Goal: Task Accomplishment & Management: Manage account settings

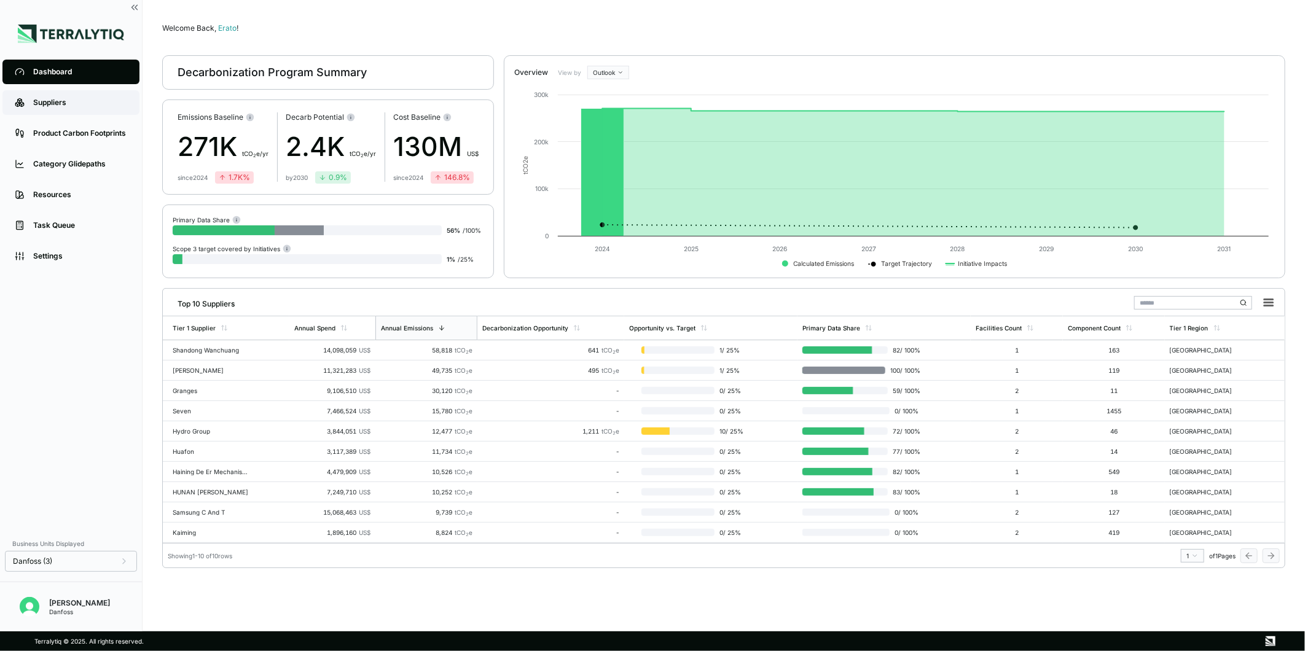
click at [69, 108] on link "Suppliers" at bounding box center [70, 102] width 137 height 25
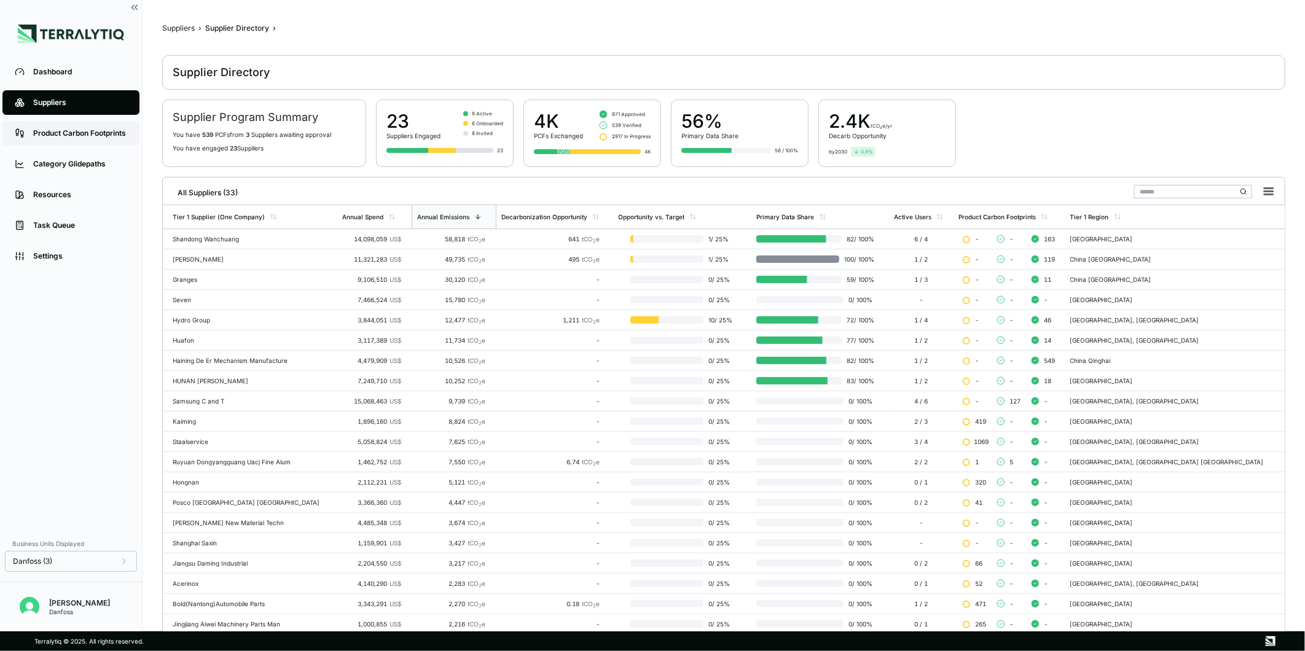
click at [28, 142] on link "Product Carbon Footprints" at bounding box center [70, 133] width 137 height 25
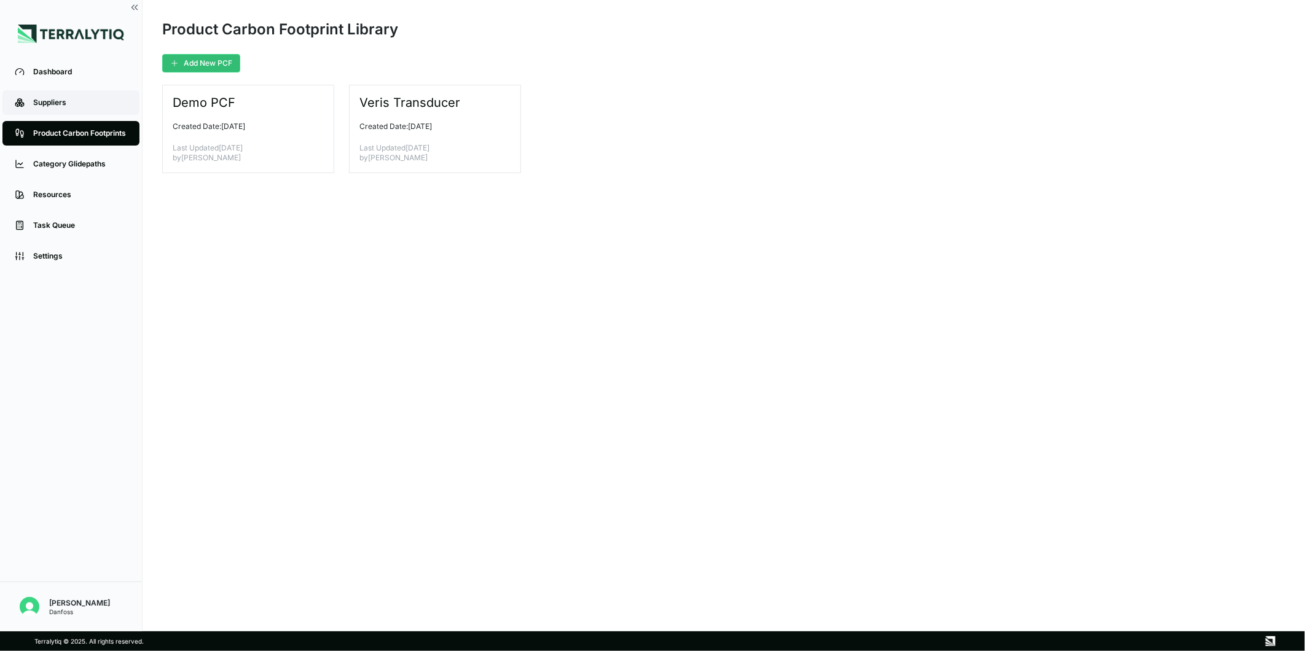
click at [69, 101] on div "Suppliers" at bounding box center [80, 103] width 94 height 10
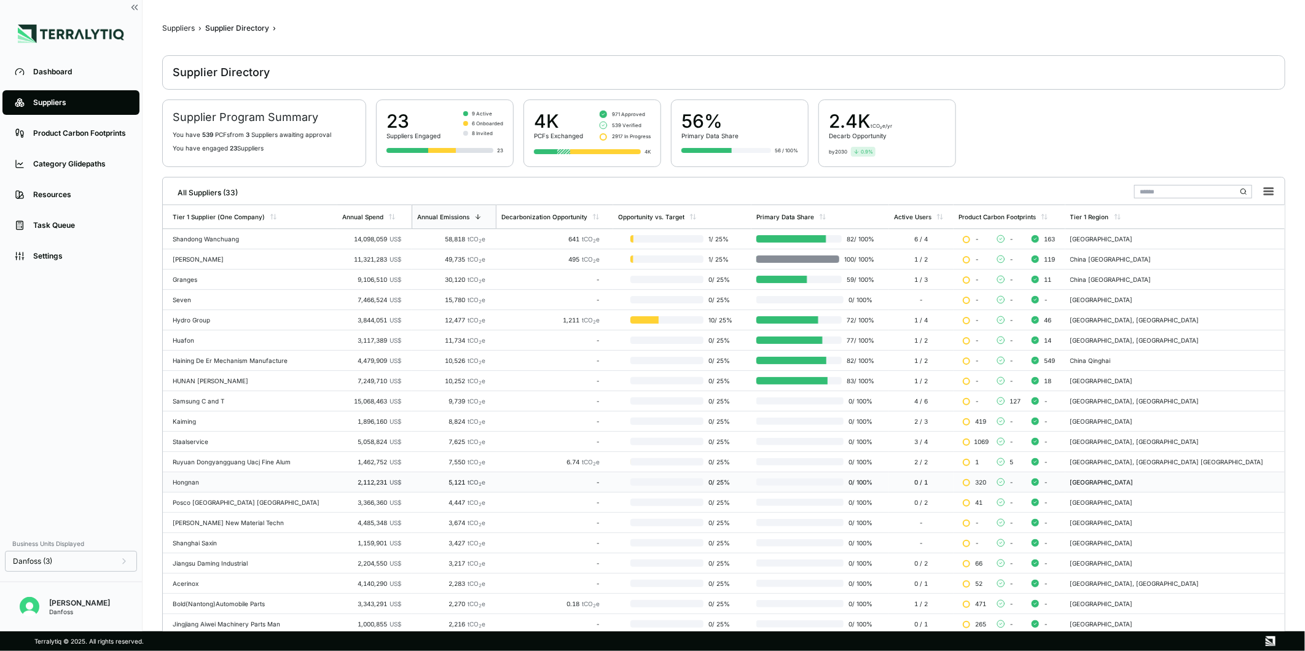
scroll to position [111, 0]
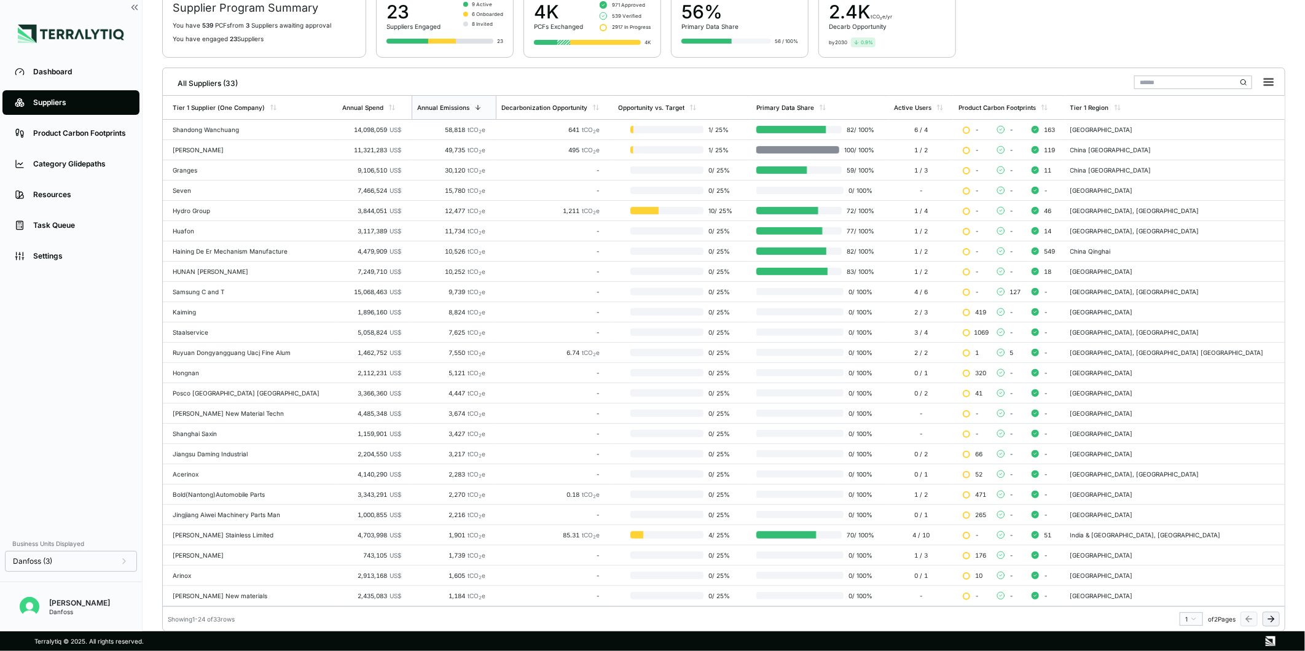
click at [1269, 616] on icon at bounding box center [1272, 620] width 10 height 10
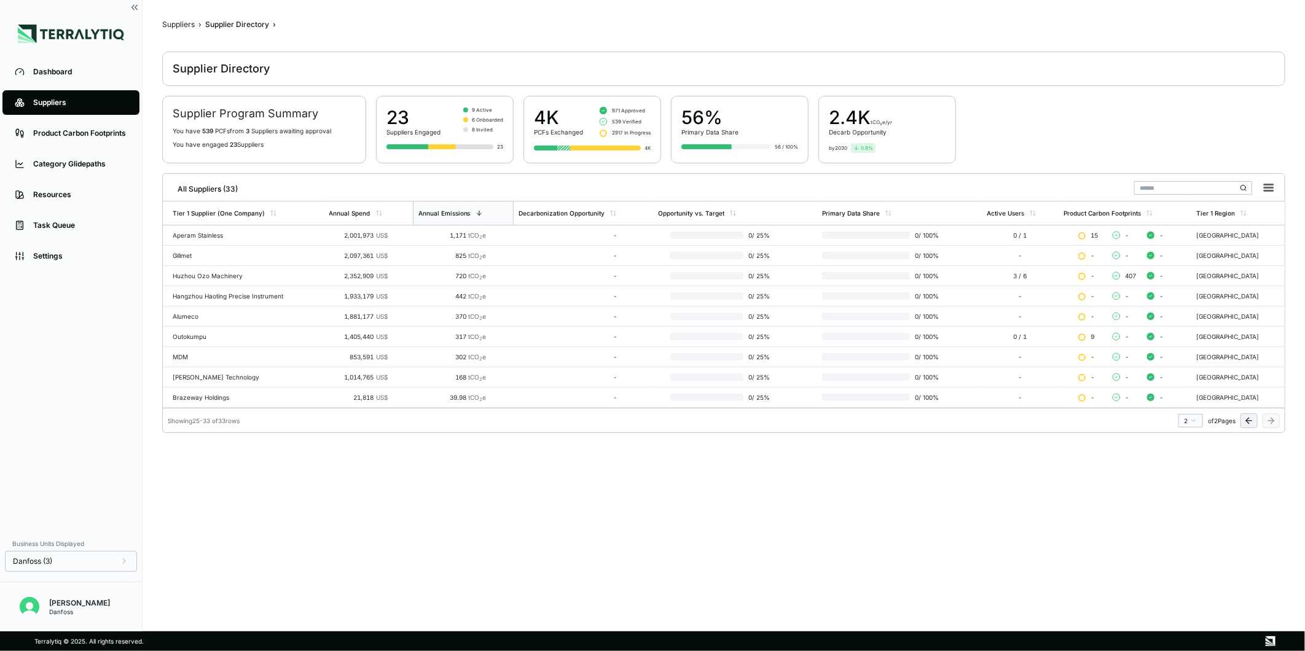
scroll to position [4, 0]
click at [376, 279] on div "2,352,909 US$" at bounding box center [358, 275] width 59 height 7
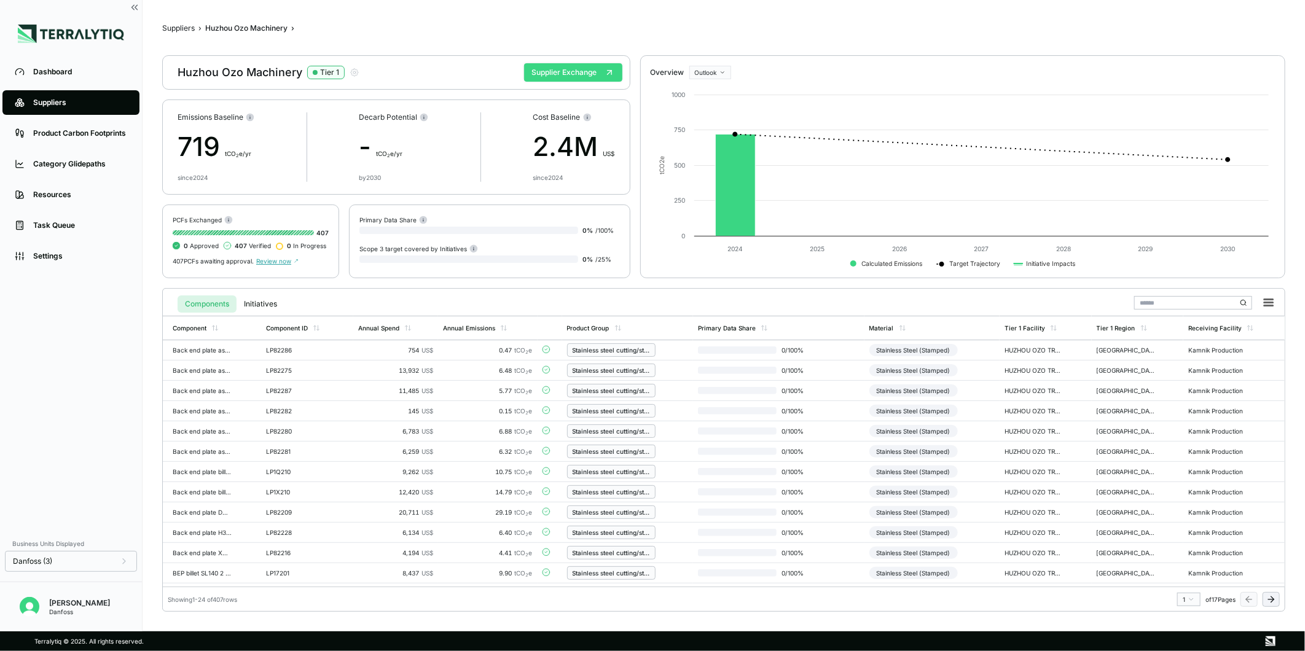
click at [556, 71] on button "Supplier Exchange" at bounding box center [573, 72] width 98 height 18
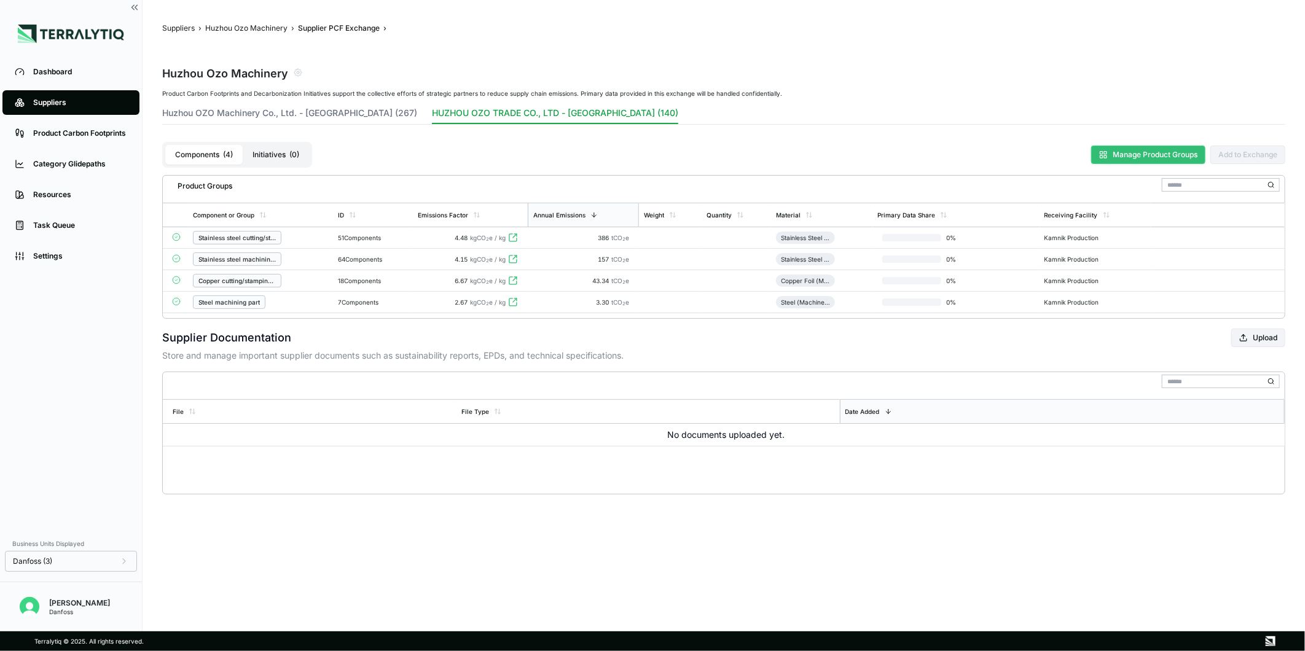
click at [1170, 160] on button "Manage Product Groups" at bounding box center [1149, 155] width 114 height 18
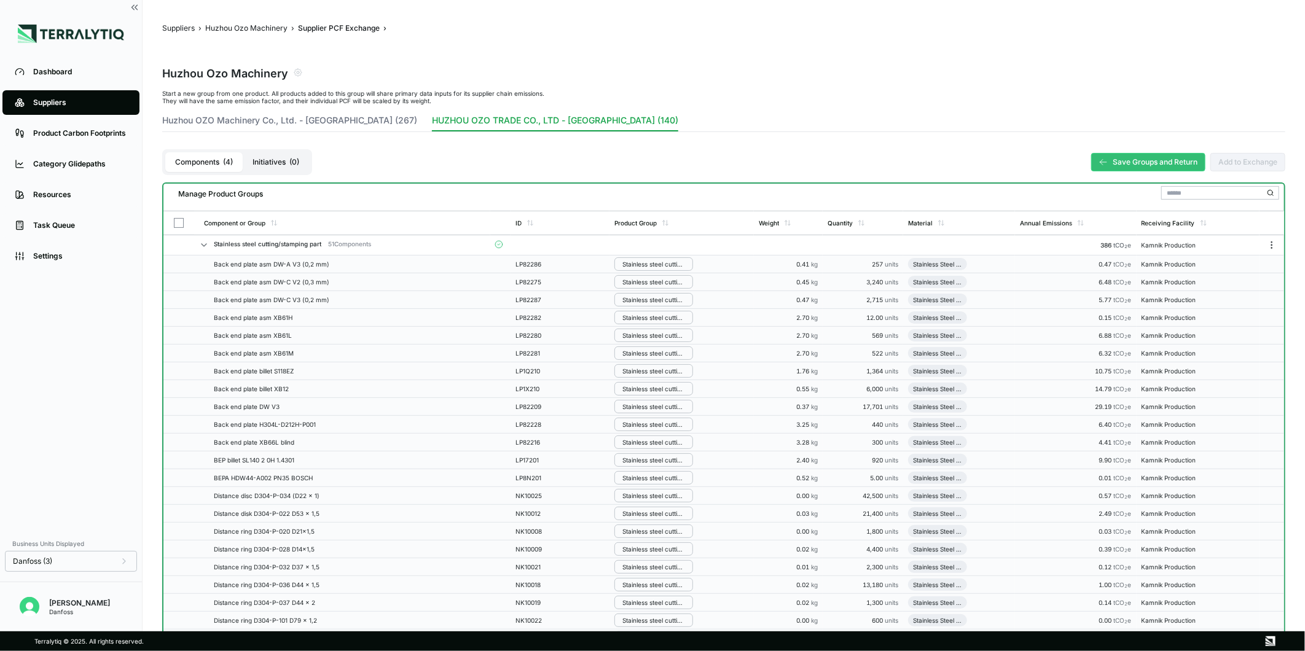
click at [204, 242] on icon at bounding box center [204, 245] width 10 height 10
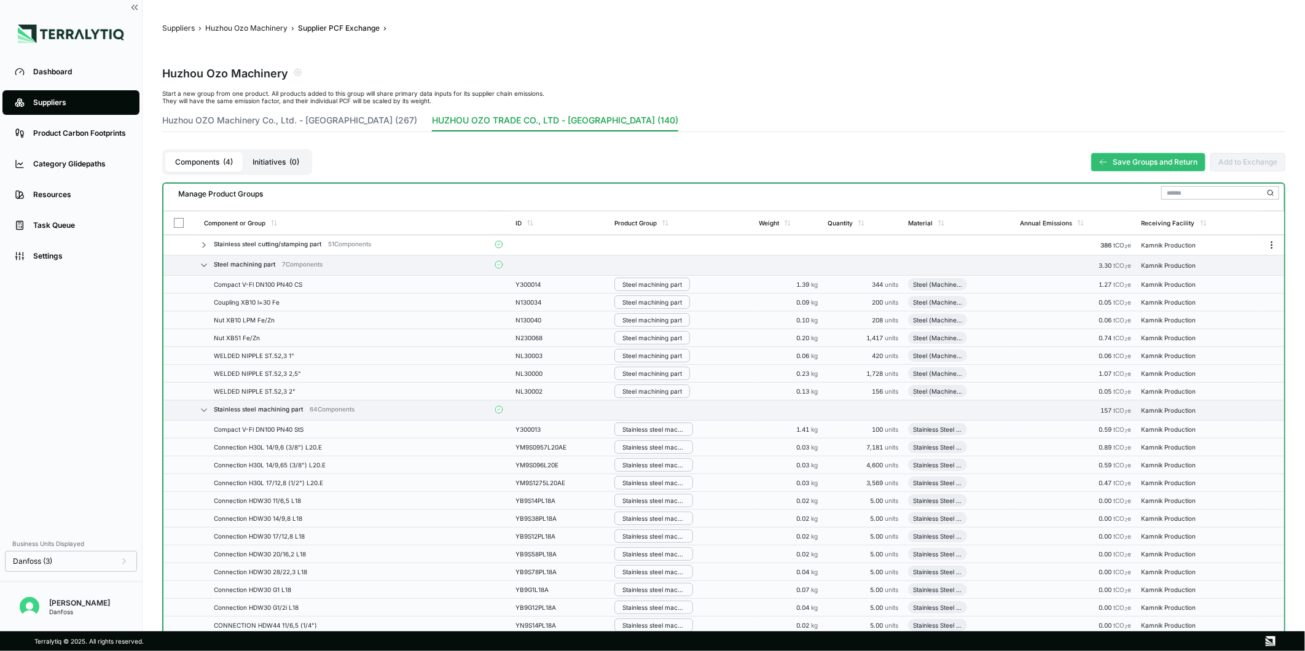
click at [1275, 242] on icon "Menu" at bounding box center [1272, 245] width 10 height 10
click at [1221, 265] on button "Disband Group" at bounding box center [1232, 268] width 117 height 20
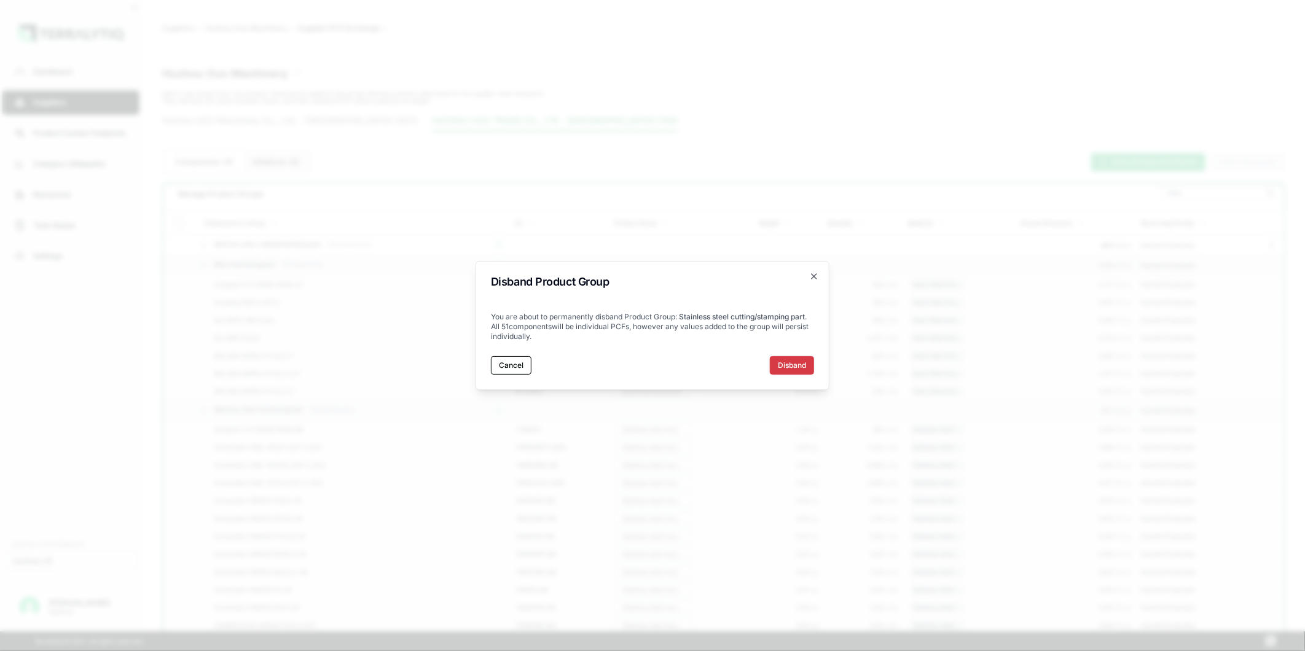
click at [798, 365] on button "Disband" at bounding box center [792, 365] width 44 height 18
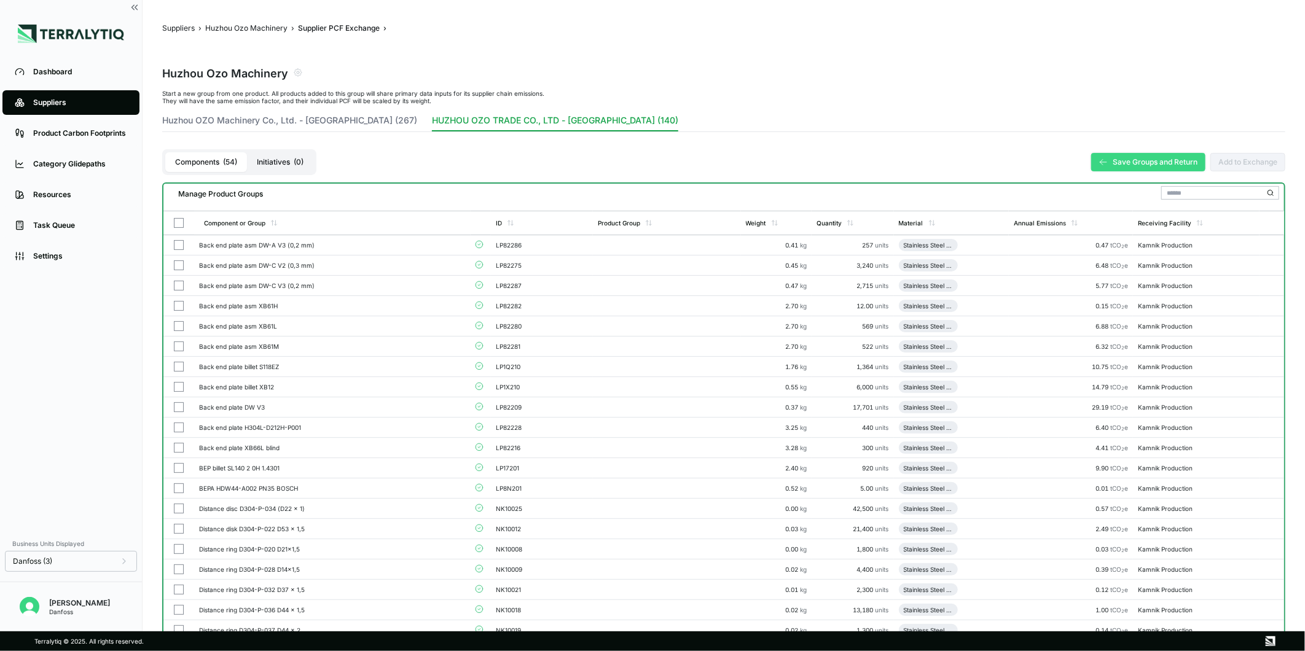
click at [1132, 166] on button "Save Groups and Return" at bounding box center [1149, 162] width 114 height 18
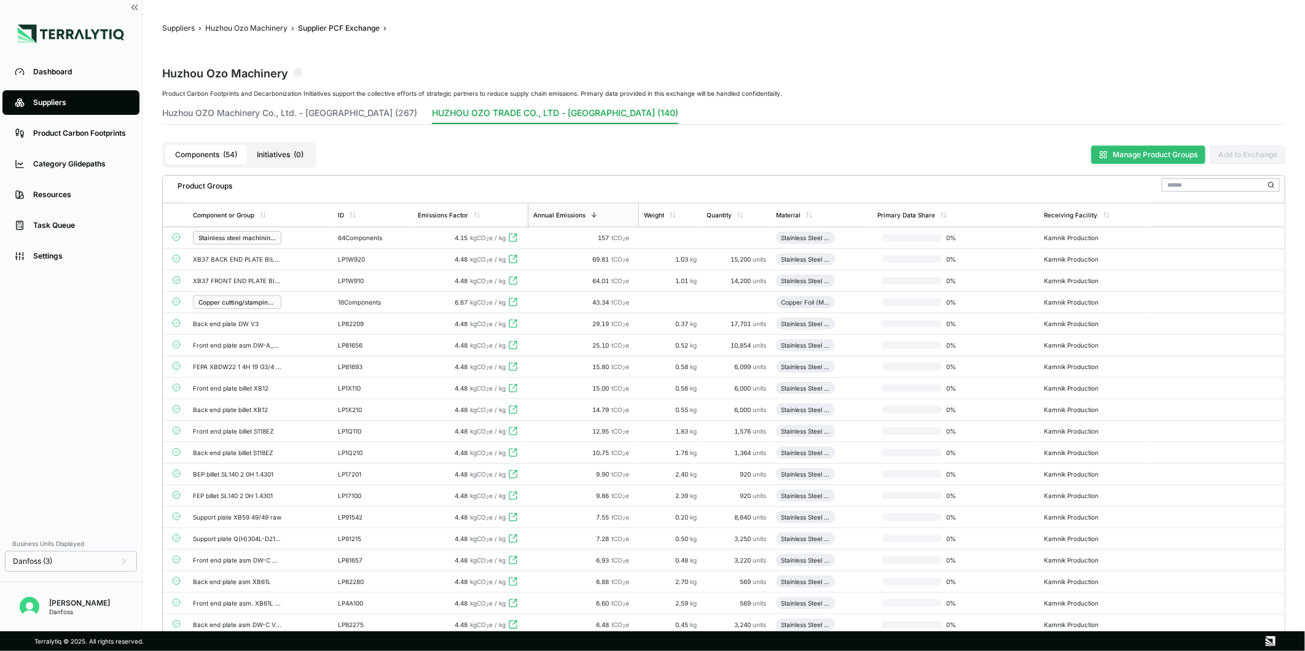
click at [1145, 152] on button "Manage Product Groups" at bounding box center [1149, 155] width 114 height 18
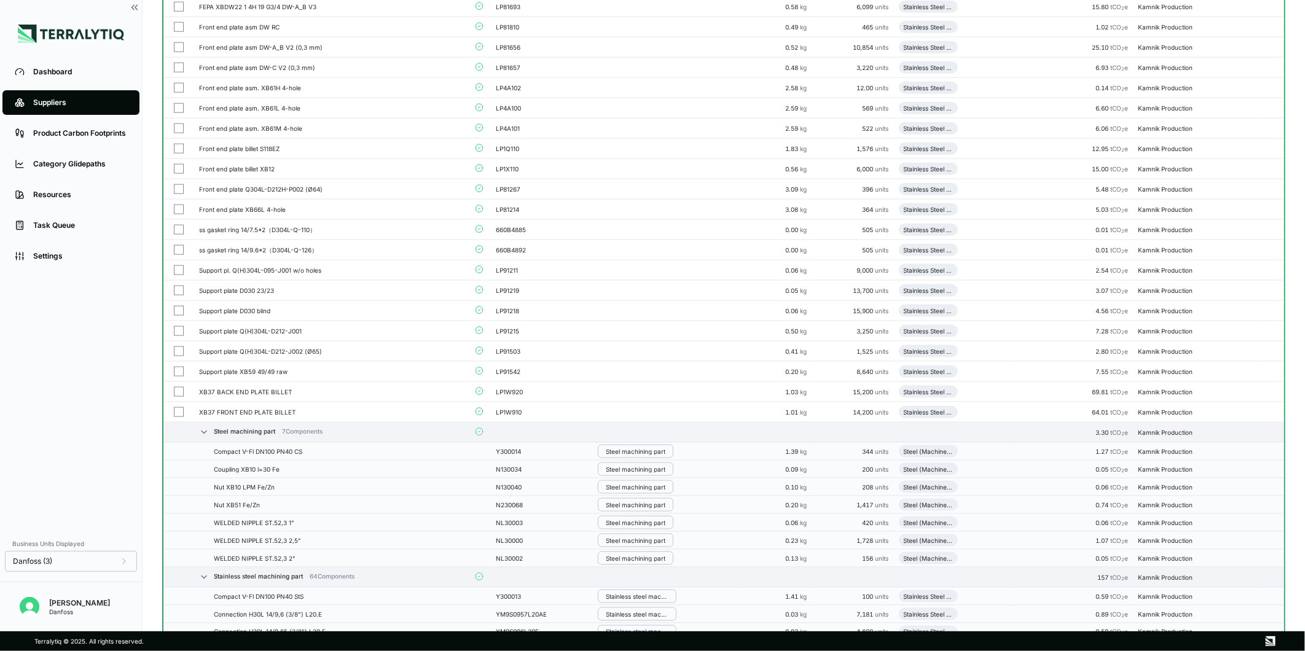
scroll to position [848, 0]
click at [1270, 433] on icon "Menu" at bounding box center [1272, 432] width 10 height 10
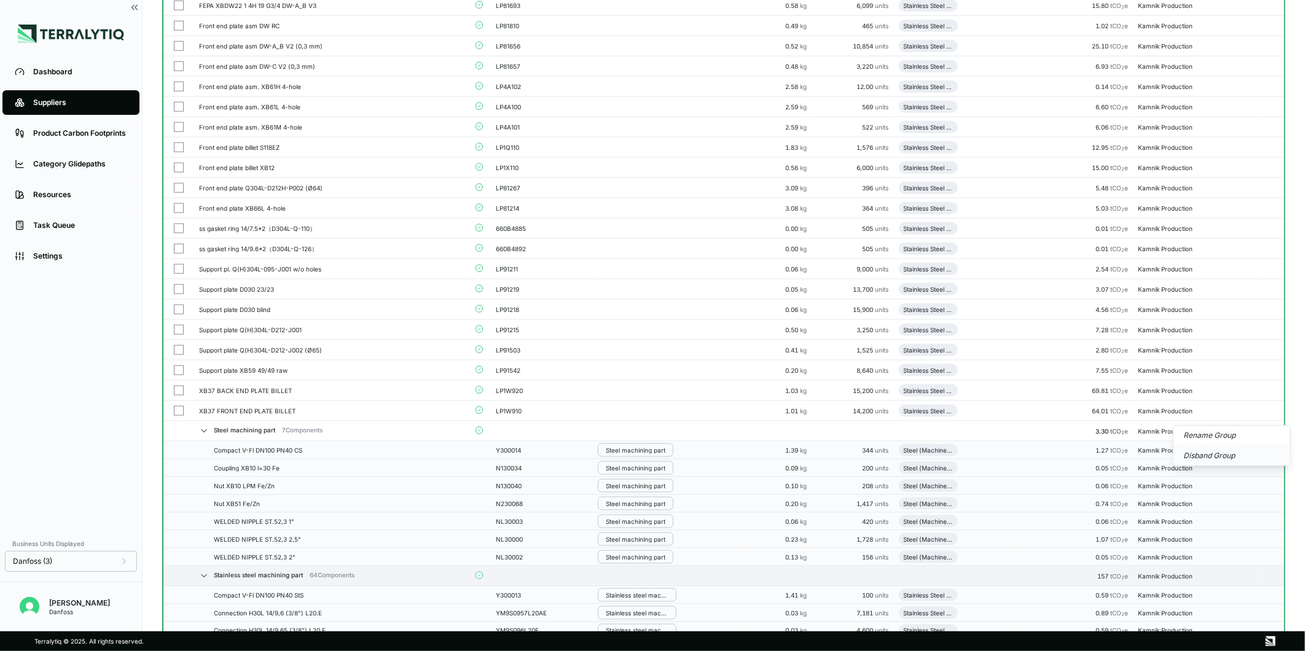
click at [1224, 451] on button "Disband Group" at bounding box center [1232, 456] width 117 height 20
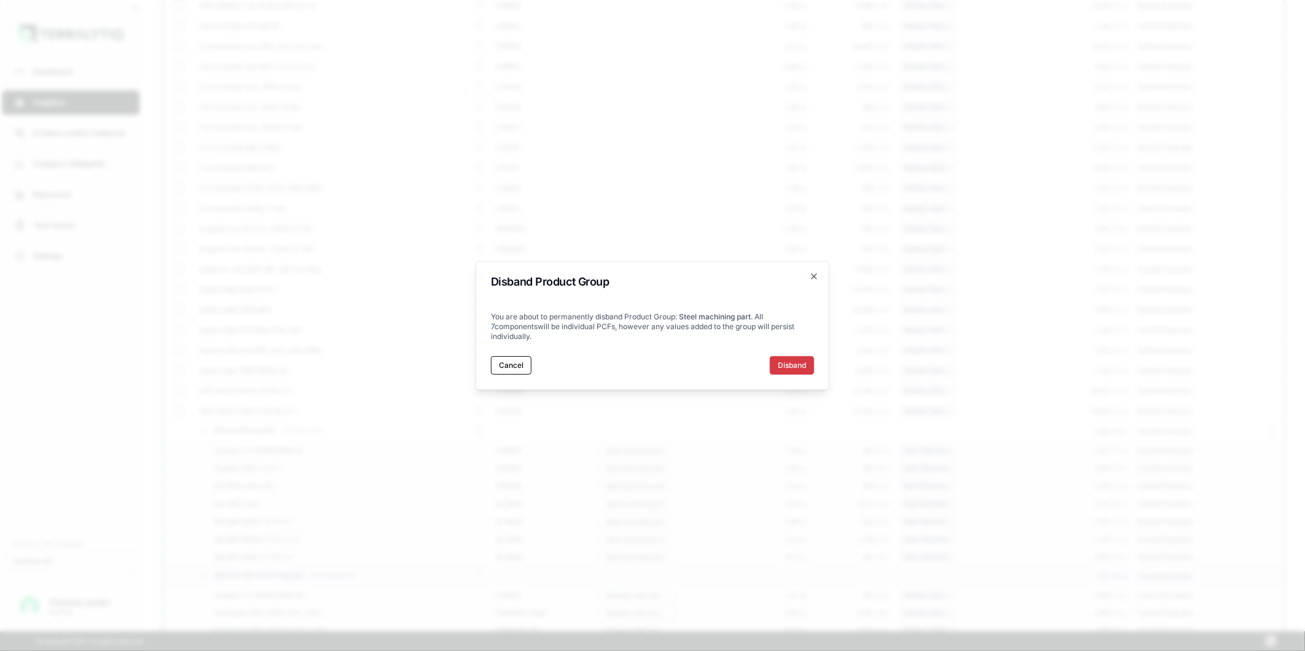
click at [797, 372] on button "Disband" at bounding box center [792, 365] width 44 height 18
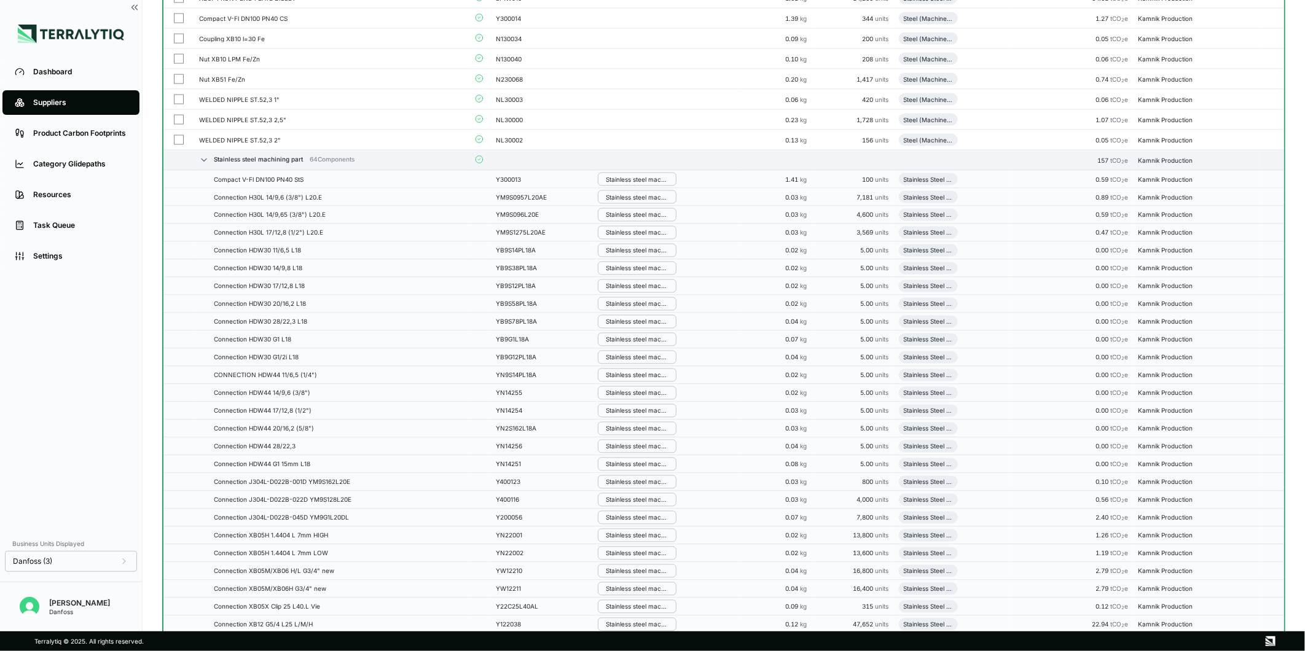
scroll to position [1262, 0]
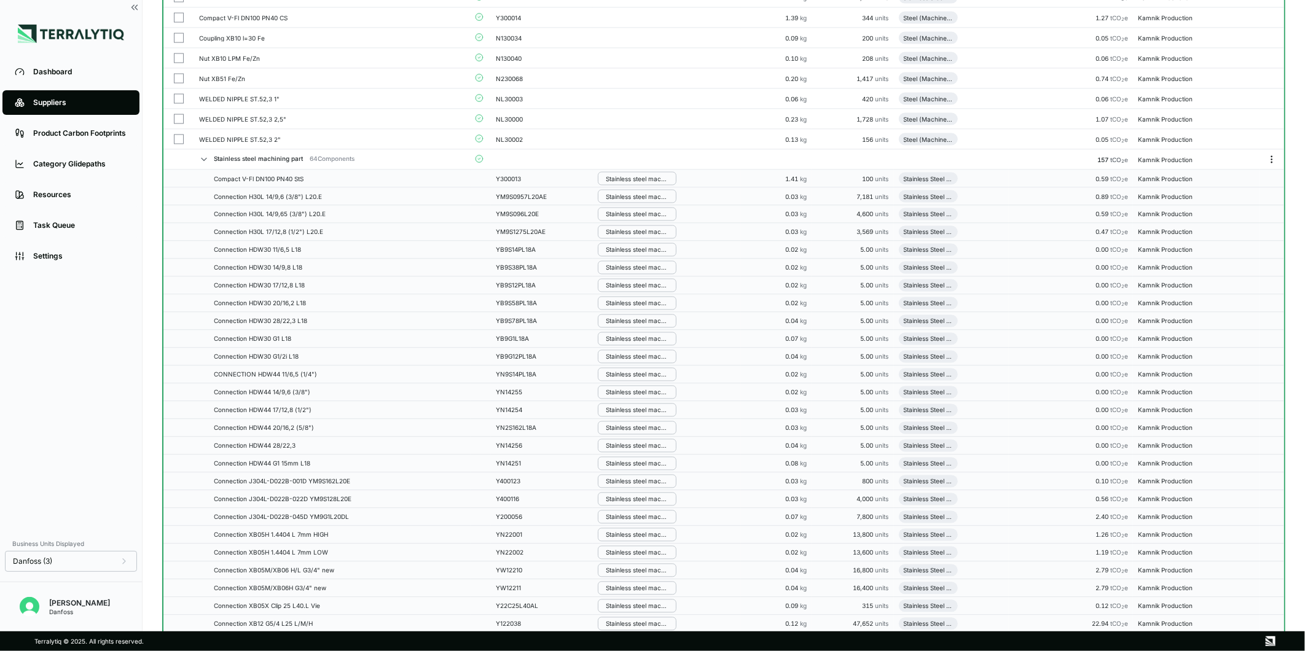
click at [1270, 162] on icon "Menu" at bounding box center [1272, 160] width 10 height 10
click at [1218, 186] on button "Disband Group" at bounding box center [1232, 185] width 117 height 20
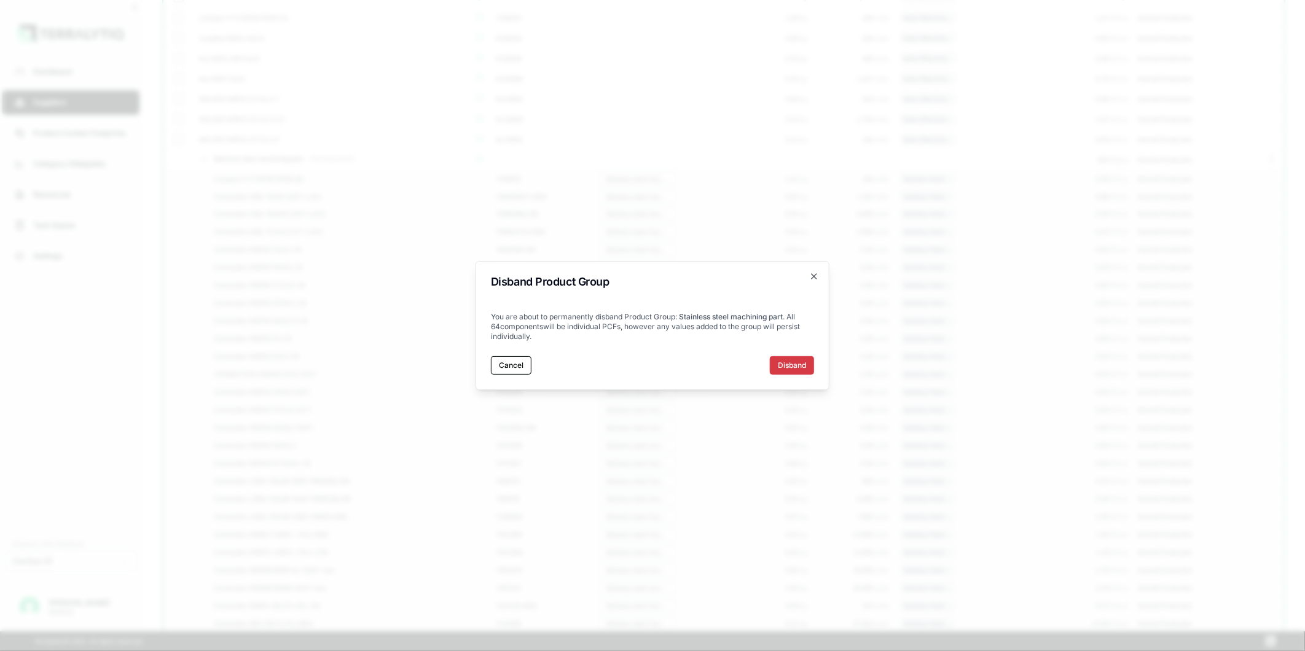
click at [801, 358] on button "Disband" at bounding box center [792, 365] width 44 height 18
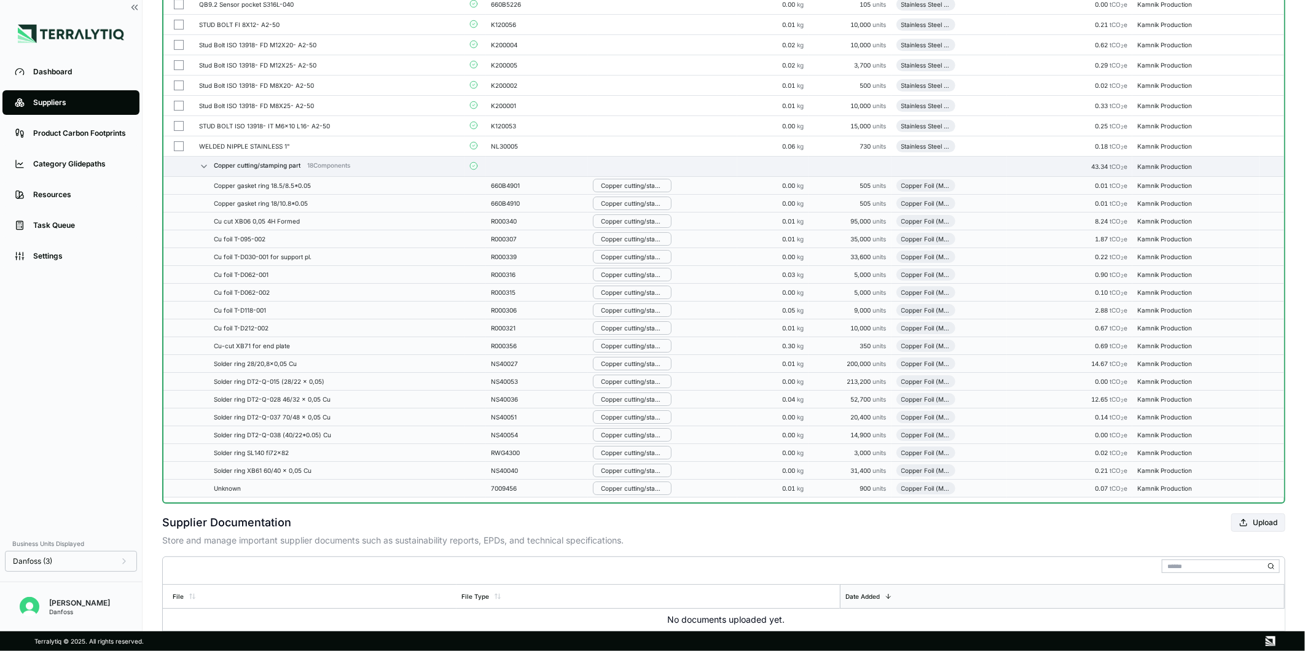
scroll to position [2556, 0]
click at [1272, 169] on icon "Menu" at bounding box center [1272, 164] width 10 height 10
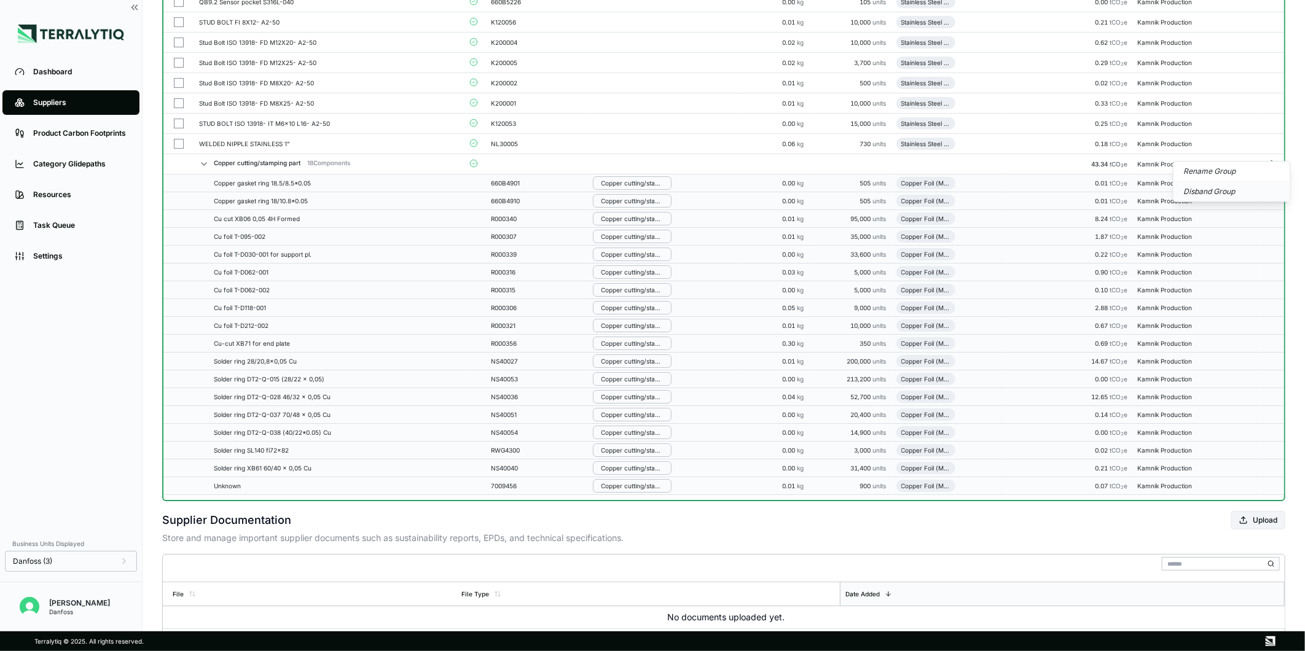
click at [1219, 194] on button "Disband Group" at bounding box center [1232, 192] width 117 height 20
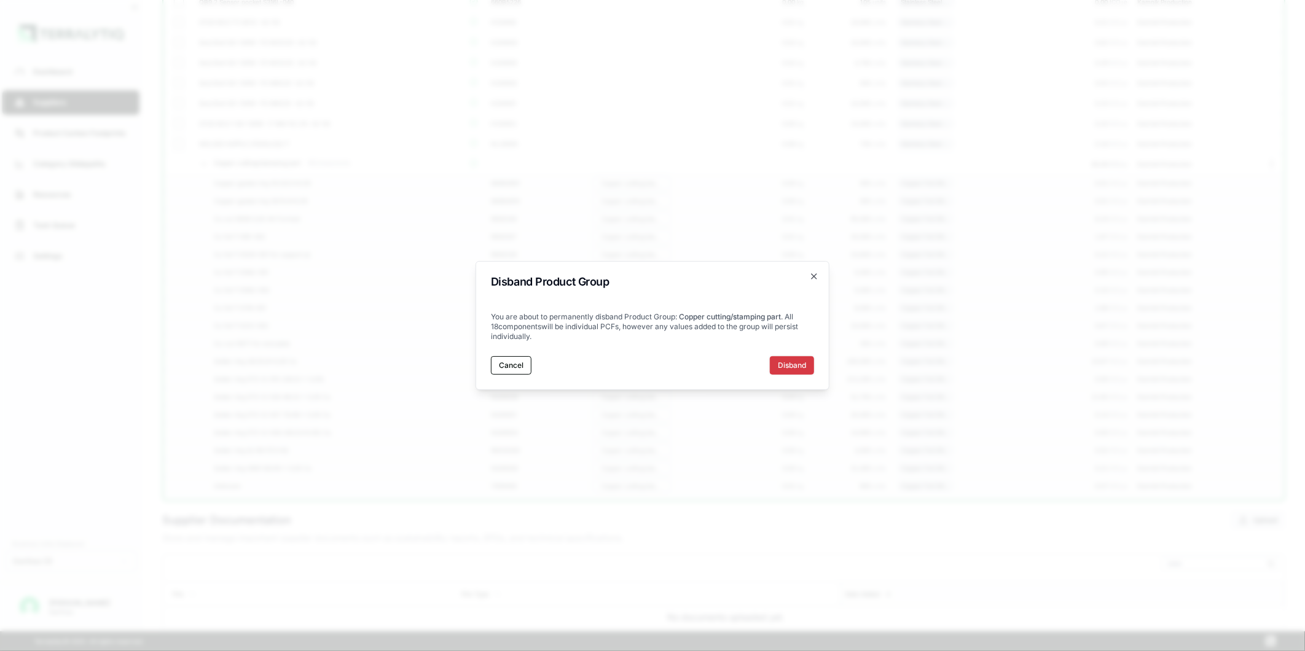
click at [789, 366] on button "Disband" at bounding box center [792, 365] width 44 height 18
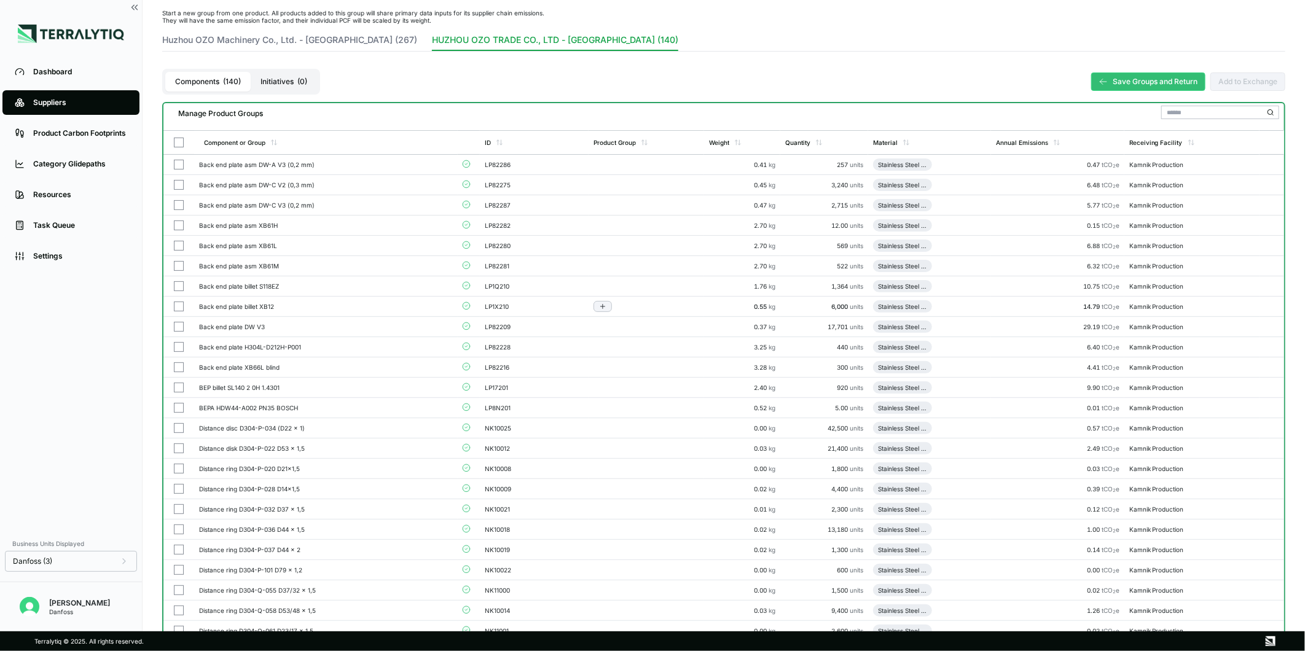
scroll to position [0, 0]
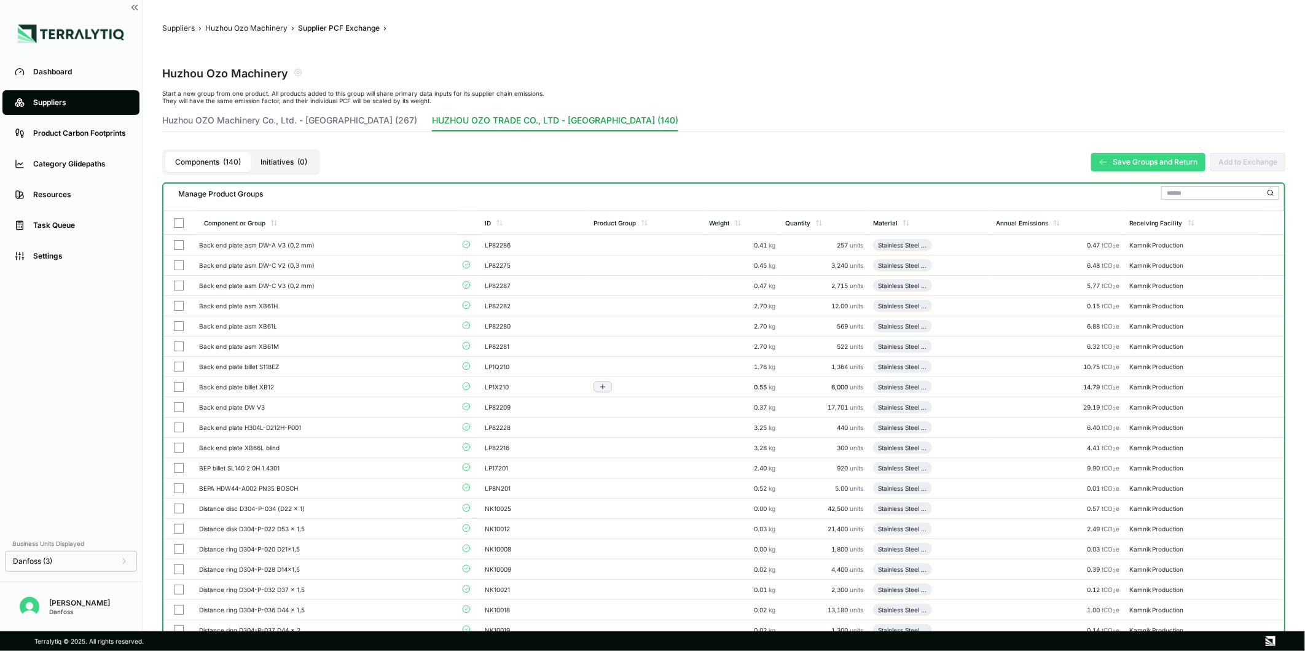
click at [1151, 164] on button "Save Groups and Return" at bounding box center [1149, 162] width 114 height 18
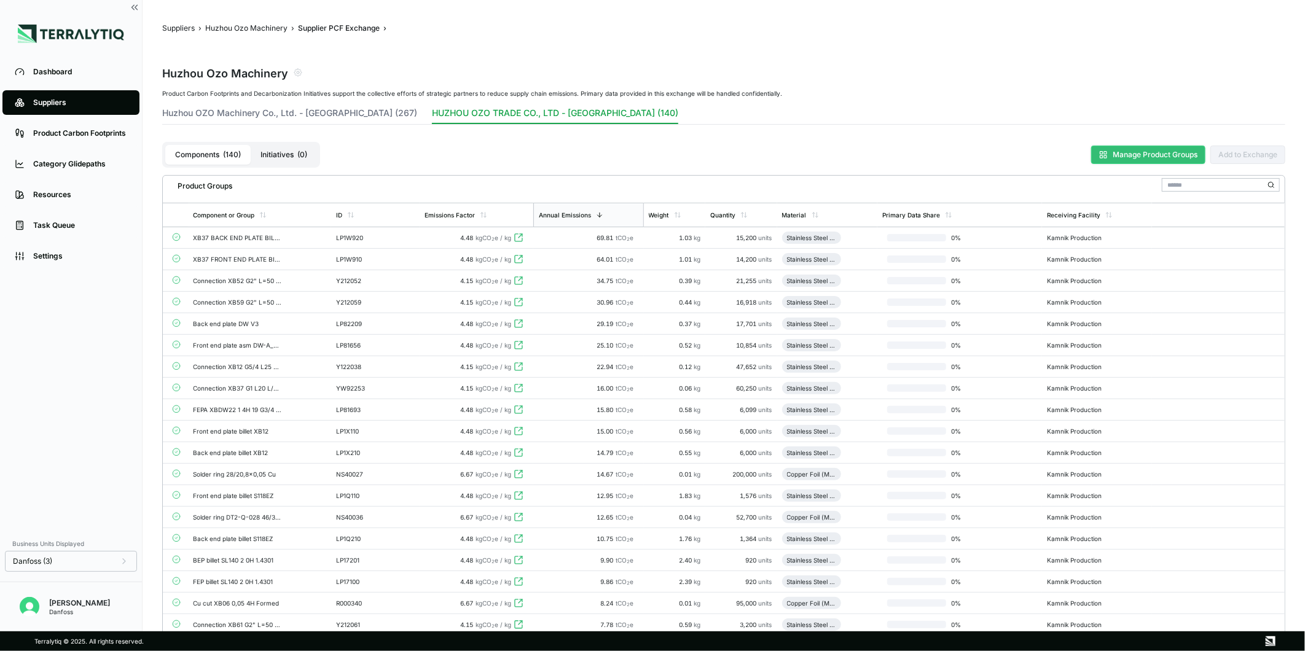
click at [1172, 161] on button "Manage Product Groups" at bounding box center [1149, 155] width 114 height 18
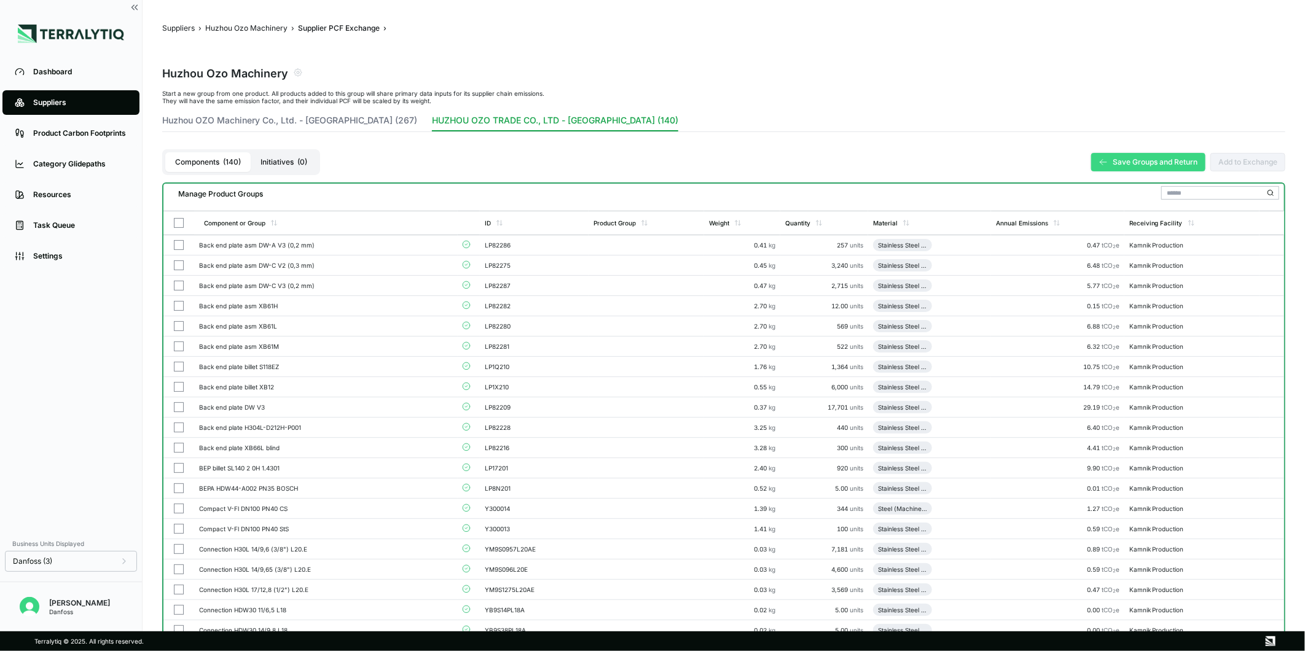
click at [1154, 162] on button "Save Groups and Return" at bounding box center [1149, 162] width 114 height 18
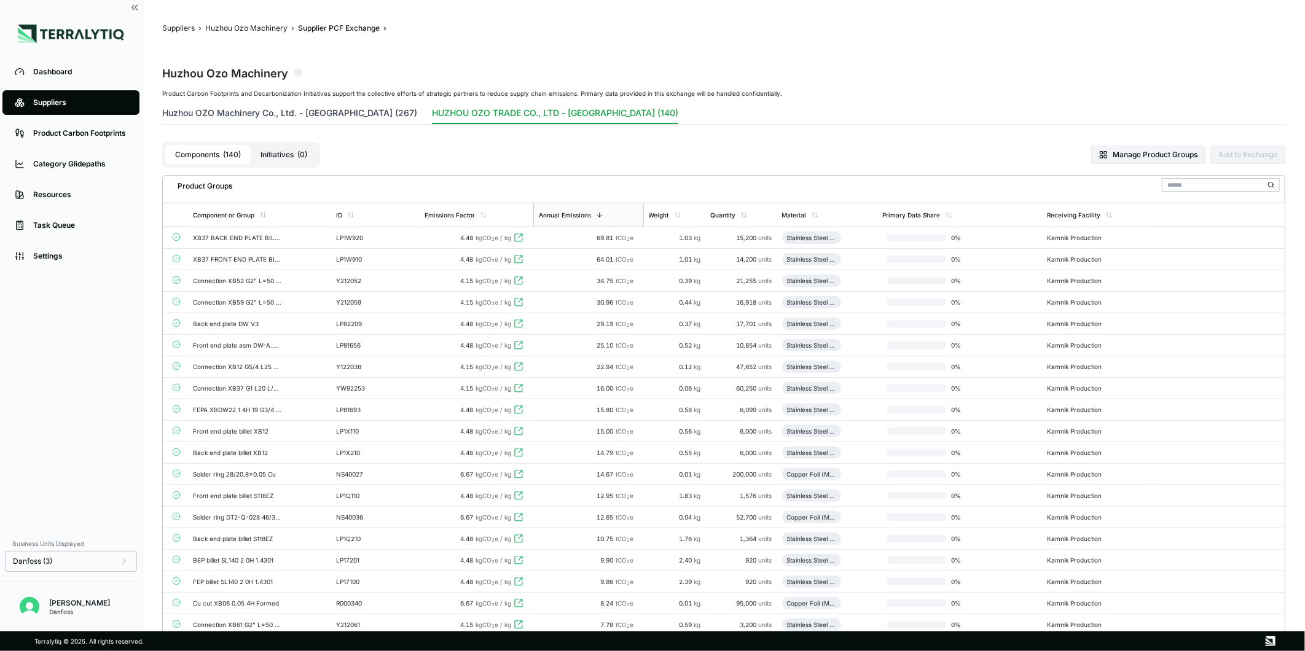
click at [333, 118] on button "Huzhou OZO Machinery Co., Ltd. - [GEOGRAPHIC_DATA] (267)" at bounding box center [289, 115] width 255 height 17
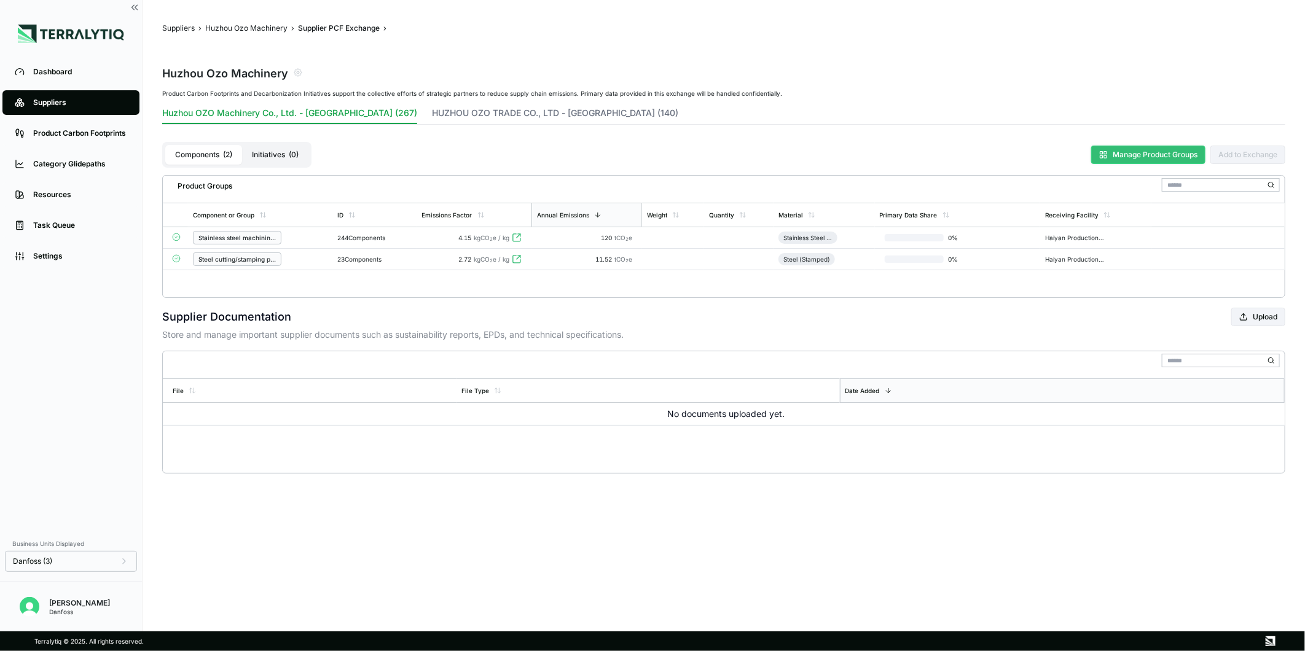
click at [1135, 155] on button "Manage Product Groups" at bounding box center [1149, 155] width 114 height 18
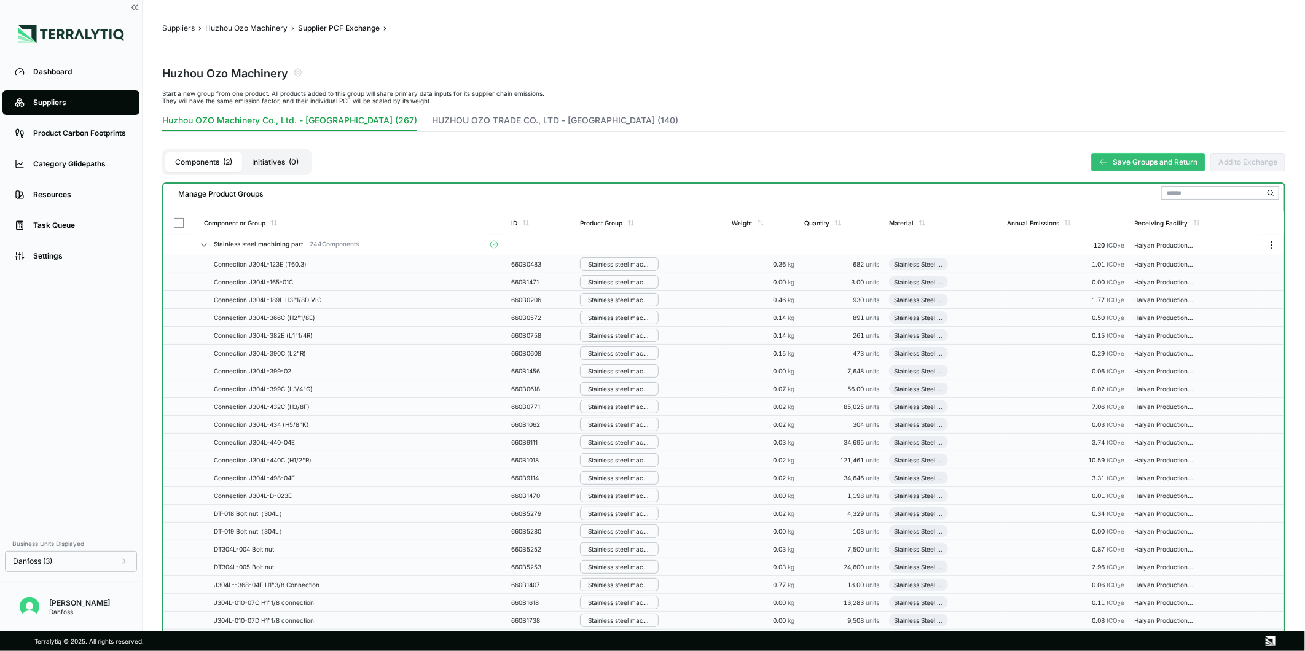
click at [1270, 246] on icon "Menu" at bounding box center [1272, 245] width 10 height 10
click at [1217, 266] on button "Disband Group" at bounding box center [1232, 268] width 117 height 20
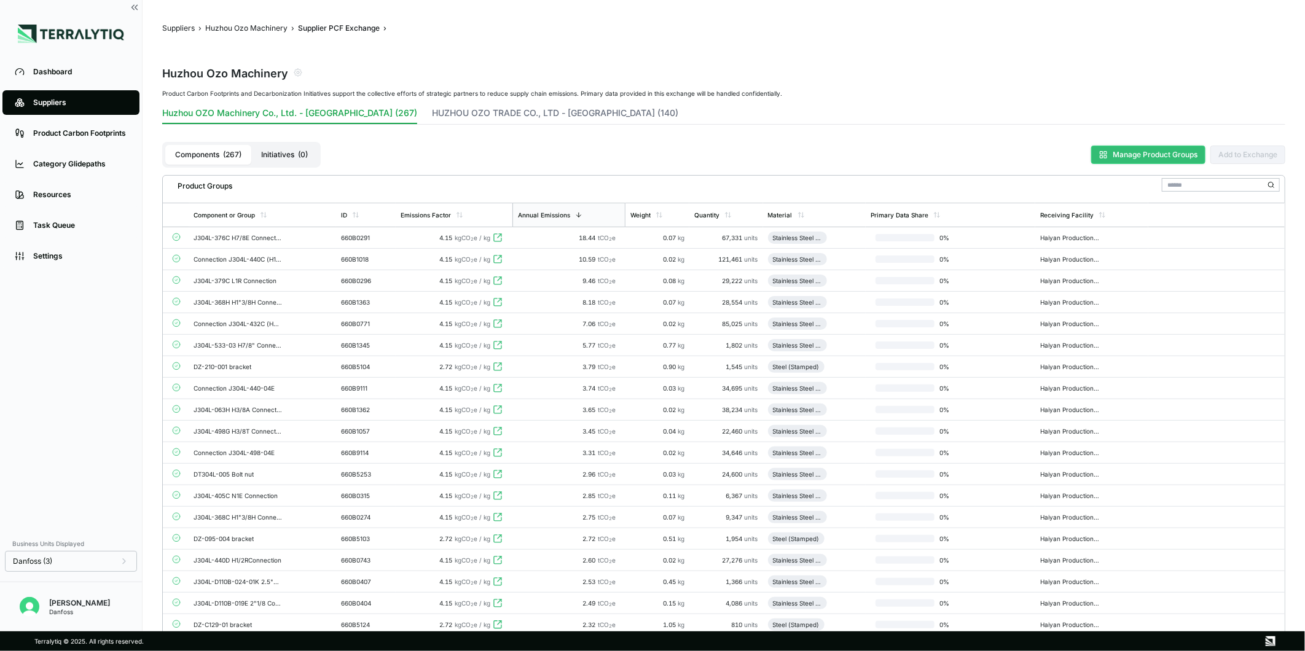
click at [1104, 154] on icon at bounding box center [1104, 155] width 9 height 9
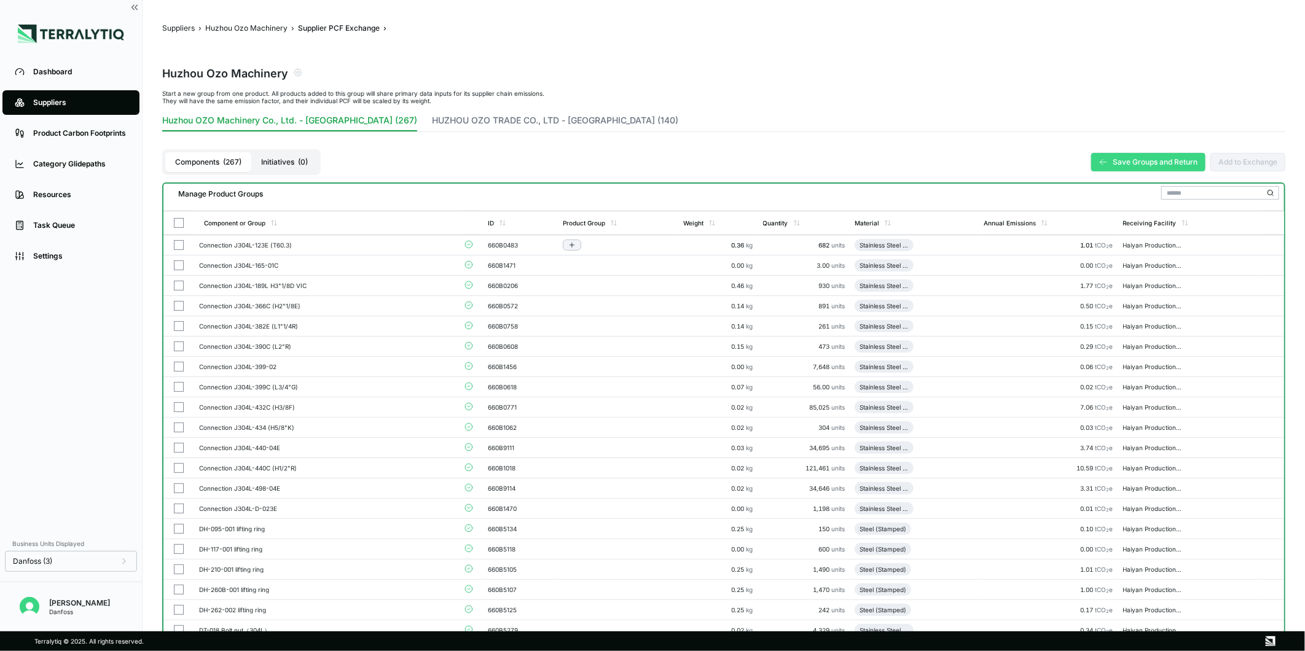
click at [180, 246] on button "button" at bounding box center [179, 245] width 10 height 10
click at [180, 262] on button "button" at bounding box center [179, 266] width 10 height 10
click at [181, 286] on button "button" at bounding box center [179, 286] width 10 height 10
click at [180, 309] on button "button" at bounding box center [179, 306] width 10 height 10
click at [179, 326] on button "button" at bounding box center [179, 326] width 10 height 10
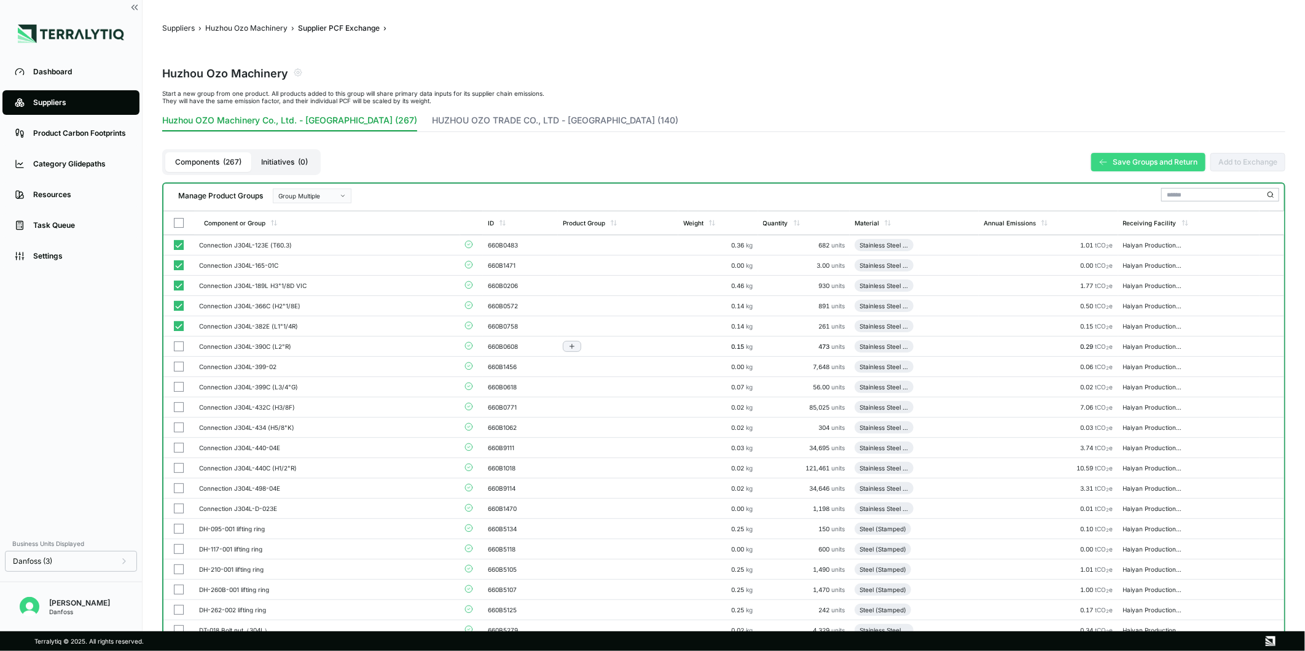
click at [179, 345] on button "button" at bounding box center [179, 347] width 10 height 10
click at [177, 362] on button "button" at bounding box center [179, 367] width 10 height 10
click at [176, 384] on button "button" at bounding box center [179, 387] width 10 height 10
click at [179, 403] on button "button" at bounding box center [179, 408] width 10 height 10
click at [179, 427] on button "button" at bounding box center [179, 428] width 10 height 10
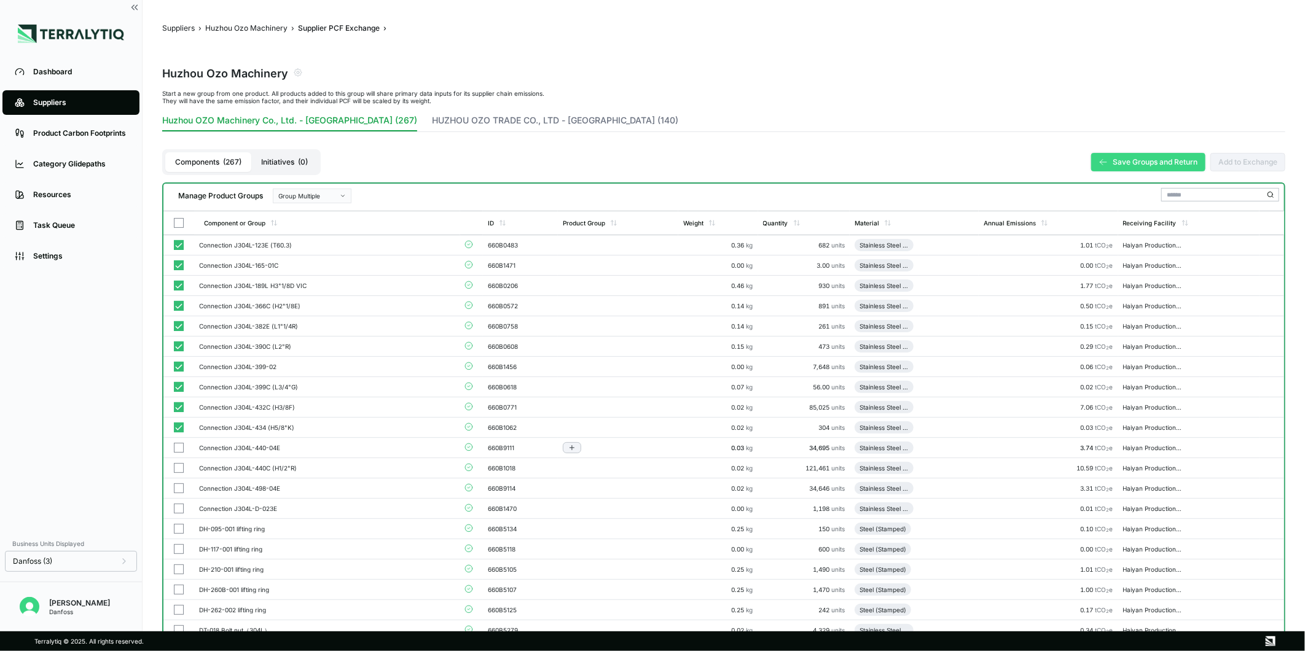
click at [178, 444] on button "button" at bounding box center [179, 448] width 10 height 10
click at [180, 465] on button "button" at bounding box center [179, 468] width 10 height 10
click at [179, 484] on button "button" at bounding box center [179, 489] width 10 height 10
click at [178, 506] on button "button" at bounding box center [179, 509] width 10 height 10
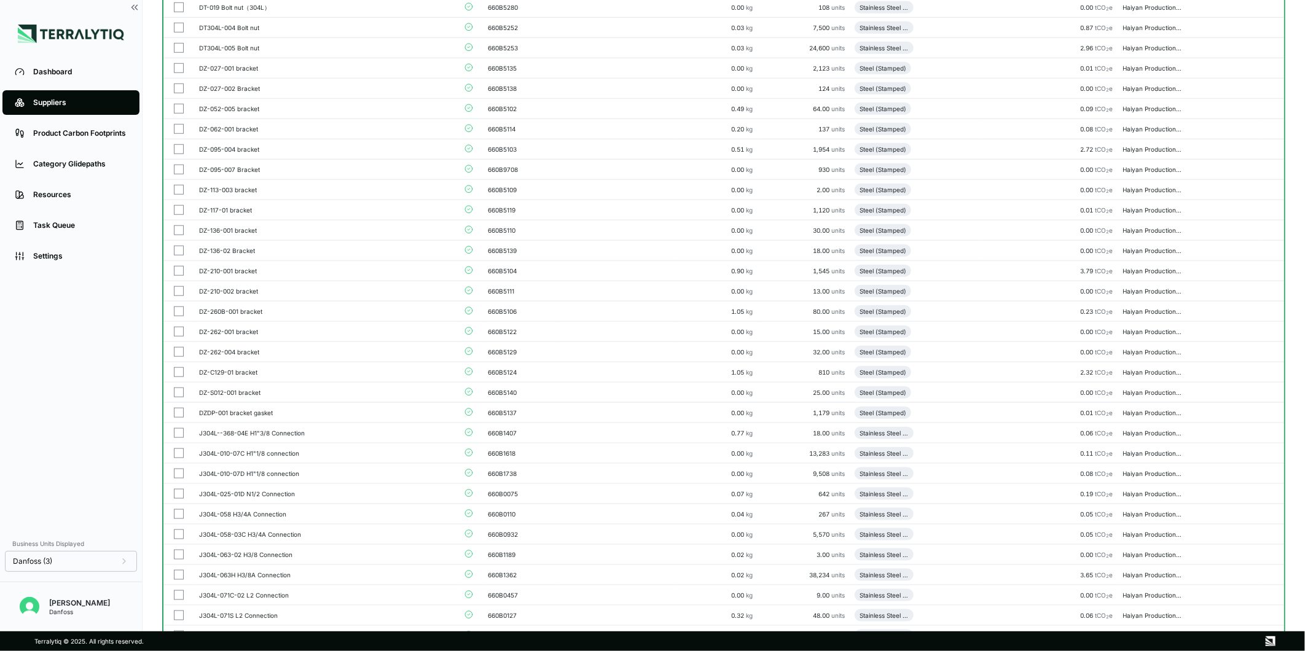
scroll to position [644, 0]
click at [179, 432] on button "button" at bounding box center [179, 433] width 10 height 10
click at [178, 453] on button "button" at bounding box center [179, 453] width 10 height 10
click at [178, 471] on button "button" at bounding box center [179, 473] width 10 height 10
click at [178, 494] on button "button" at bounding box center [179, 494] width 10 height 10
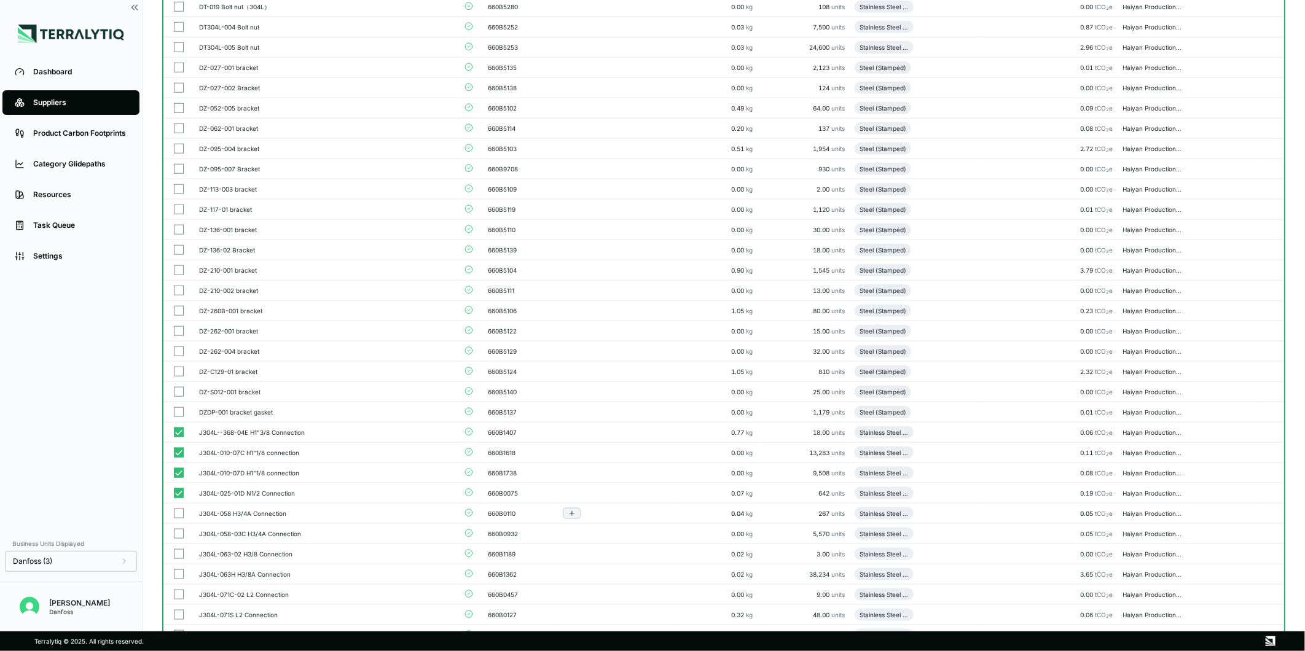
click at [179, 513] on button "button" at bounding box center [179, 514] width 10 height 10
click at [179, 535] on button "button" at bounding box center [179, 534] width 10 height 10
click at [179, 557] on button "button" at bounding box center [179, 554] width 10 height 10
click at [179, 573] on button "button" at bounding box center [179, 575] width 10 height 10
click at [179, 594] on button "button" at bounding box center [179, 595] width 10 height 10
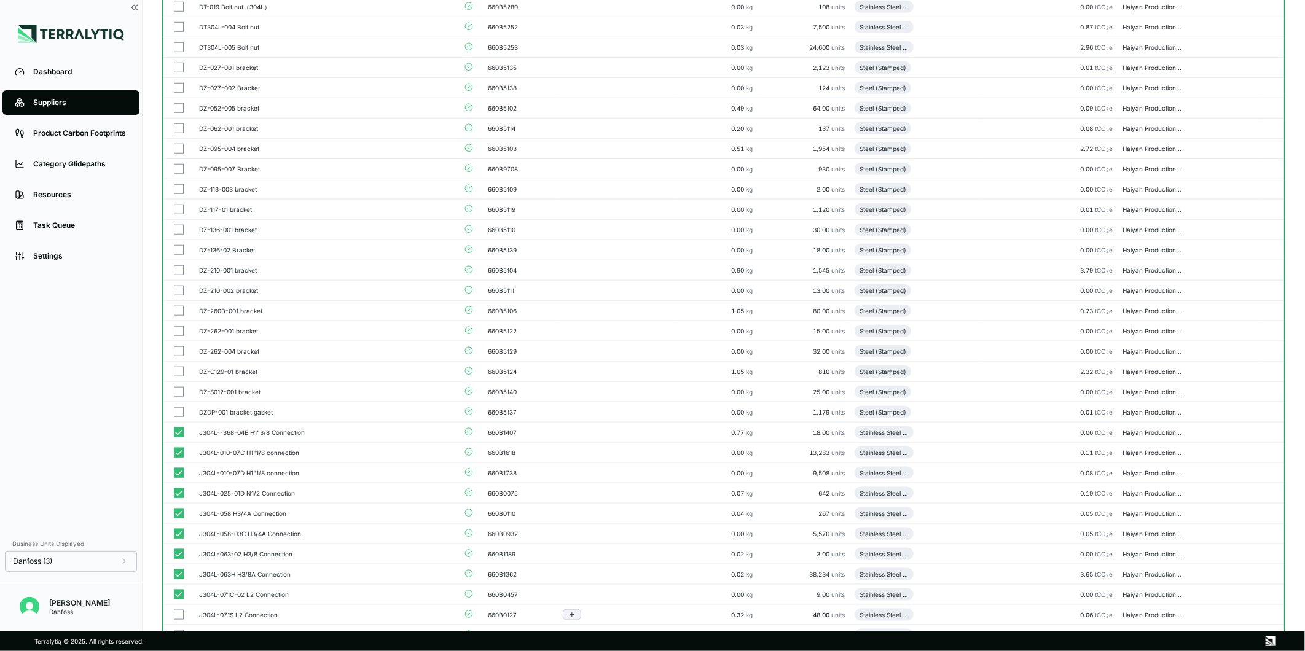
click at [180, 612] on button "button" at bounding box center [179, 615] width 10 height 10
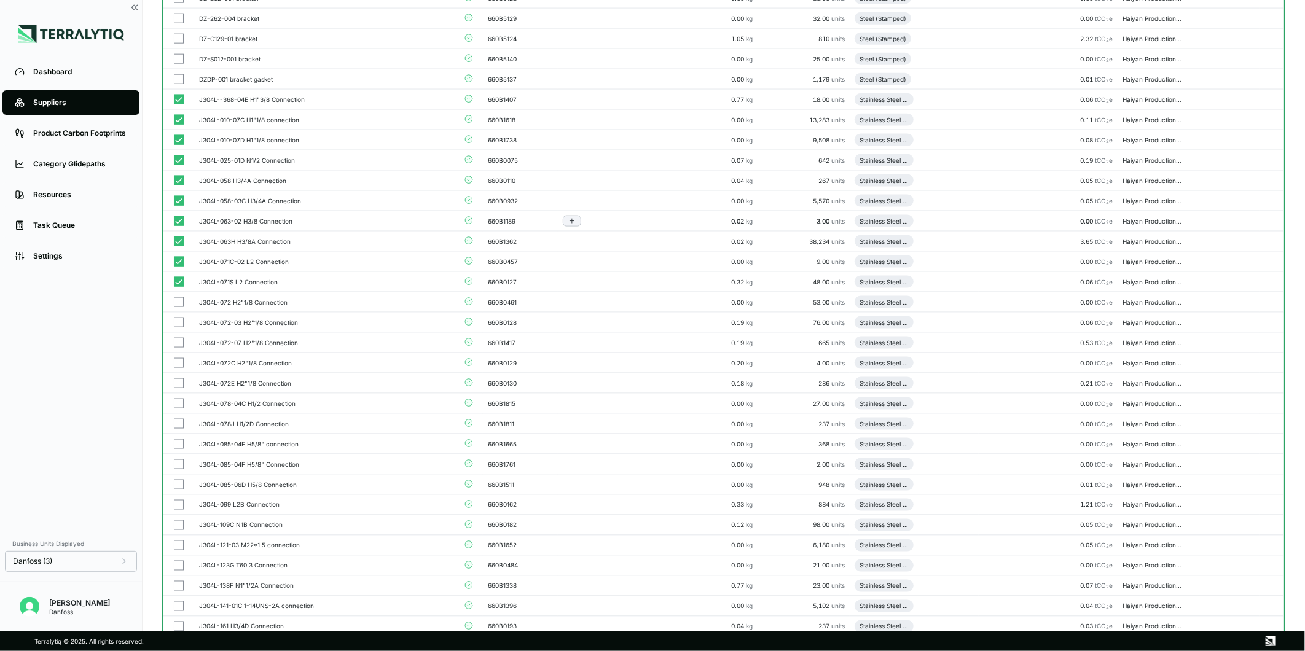
scroll to position [978, 0]
click at [179, 302] on button "button" at bounding box center [179, 302] width 10 height 10
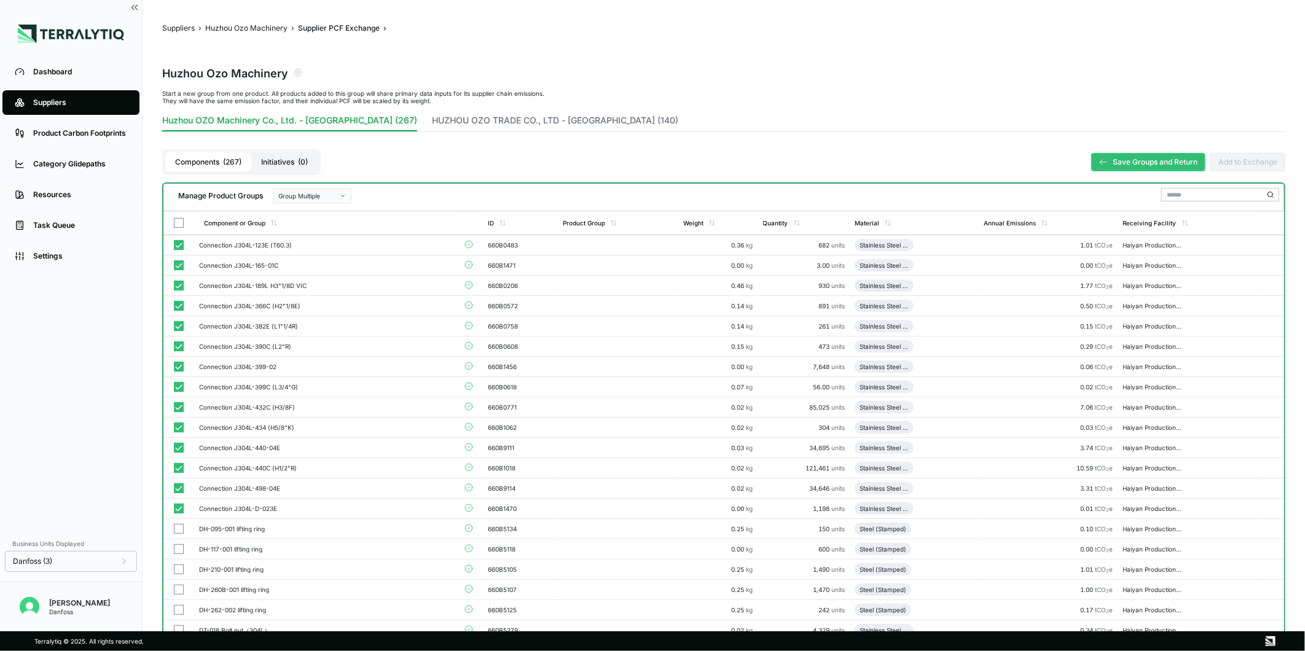
scroll to position [4667, 0]
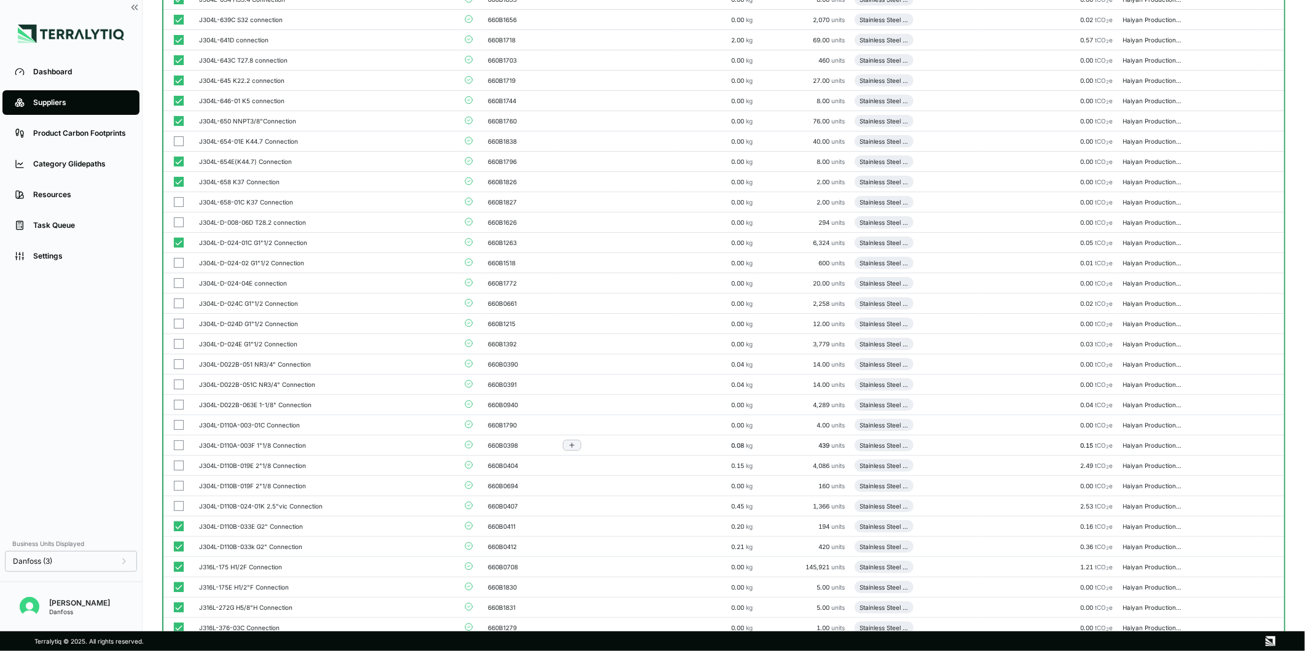
click at [181, 451] on button "button" at bounding box center [179, 446] width 10 height 10
click at [181, 471] on button "button" at bounding box center [179, 466] width 10 height 10
click at [179, 491] on button "button" at bounding box center [179, 486] width 10 height 10
click at [181, 511] on button "button" at bounding box center [179, 507] width 10 height 10
click at [181, 207] on button "button" at bounding box center [179, 202] width 10 height 10
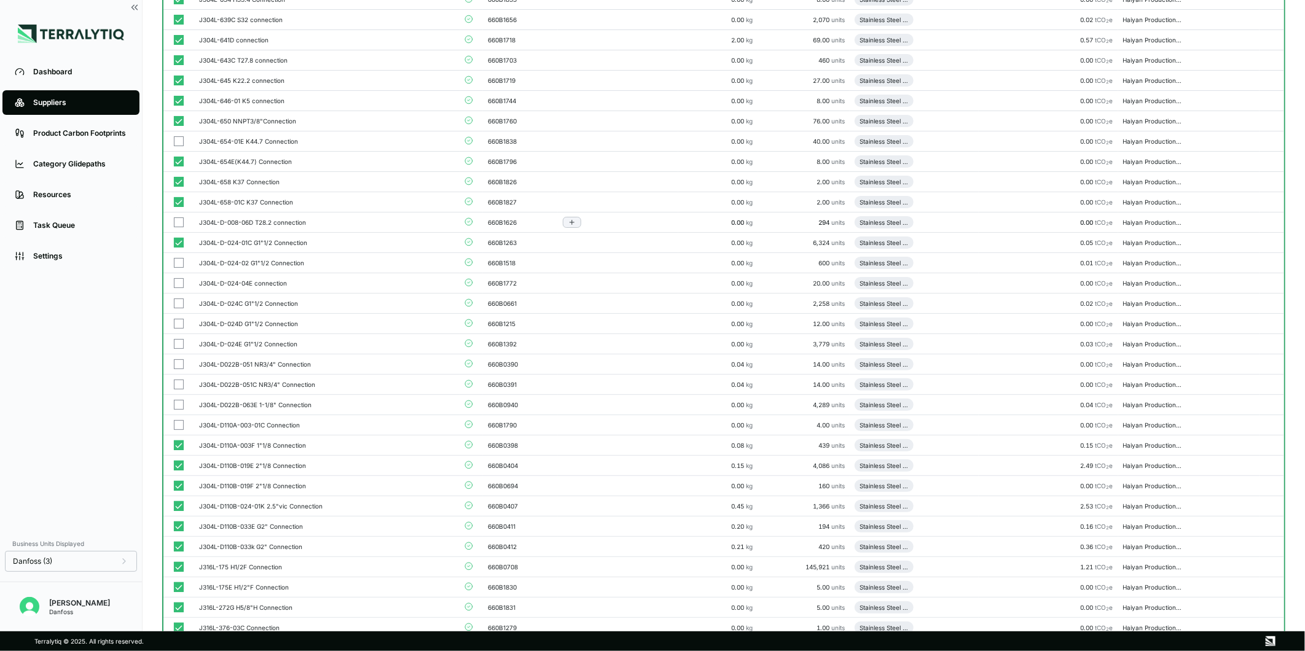
click at [179, 227] on button "button" at bounding box center [179, 223] width 10 height 10
click at [179, 146] on button "button" at bounding box center [179, 141] width 10 height 10
click at [175, 268] on button "button" at bounding box center [179, 263] width 10 height 10
click at [175, 288] on button "button" at bounding box center [179, 283] width 10 height 10
click at [175, 314] on td at bounding box center [178, 304] width 31 height 20
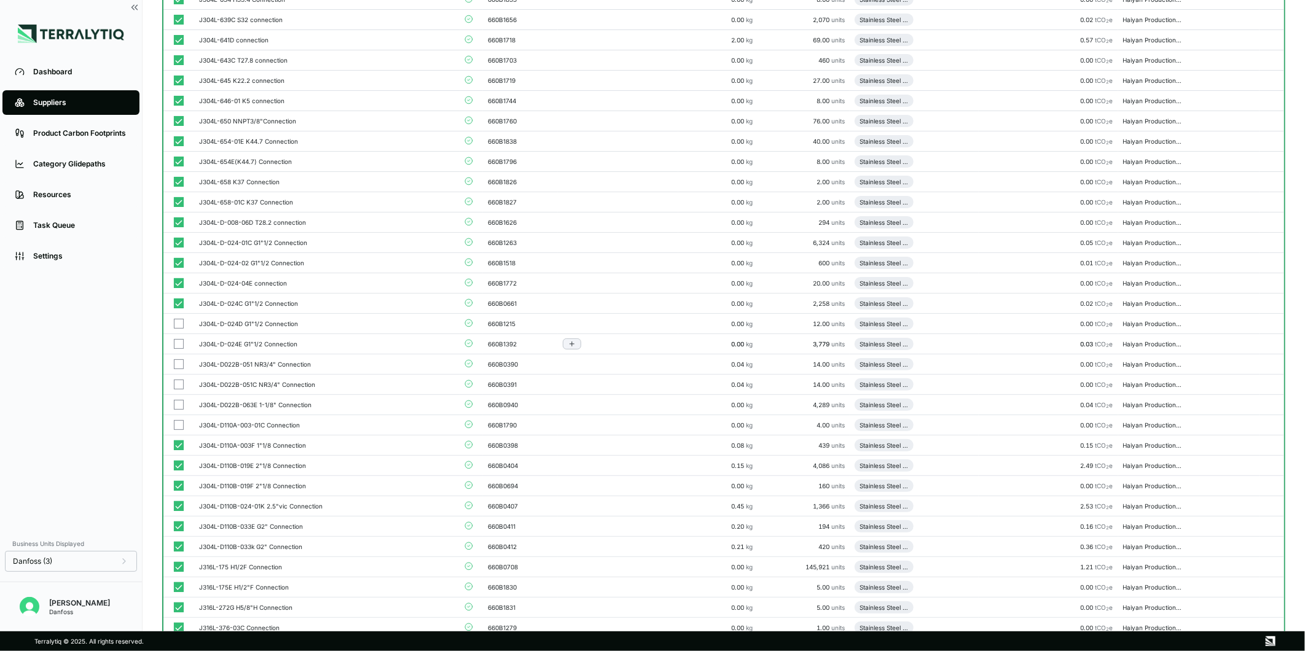
drag, startPoint x: 179, startPoint y: 335, endPoint x: 178, endPoint y: 357, distance: 22.1
click at [178, 349] on button "button" at bounding box center [179, 344] width 10 height 10
click at [178, 369] on button "button" at bounding box center [179, 365] width 10 height 10
click at [177, 389] on button "button" at bounding box center [179, 385] width 10 height 10
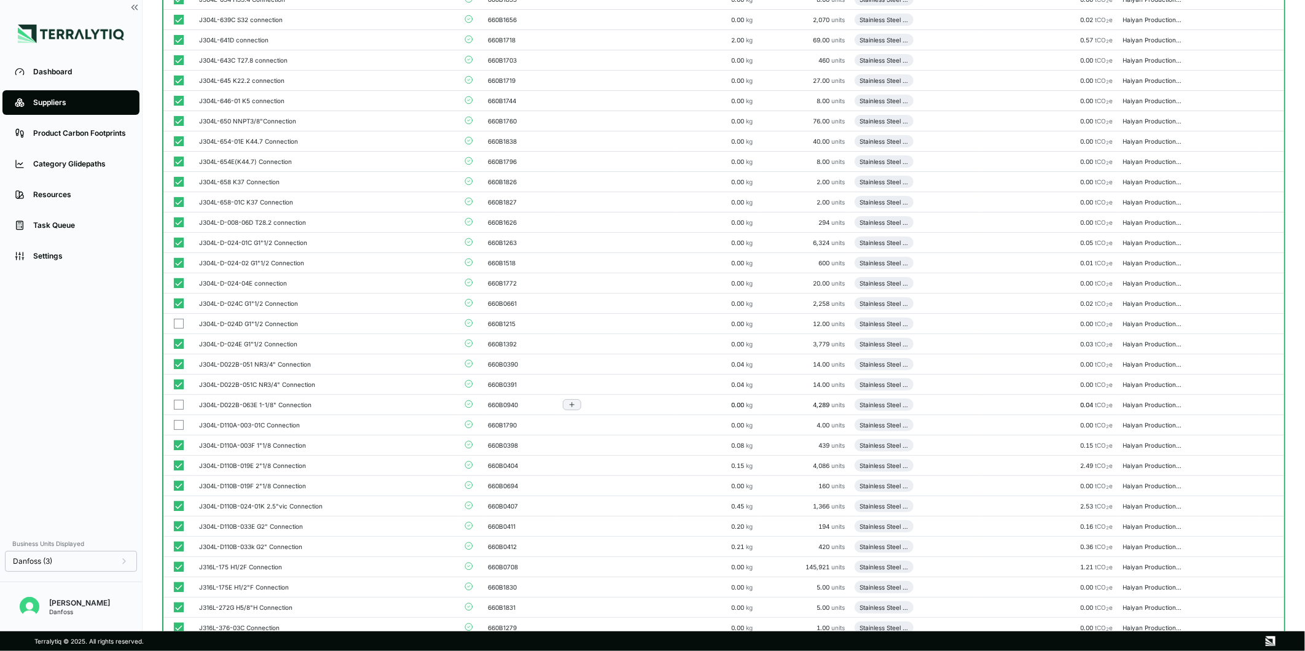
click at [177, 409] on button "button" at bounding box center [179, 405] width 10 height 10
click at [178, 430] on button "button" at bounding box center [179, 425] width 10 height 10
click at [177, 329] on button "button" at bounding box center [179, 324] width 10 height 10
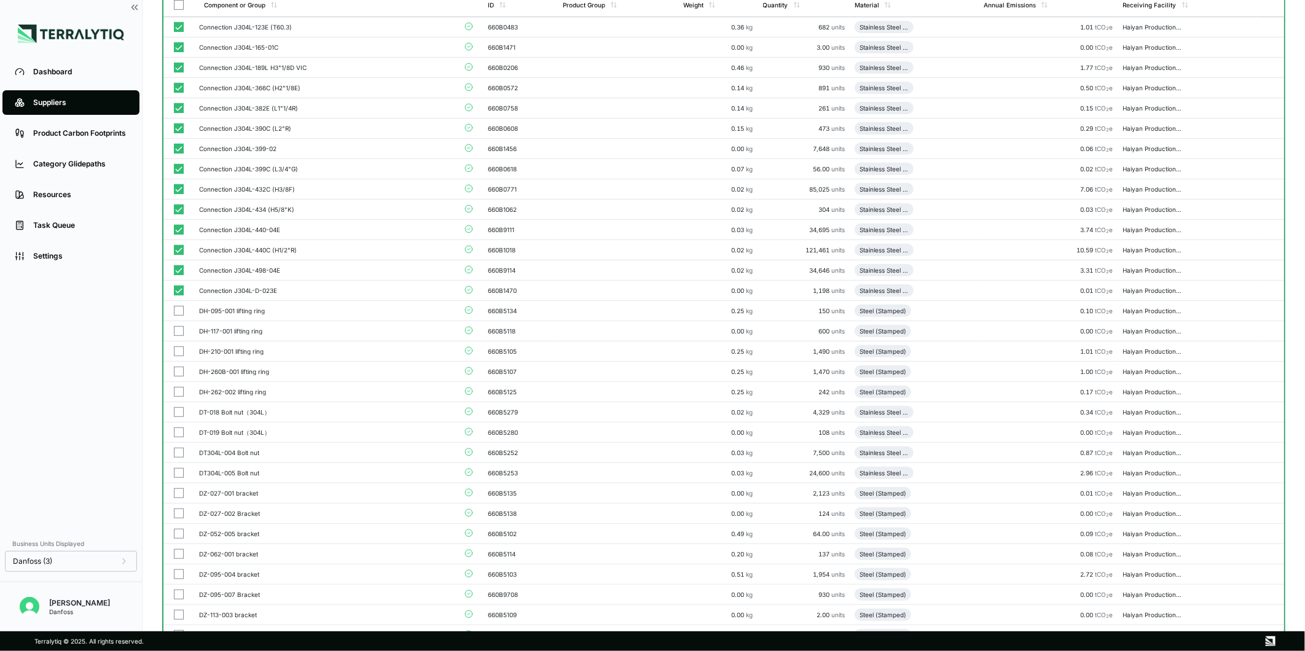
scroll to position [0, 0]
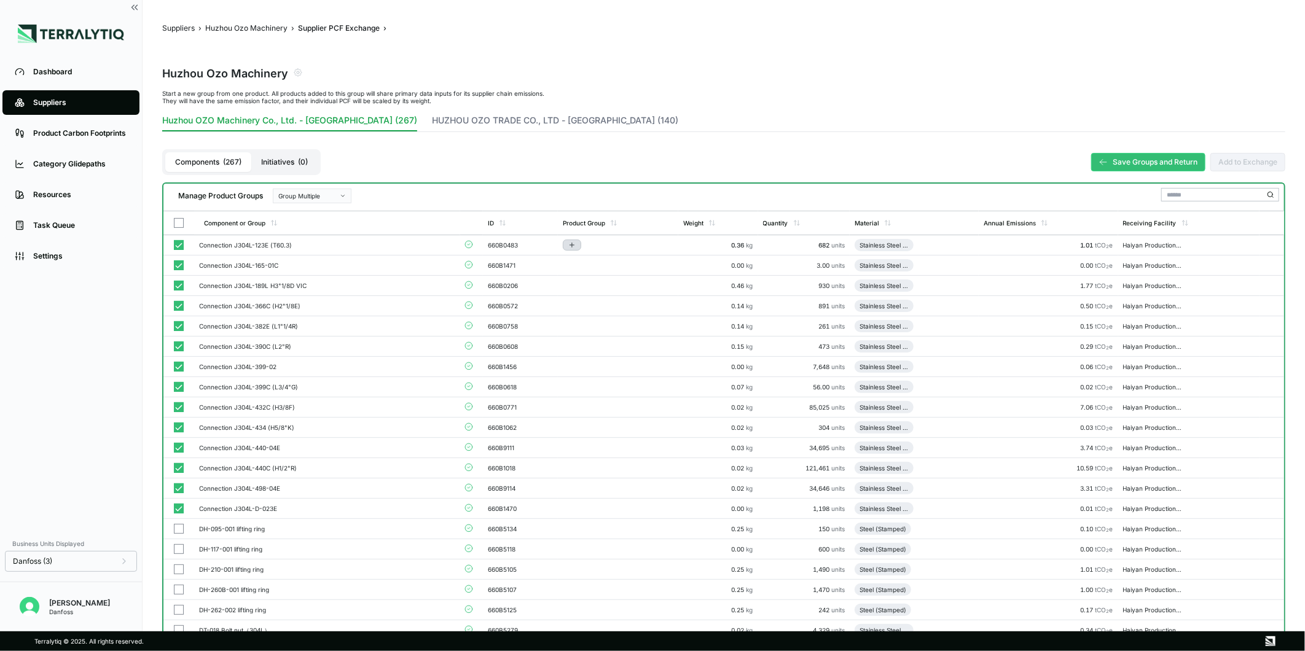
click at [578, 242] on button "Add to group" at bounding box center [572, 245] width 18 height 11
click at [611, 265] on button "Add to New Group" at bounding box center [622, 264] width 117 height 21
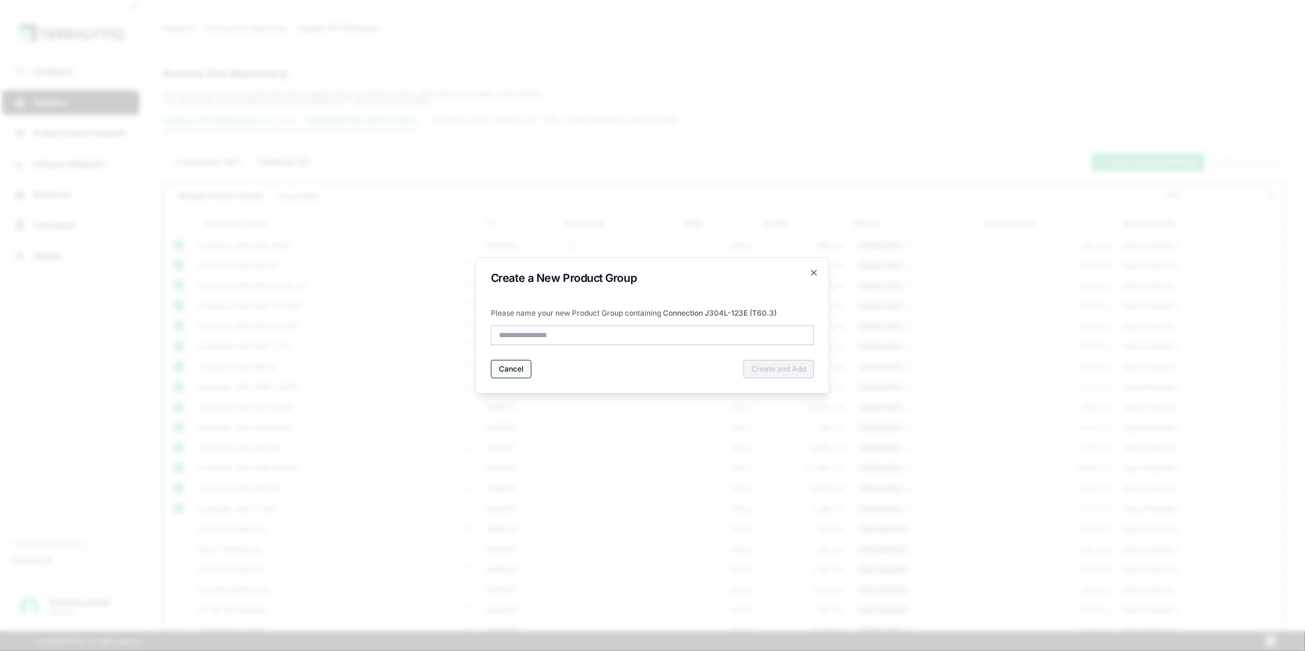
click at [519, 363] on button "Cancel" at bounding box center [511, 369] width 41 height 18
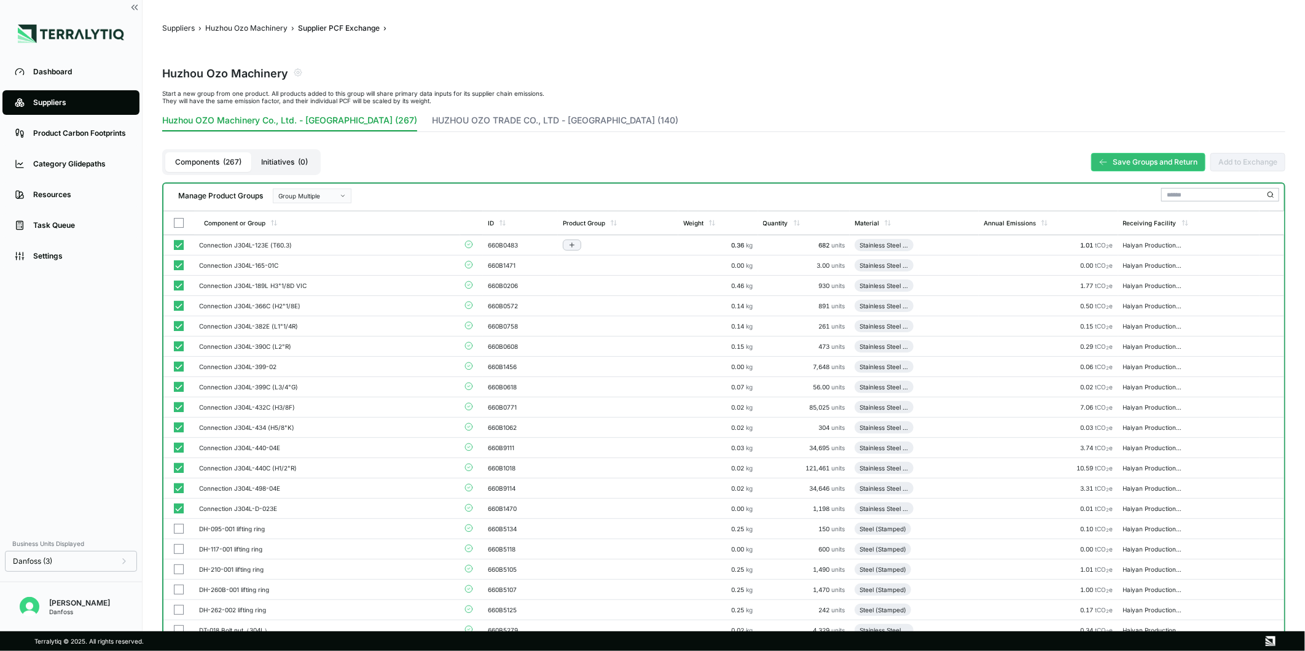
click at [336, 192] on div "Group Multiple" at bounding box center [307, 195] width 59 height 7
click at [334, 210] on div "Add To New Group" at bounding box center [312, 210] width 68 height 7
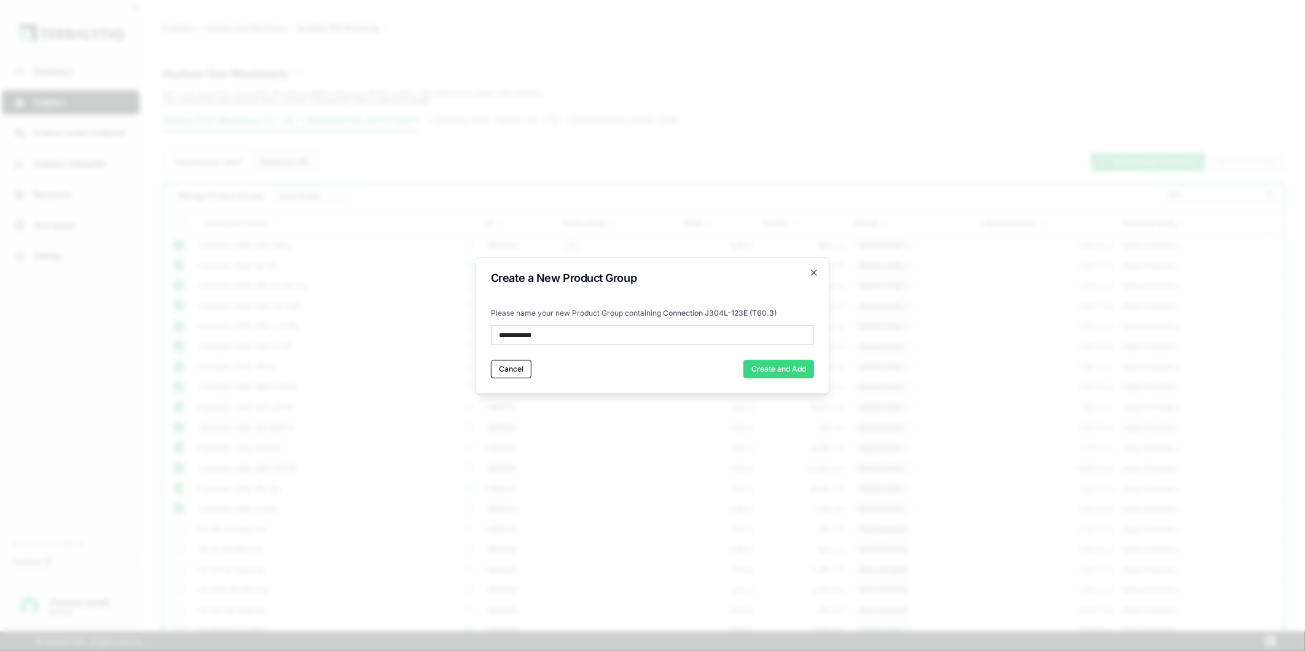
type input "**********"
click at [762, 376] on button "Create and Add" at bounding box center [779, 369] width 71 height 18
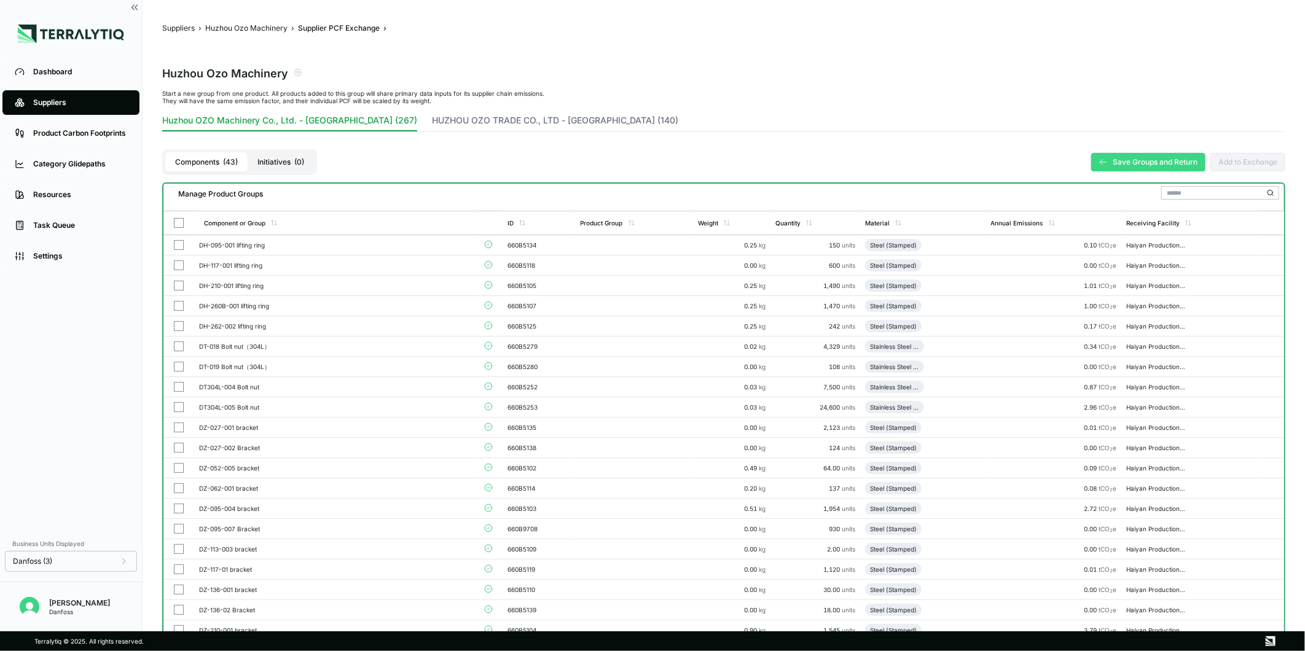
click at [1133, 159] on button "Save Groups and Return" at bounding box center [1149, 162] width 114 height 18
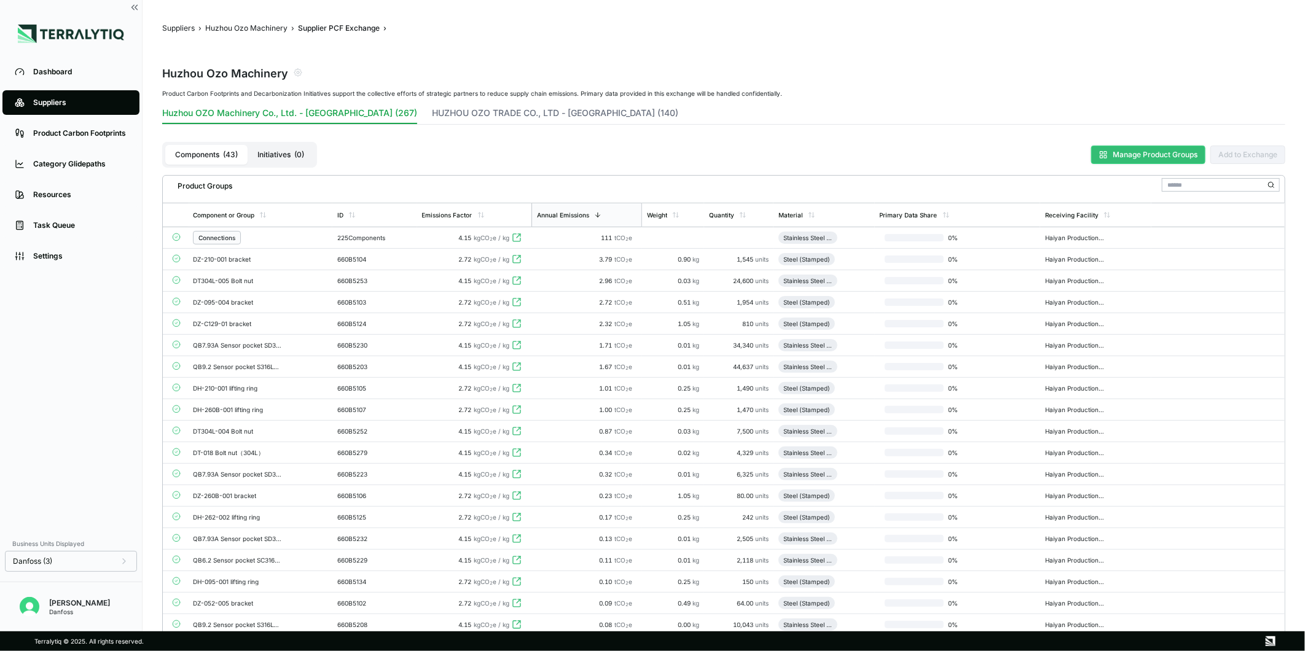
click at [1119, 152] on button "Manage Product Groups" at bounding box center [1149, 155] width 114 height 18
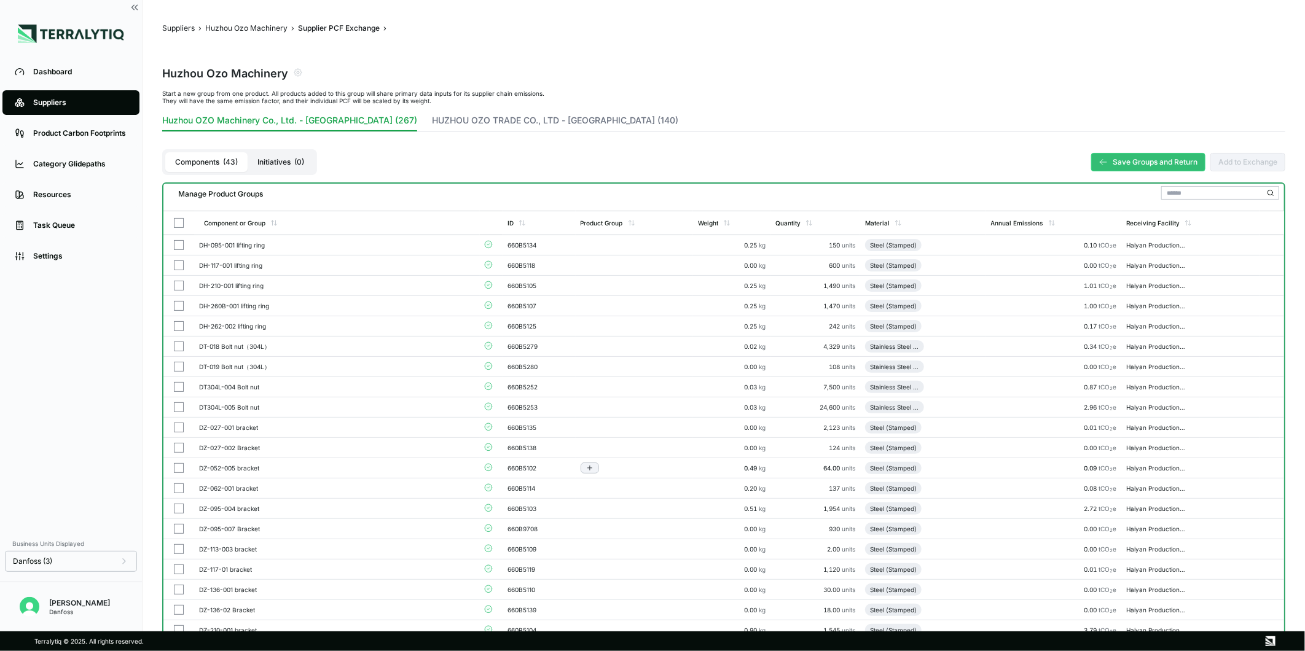
scroll to position [425, 0]
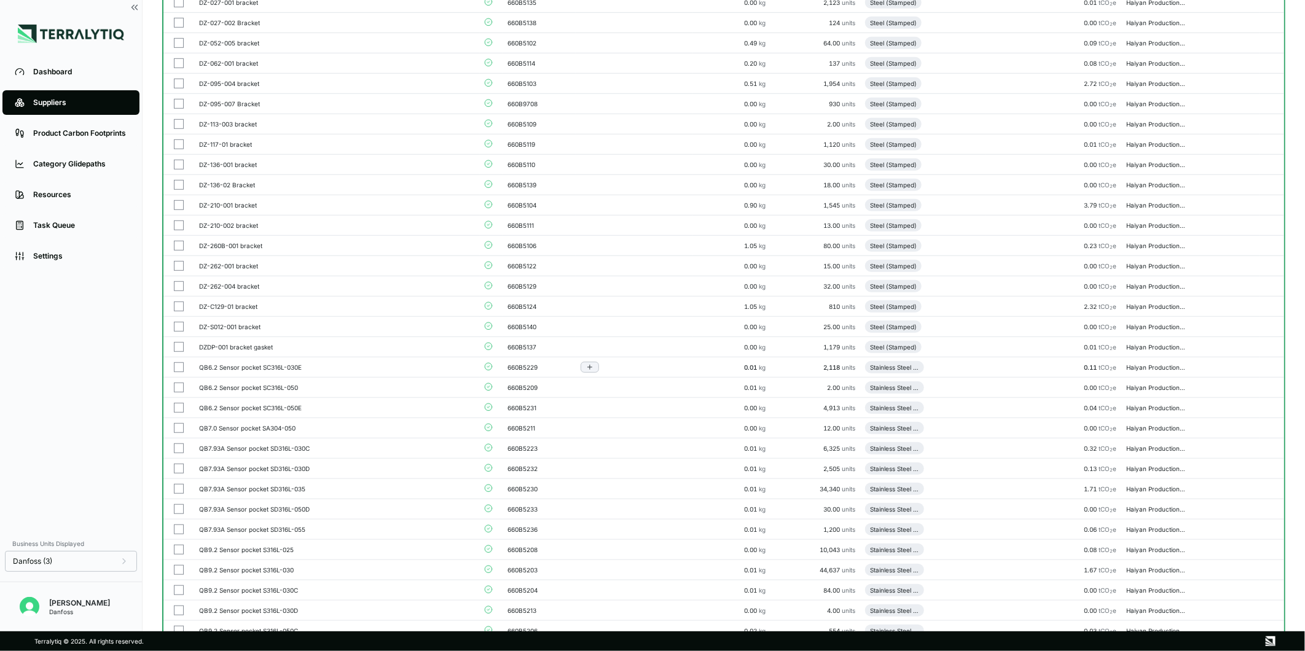
click at [168, 365] on td at bounding box center [178, 368] width 31 height 20
click at [178, 387] on button "button" at bounding box center [179, 388] width 10 height 10
click at [180, 413] on button "button" at bounding box center [179, 408] width 10 height 10
drag, startPoint x: 179, startPoint y: 430, endPoint x: 178, endPoint y: 449, distance: 19.1
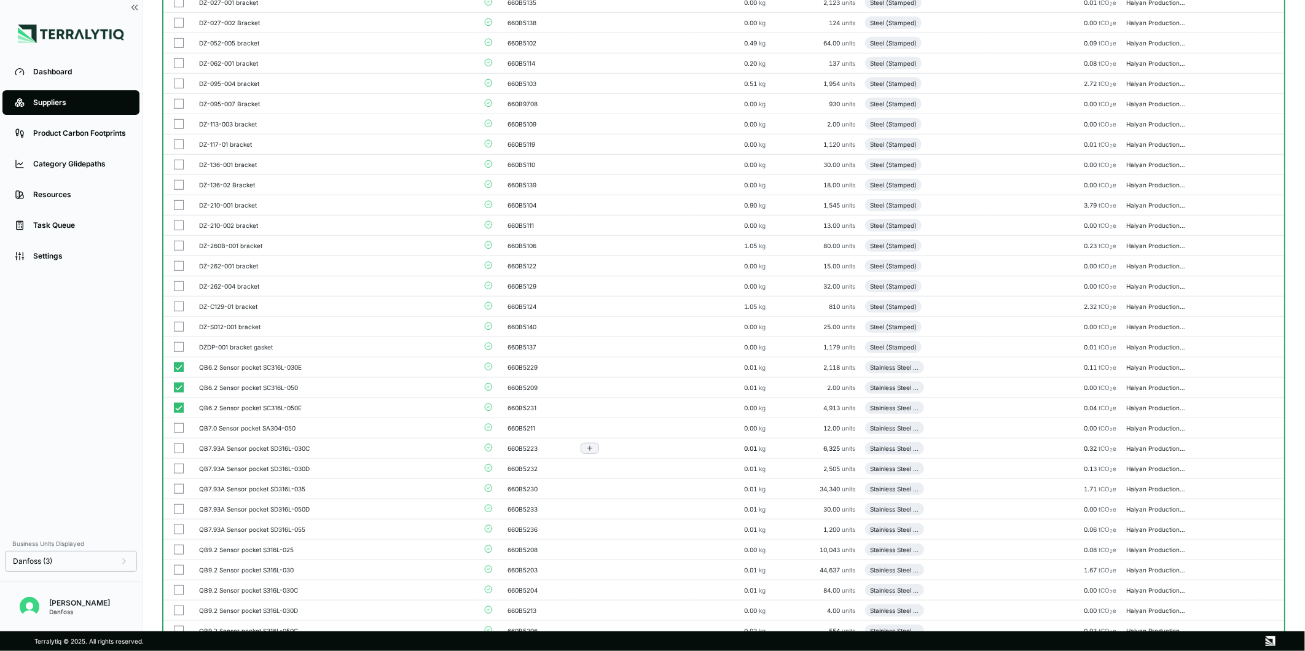
click at [178, 449] on button "button" at bounding box center [179, 449] width 10 height 10
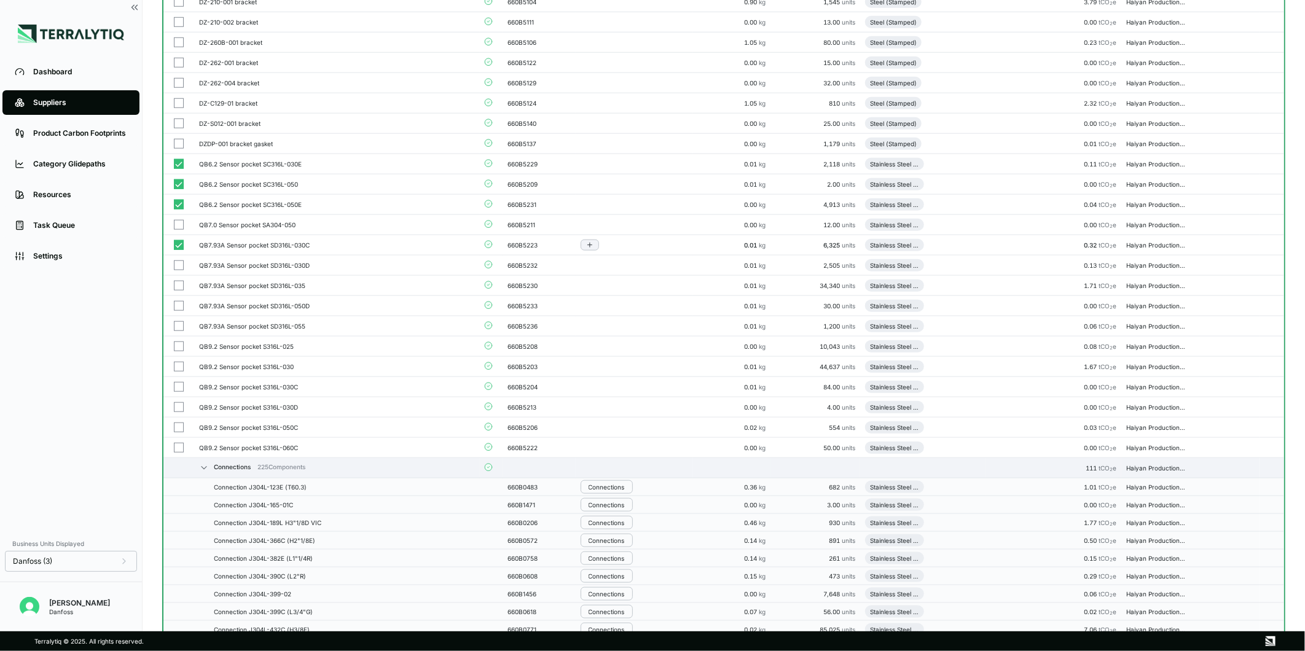
scroll to position [629, 0]
click at [178, 449] on button "button" at bounding box center [179, 448] width 10 height 10
click at [176, 427] on button "button" at bounding box center [179, 427] width 10 height 10
click at [179, 409] on button "button" at bounding box center [179, 407] width 10 height 10
drag, startPoint x: 181, startPoint y: 225, endPoint x: 178, endPoint y: 264, distance: 39.4
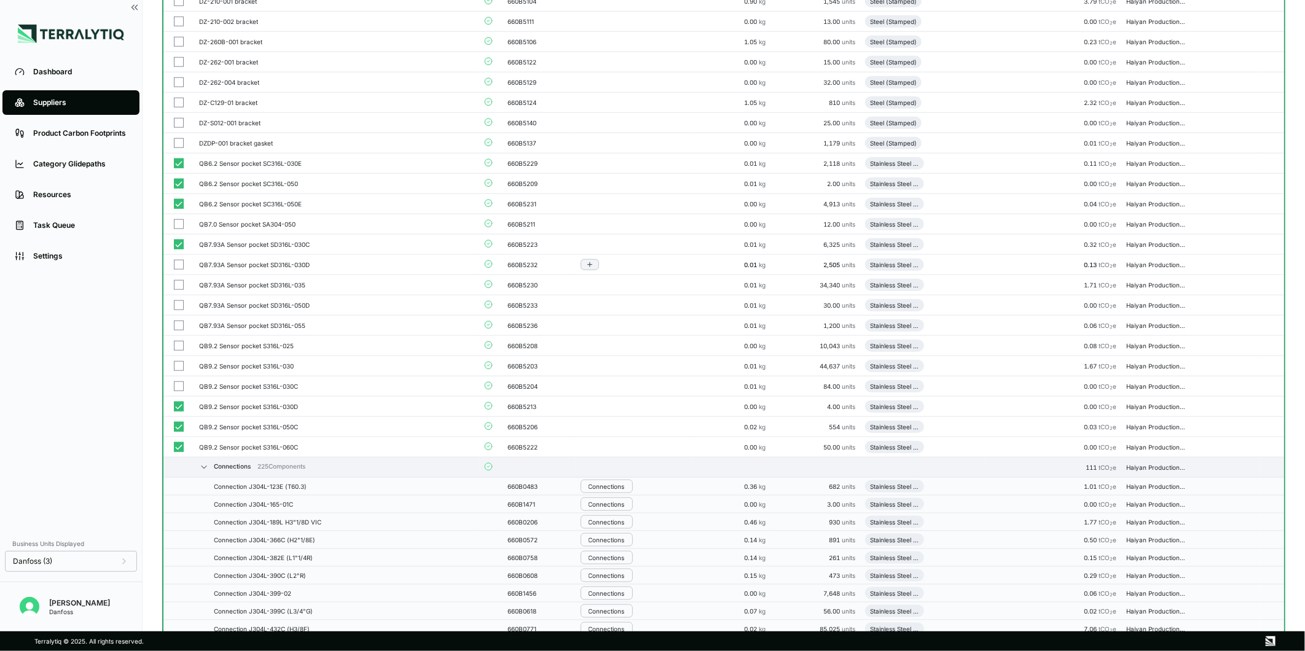
click at [178, 264] on button "button" at bounding box center [179, 265] width 10 height 10
click at [180, 289] on button "button" at bounding box center [179, 285] width 10 height 10
click at [180, 305] on button "button" at bounding box center [179, 306] width 10 height 10
click at [180, 330] on button "button" at bounding box center [179, 326] width 10 height 10
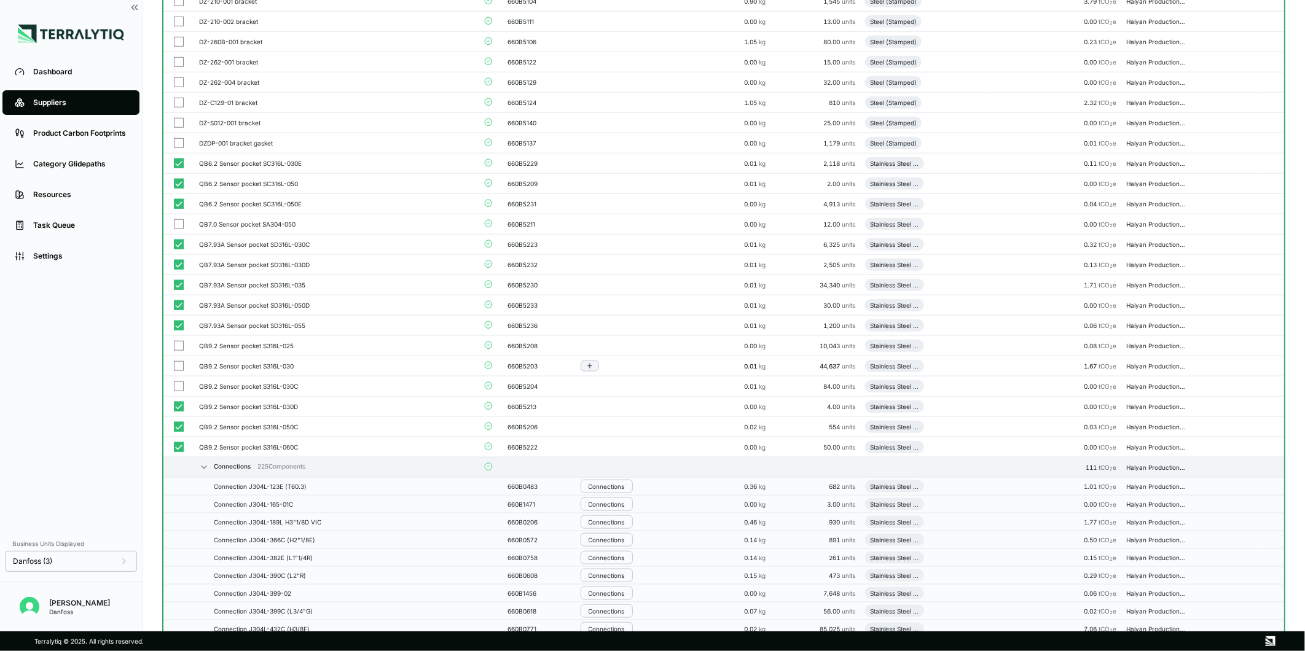
drag, startPoint x: 180, startPoint y: 345, endPoint x: 181, endPoint y: 365, distance: 19.7
click at [181, 365] on button "button" at bounding box center [179, 366] width 10 height 10
click at [179, 388] on button "button" at bounding box center [179, 387] width 10 height 10
click at [178, 226] on button "button" at bounding box center [179, 224] width 10 height 10
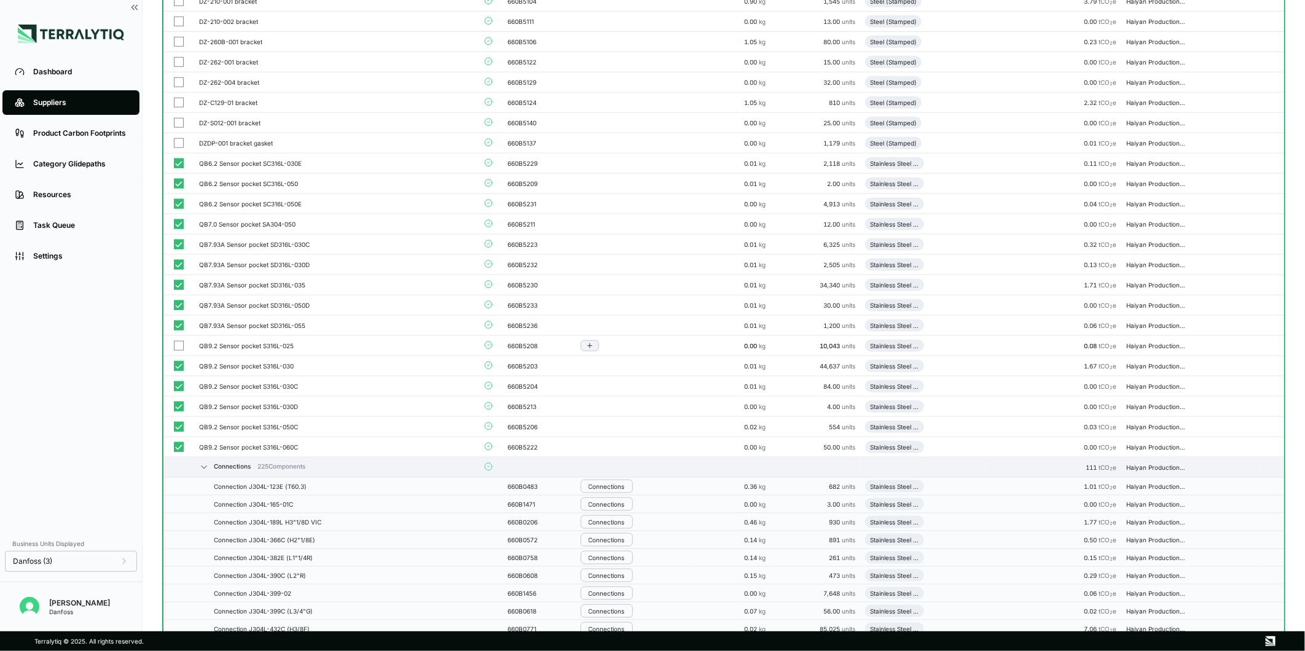
click at [178, 345] on button "button" at bounding box center [179, 346] width 10 height 10
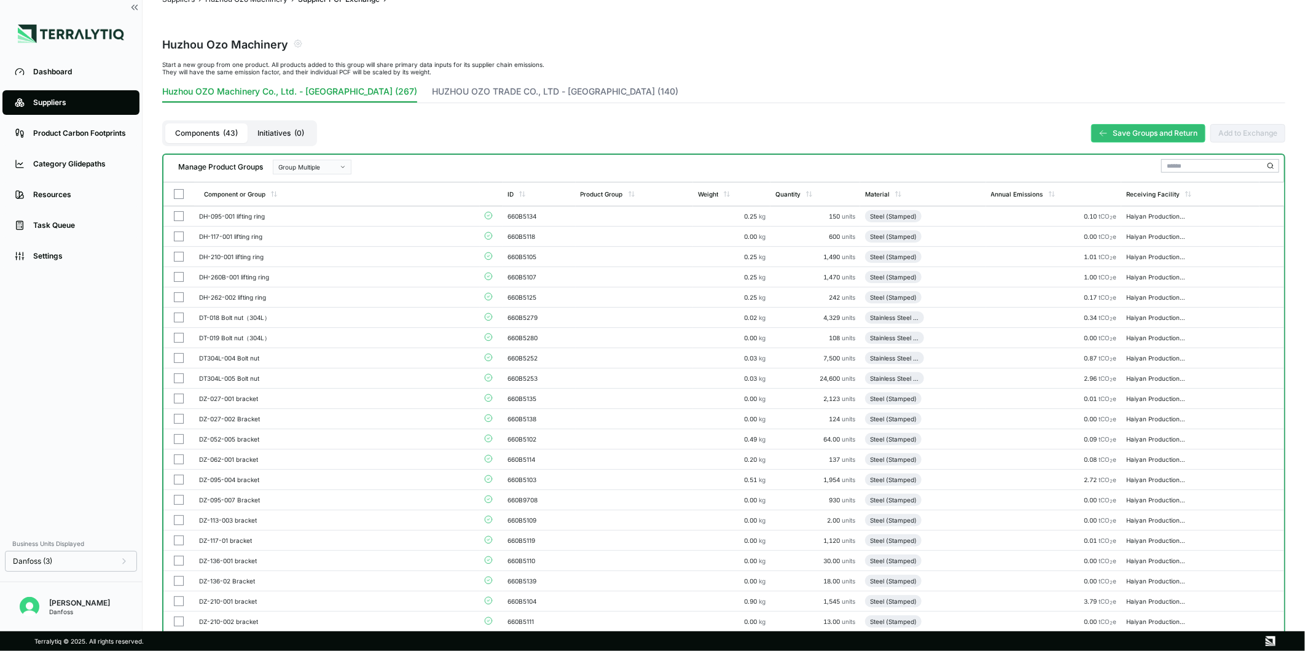
scroll to position [0, 0]
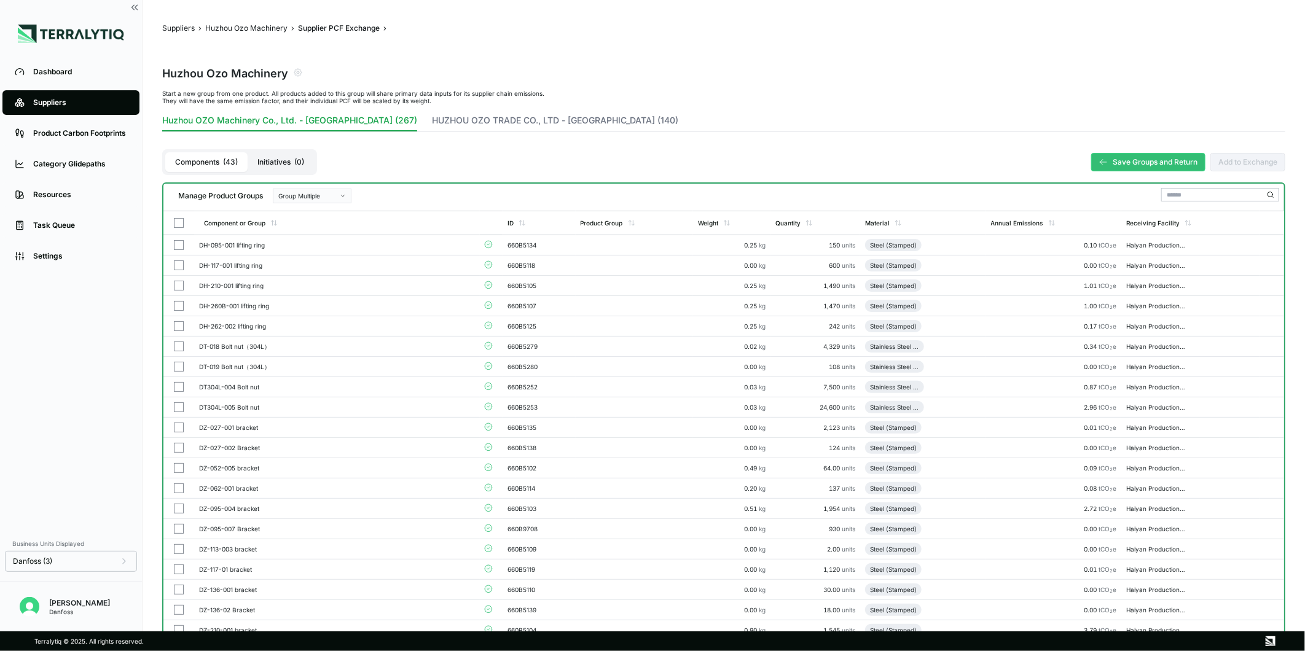
click at [332, 192] on div "Group Multiple" at bounding box center [307, 195] width 59 height 7
click at [330, 210] on div "Add To New Group" at bounding box center [312, 210] width 68 height 7
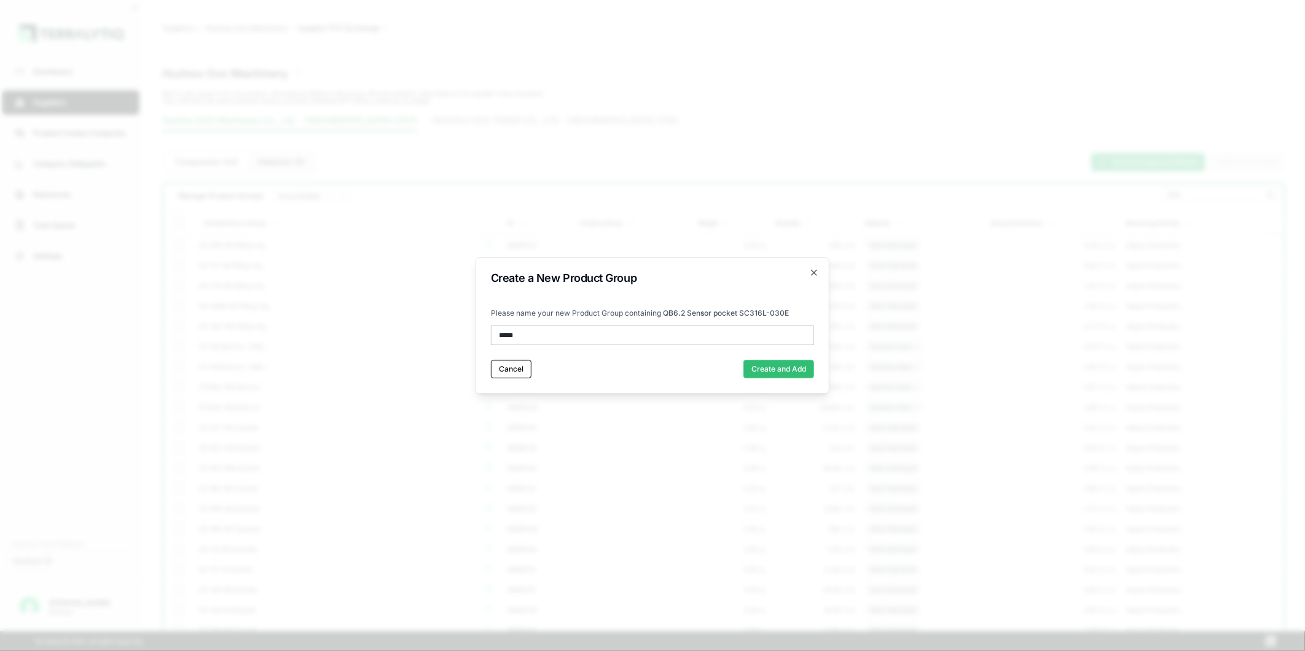
type input "******"
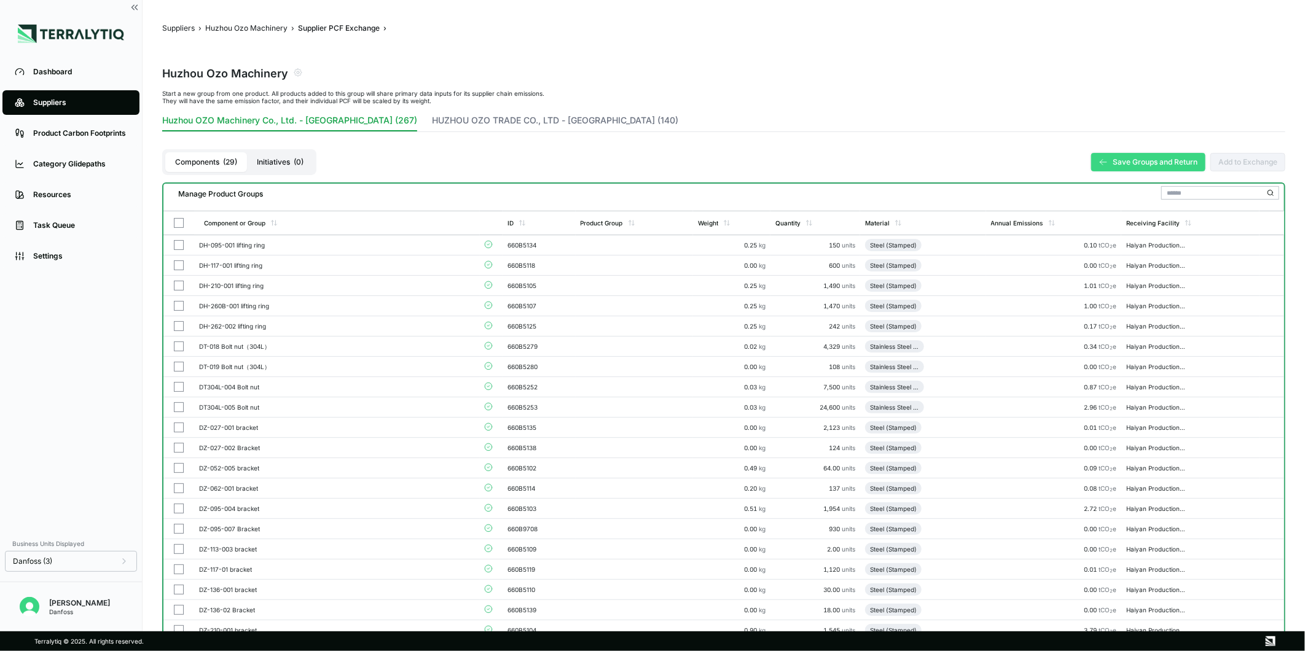
click at [1121, 160] on button "Save Groups and Return" at bounding box center [1149, 162] width 114 height 18
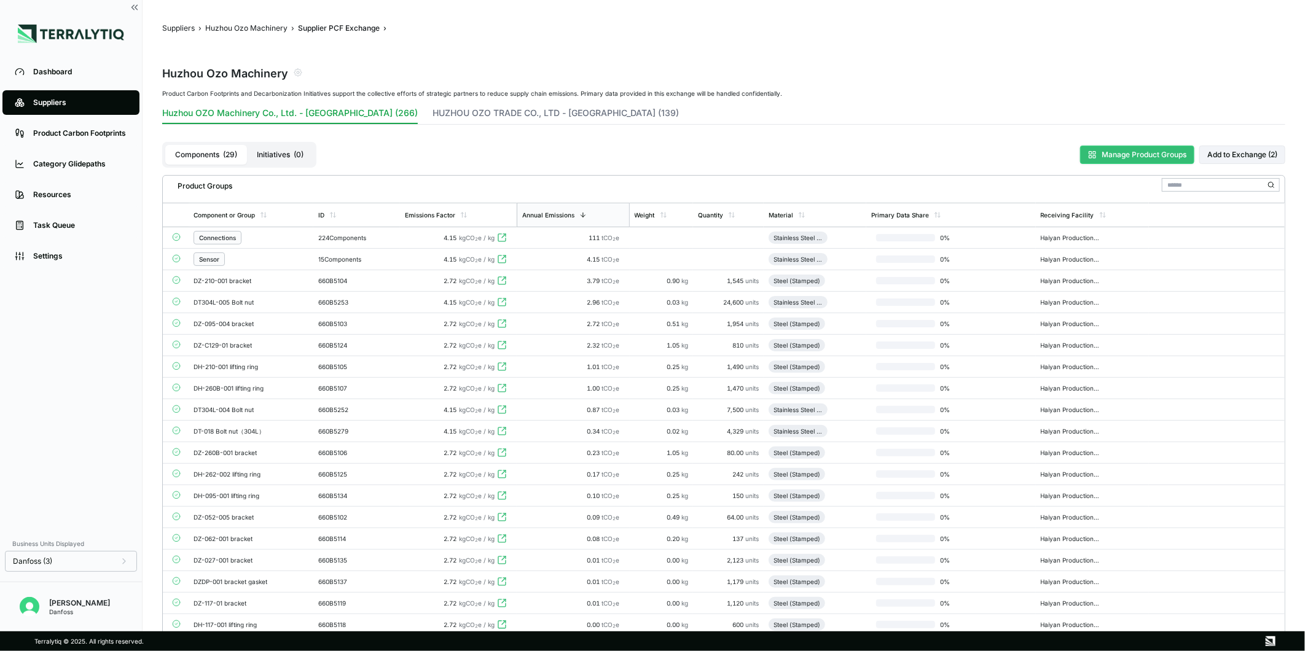
click at [1144, 157] on button "Manage Product Groups" at bounding box center [1138, 155] width 114 height 18
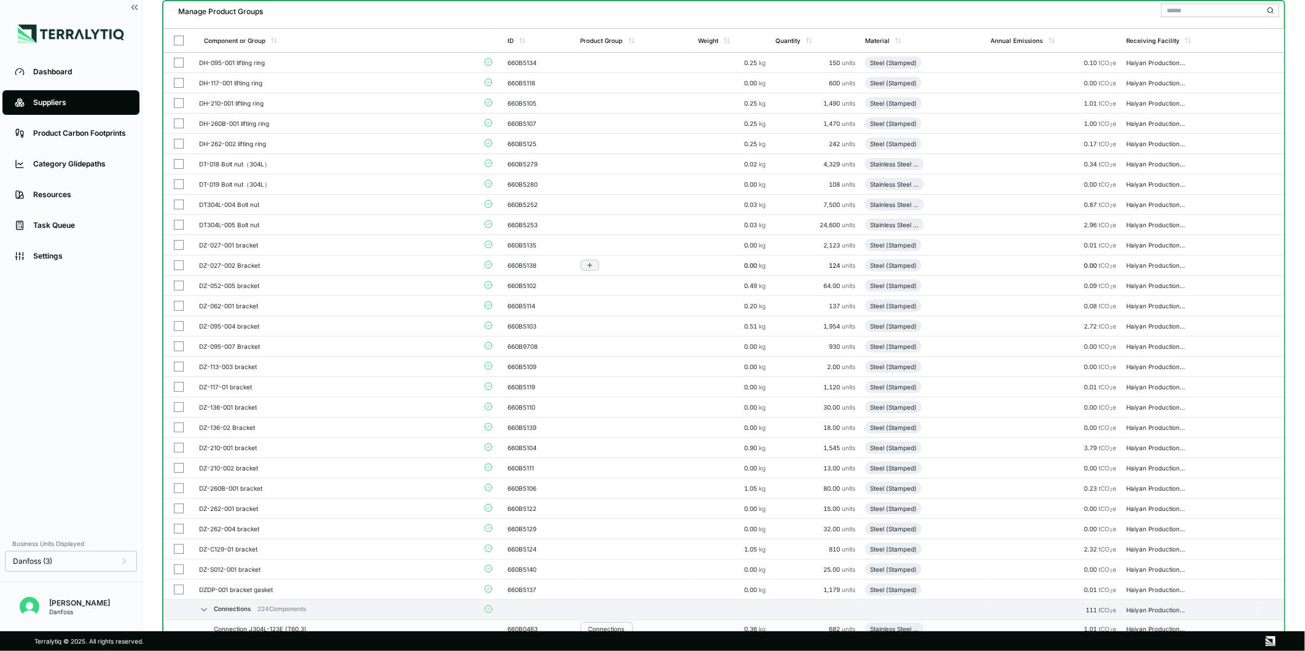
scroll to position [184, 0]
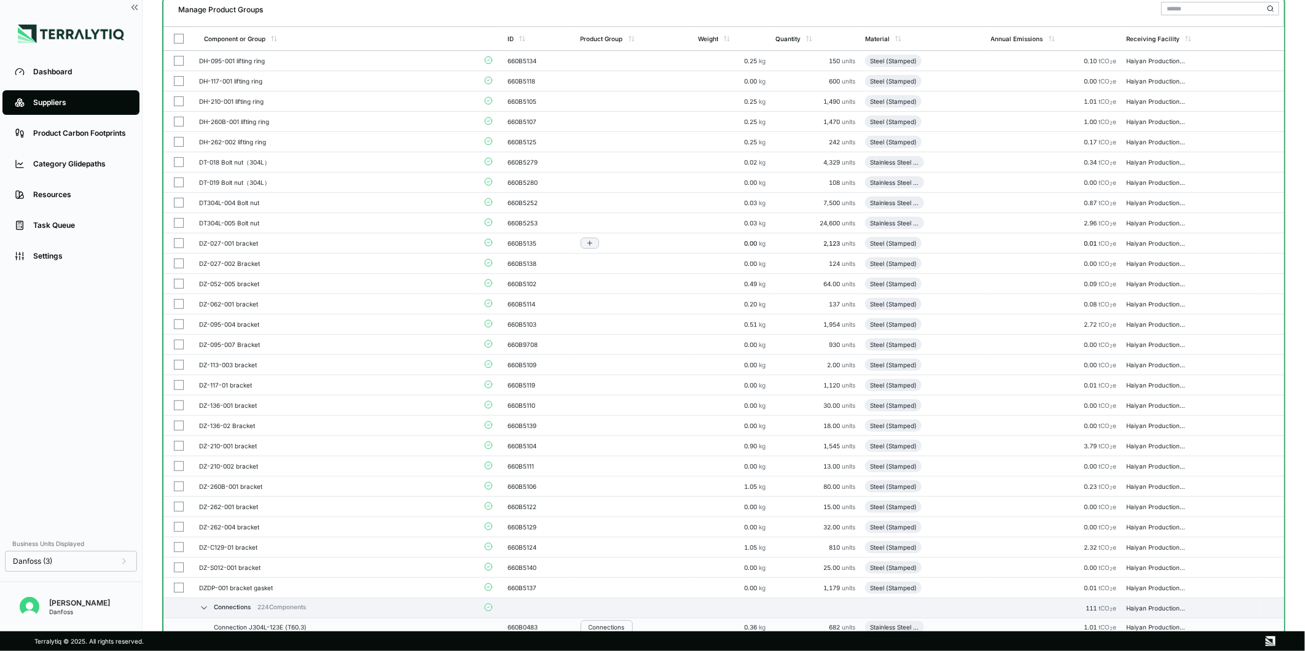
click at [181, 242] on button "button" at bounding box center [179, 243] width 10 height 10
click at [178, 261] on button "button" at bounding box center [179, 262] width 10 height 10
click at [179, 280] on button "button" at bounding box center [179, 282] width 10 height 10
click at [176, 299] on button "button" at bounding box center [179, 302] width 10 height 10
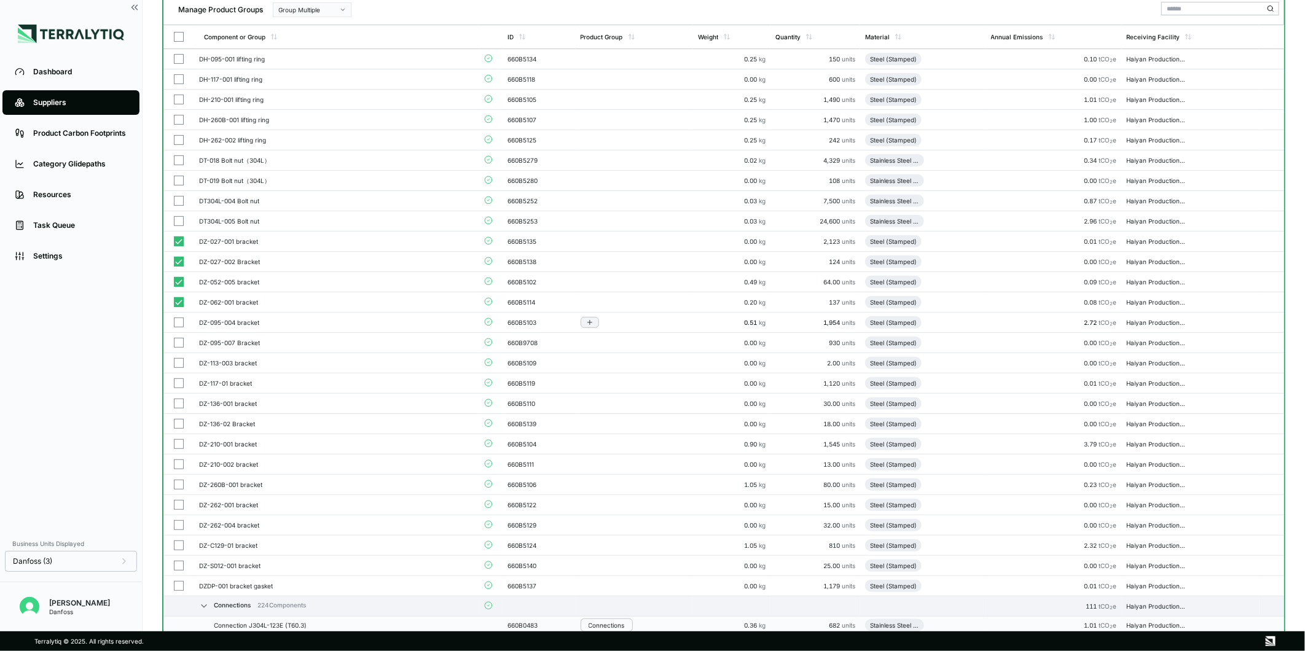
click at [175, 321] on button "button" at bounding box center [179, 323] width 10 height 10
click at [180, 345] on button "button" at bounding box center [179, 343] width 10 height 10
click at [179, 366] on button "button" at bounding box center [179, 363] width 10 height 10
drag, startPoint x: 177, startPoint y: 382, endPoint x: 176, endPoint y: 400, distance: 17.2
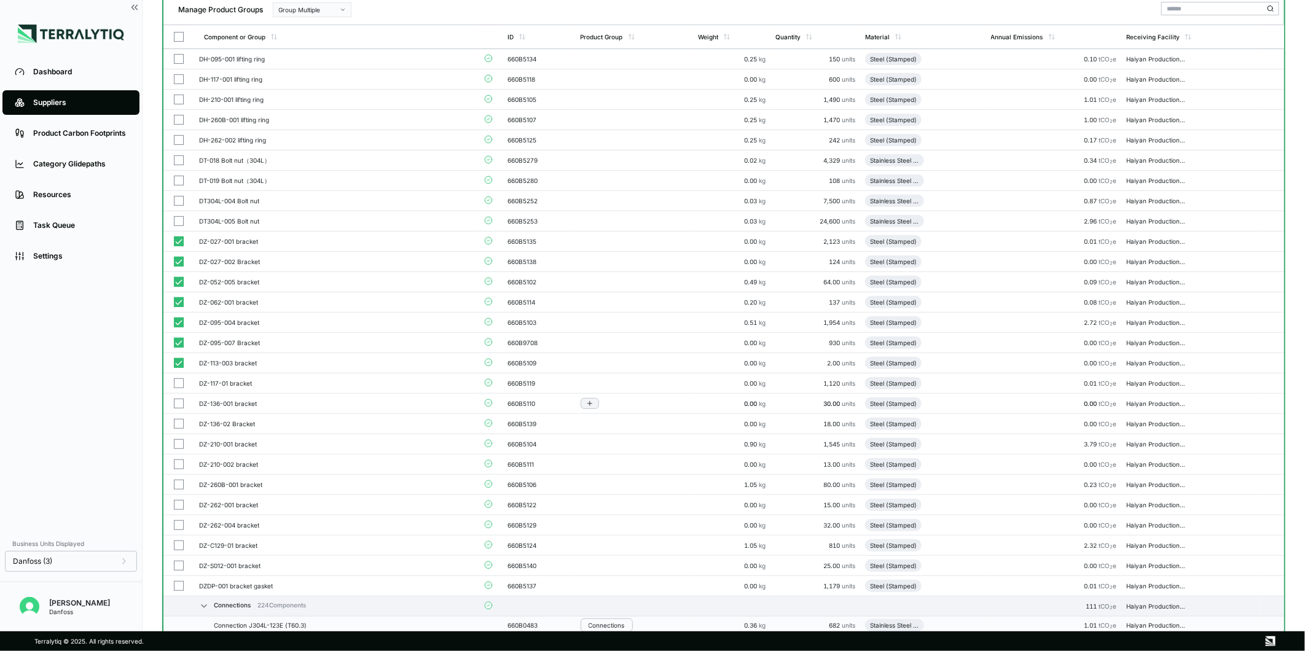
click at [176, 400] on button "button" at bounding box center [179, 404] width 10 height 10
click at [175, 421] on button "button" at bounding box center [179, 424] width 10 height 10
click at [182, 384] on button "button" at bounding box center [179, 384] width 10 height 10
click at [179, 444] on button "button" at bounding box center [179, 444] width 10 height 10
click at [181, 463] on button "button" at bounding box center [179, 465] width 10 height 10
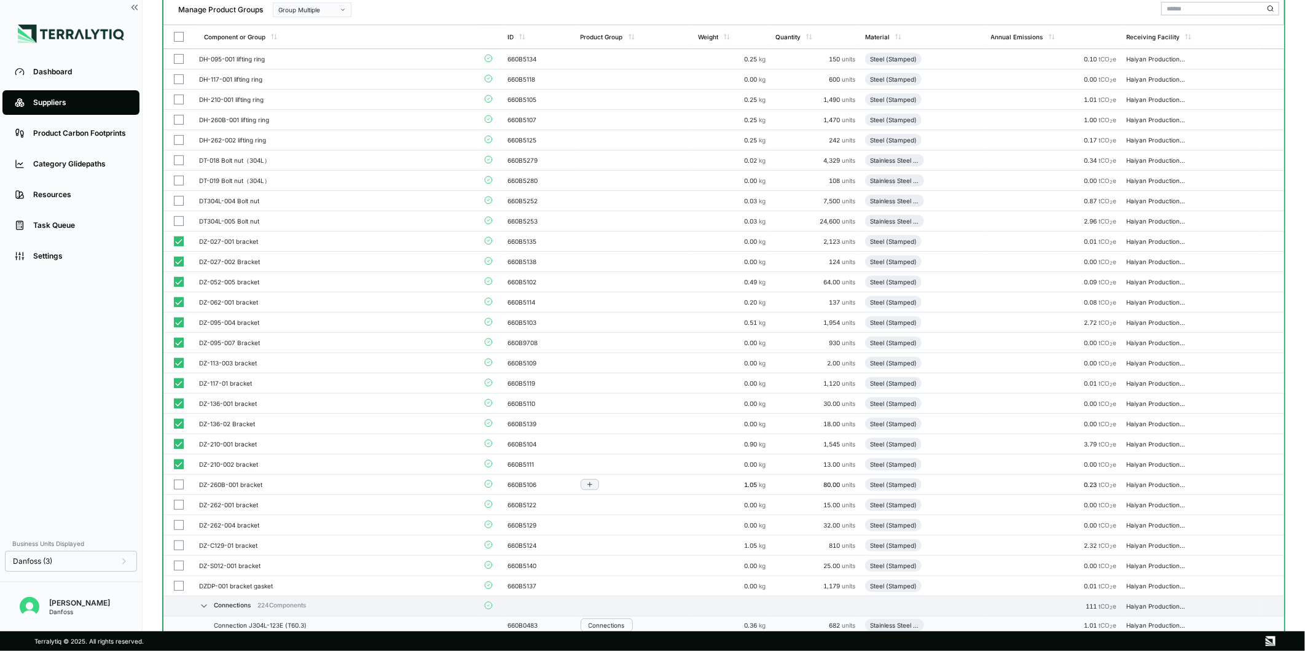
click at [181, 484] on button "button" at bounding box center [179, 485] width 10 height 10
click at [179, 505] on button "button" at bounding box center [179, 505] width 10 height 10
click at [176, 521] on button "button" at bounding box center [179, 526] width 10 height 10
click at [181, 549] on button "button" at bounding box center [179, 546] width 10 height 10
click at [179, 564] on button "button" at bounding box center [179, 566] width 10 height 10
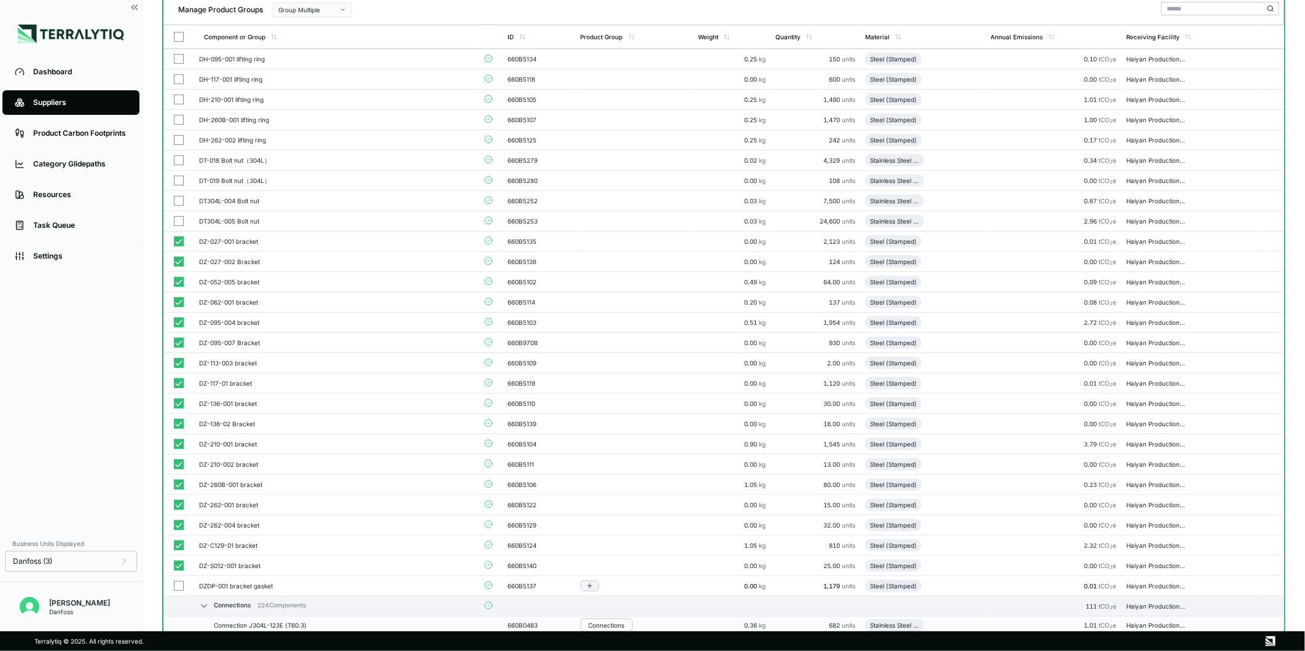
click at [178, 588] on button "button" at bounding box center [179, 586] width 10 height 10
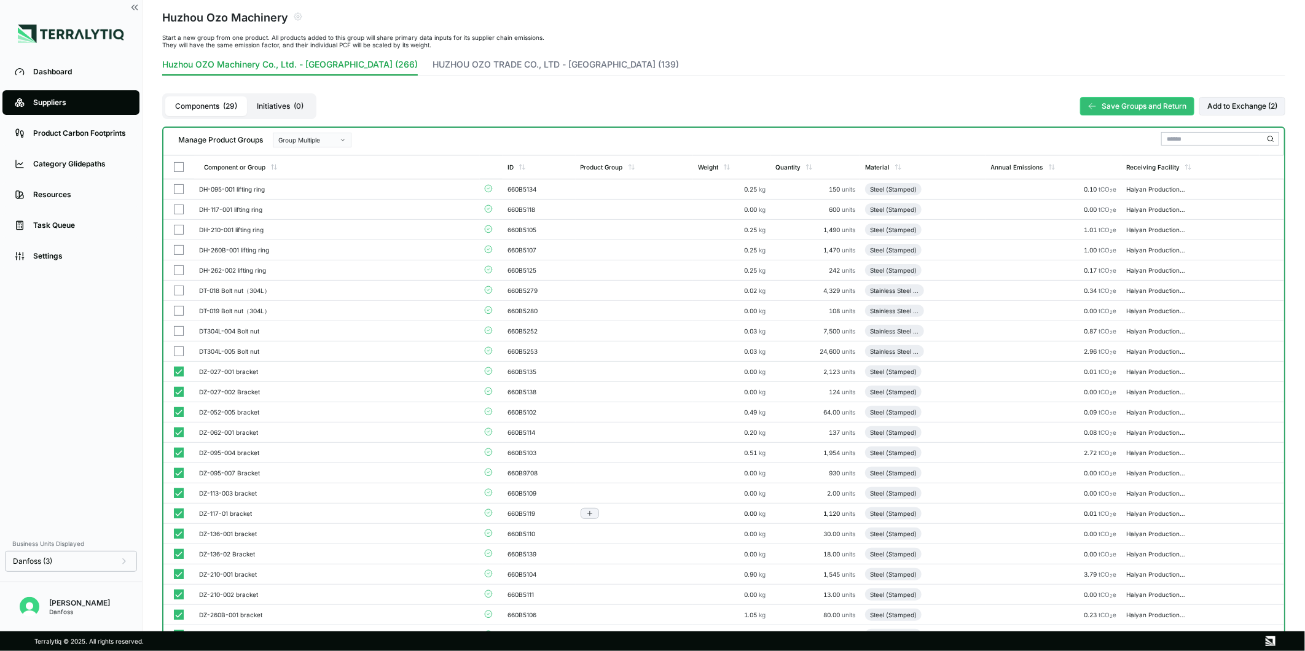
scroll to position [55, 0]
click at [333, 138] on div "Group Multiple" at bounding box center [307, 140] width 59 height 7
click at [333, 157] on div "Add To New Group" at bounding box center [312, 155] width 68 height 7
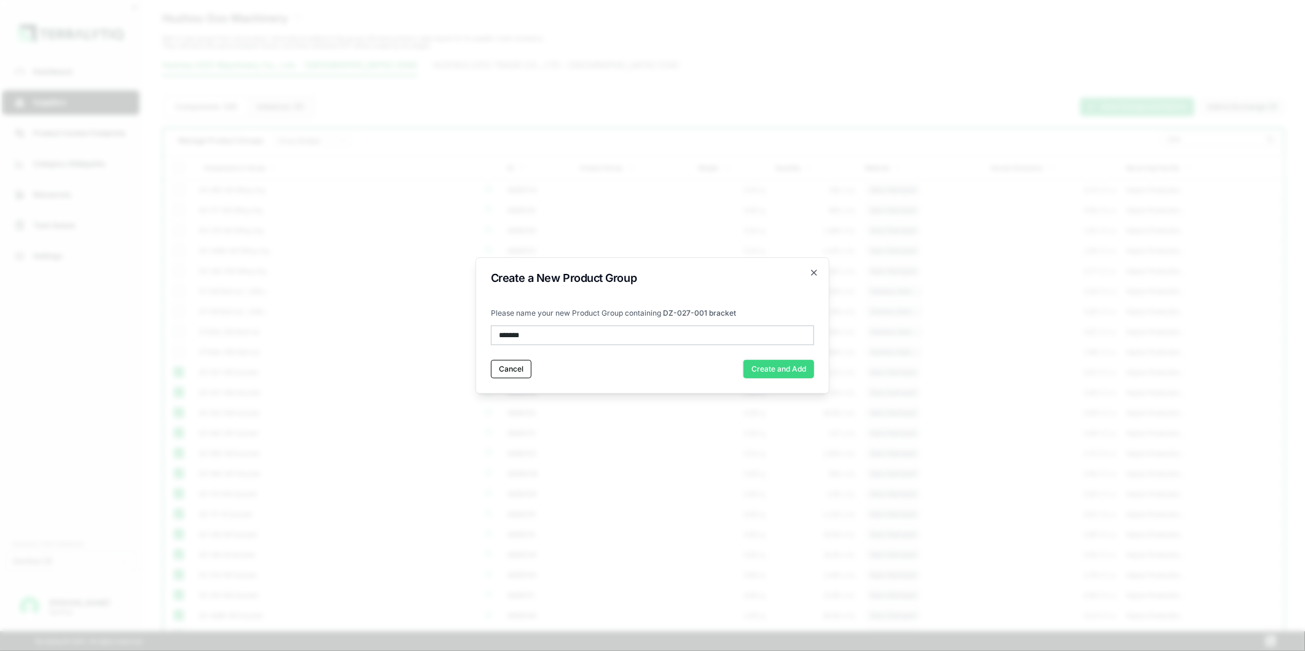
type input "*******"
click at [801, 366] on button "Create and Add" at bounding box center [779, 369] width 71 height 18
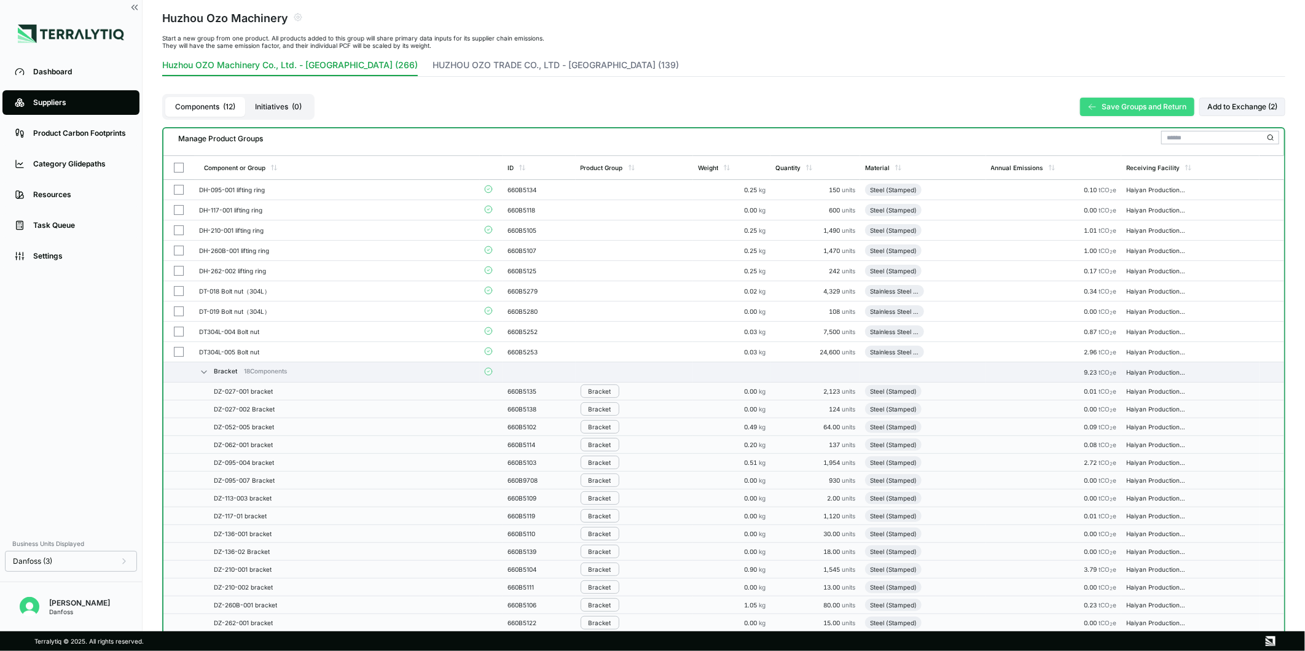
click at [1103, 112] on button "Save Groups and Return" at bounding box center [1138, 107] width 114 height 18
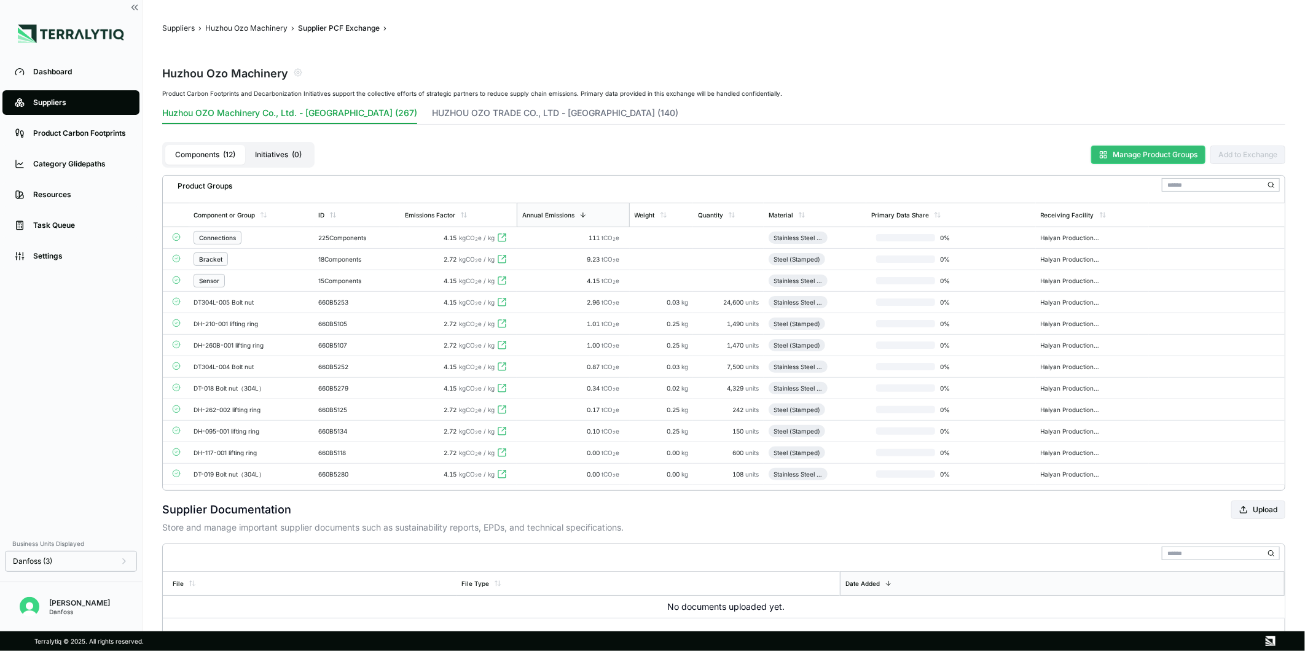
click at [1104, 154] on rect at bounding box center [1105, 153] width 2 height 2
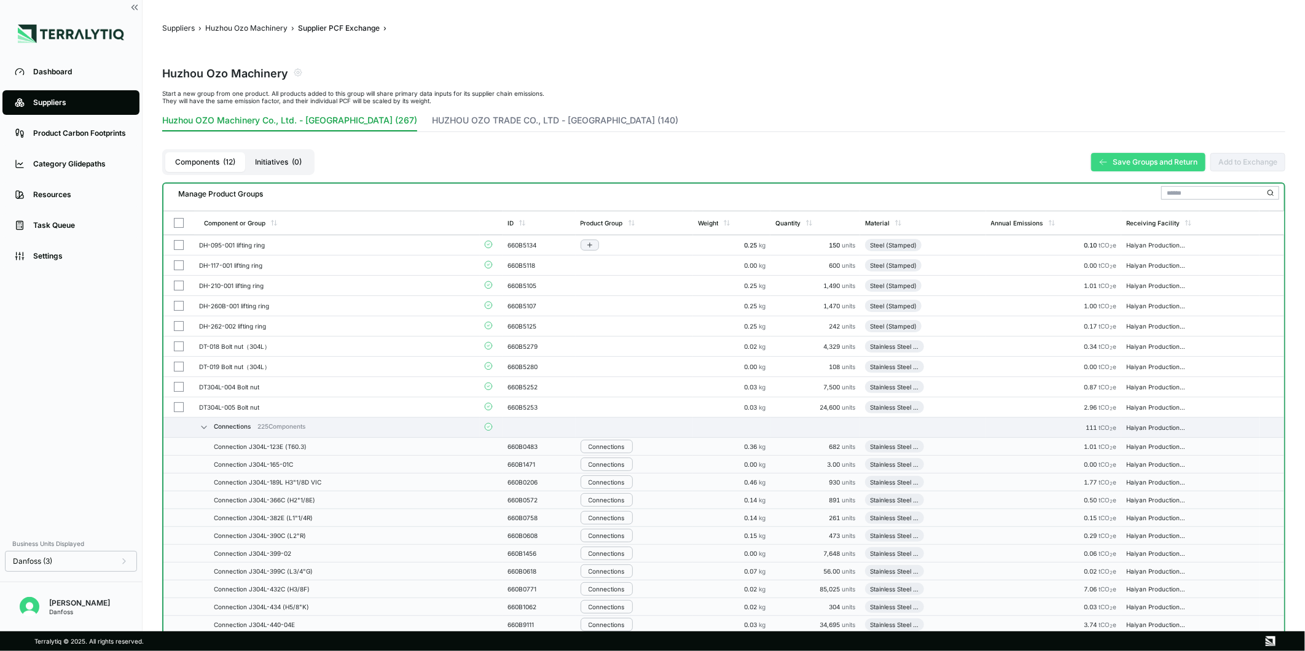
click at [175, 246] on button "button" at bounding box center [179, 245] width 10 height 10
click at [179, 267] on button "button" at bounding box center [179, 266] width 10 height 10
click at [179, 281] on button "button" at bounding box center [179, 286] width 10 height 10
click at [176, 303] on button "button" at bounding box center [179, 306] width 10 height 10
click at [178, 329] on button "button" at bounding box center [179, 326] width 10 height 10
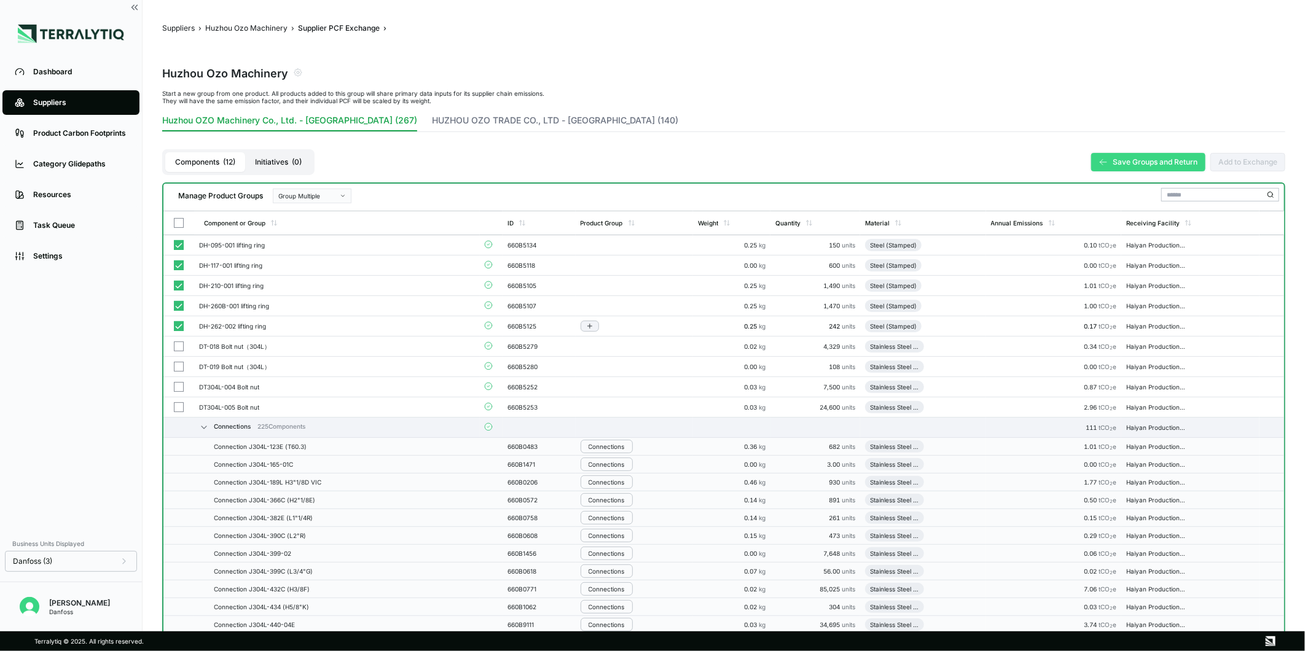
click at [178, 329] on button "button" at bounding box center [179, 326] width 10 height 10
click at [178, 311] on td at bounding box center [178, 306] width 31 height 20
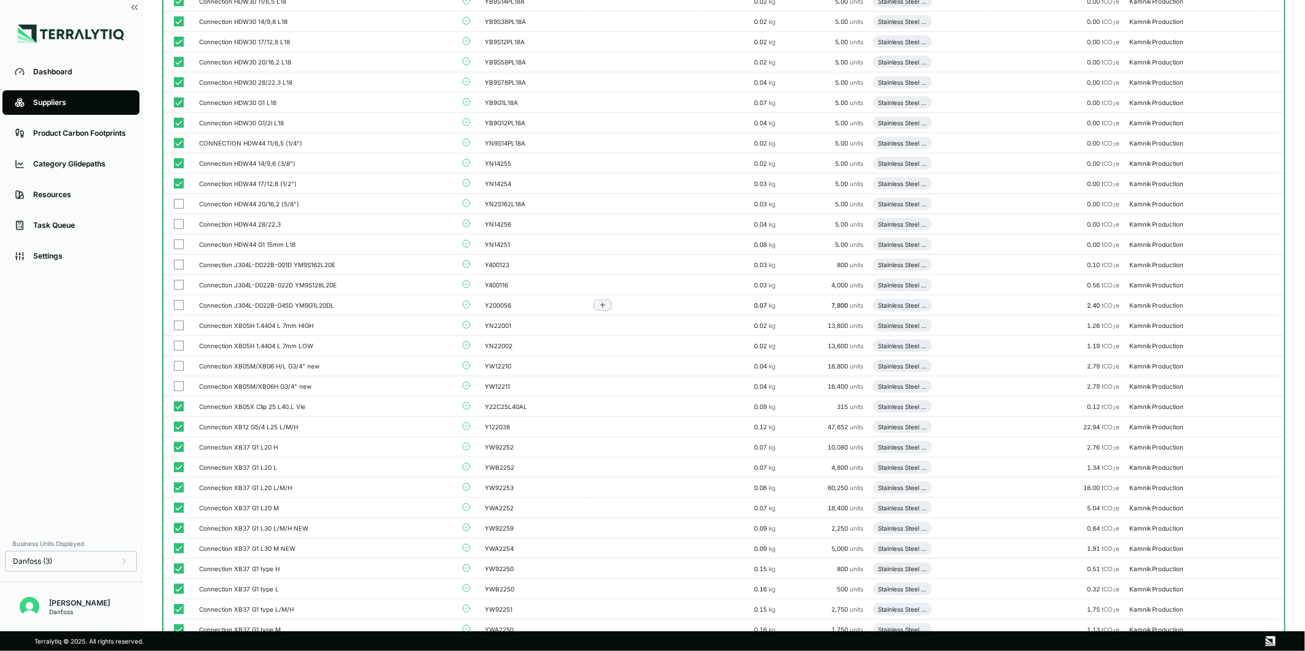
drag, startPoint x: 179, startPoint y: 285, endPoint x: 178, endPoint y: 305, distance: 19.7
drag, startPoint x: 178, startPoint y: 305, endPoint x: 178, endPoint y: 327, distance: 22.1
click at [178, 327] on button "button" at bounding box center [179, 326] width 10 height 10
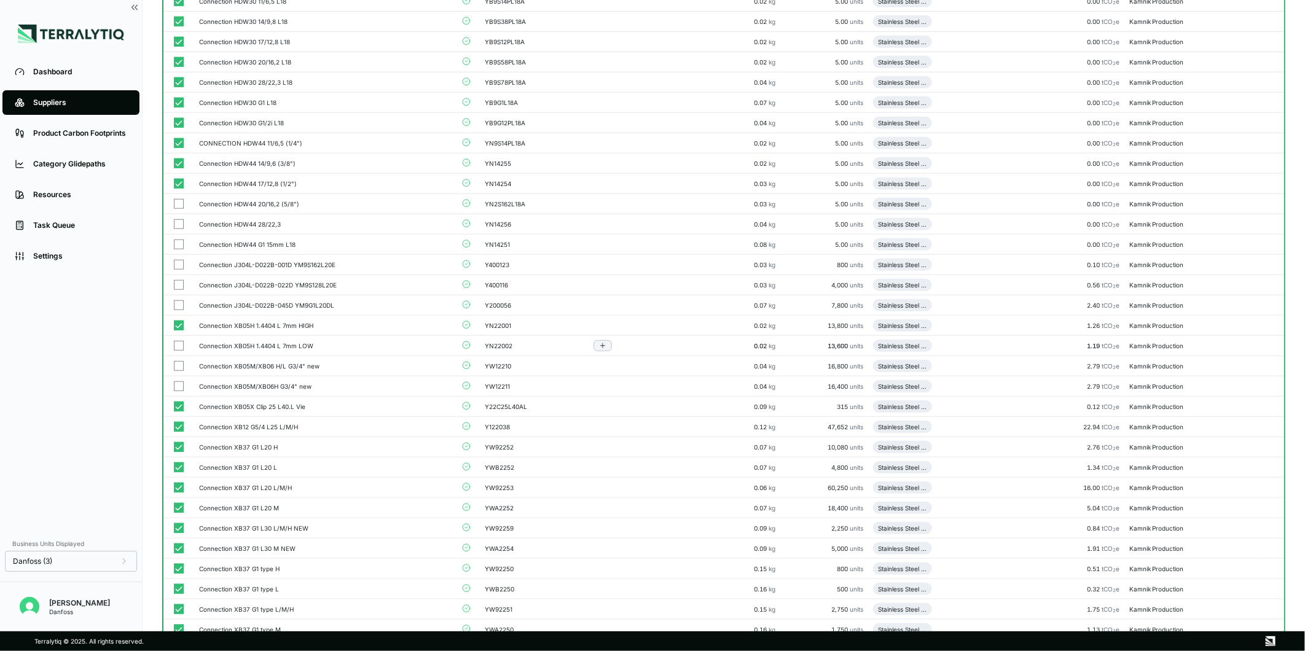
click at [179, 343] on button "button" at bounding box center [179, 346] width 10 height 10
click at [178, 366] on button "button" at bounding box center [179, 366] width 10 height 10
click at [177, 384] on button "button" at bounding box center [179, 387] width 10 height 10
click at [180, 307] on button "button" at bounding box center [179, 306] width 10 height 10
click at [180, 286] on button "button" at bounding box center [179, 285] width 10 height 10
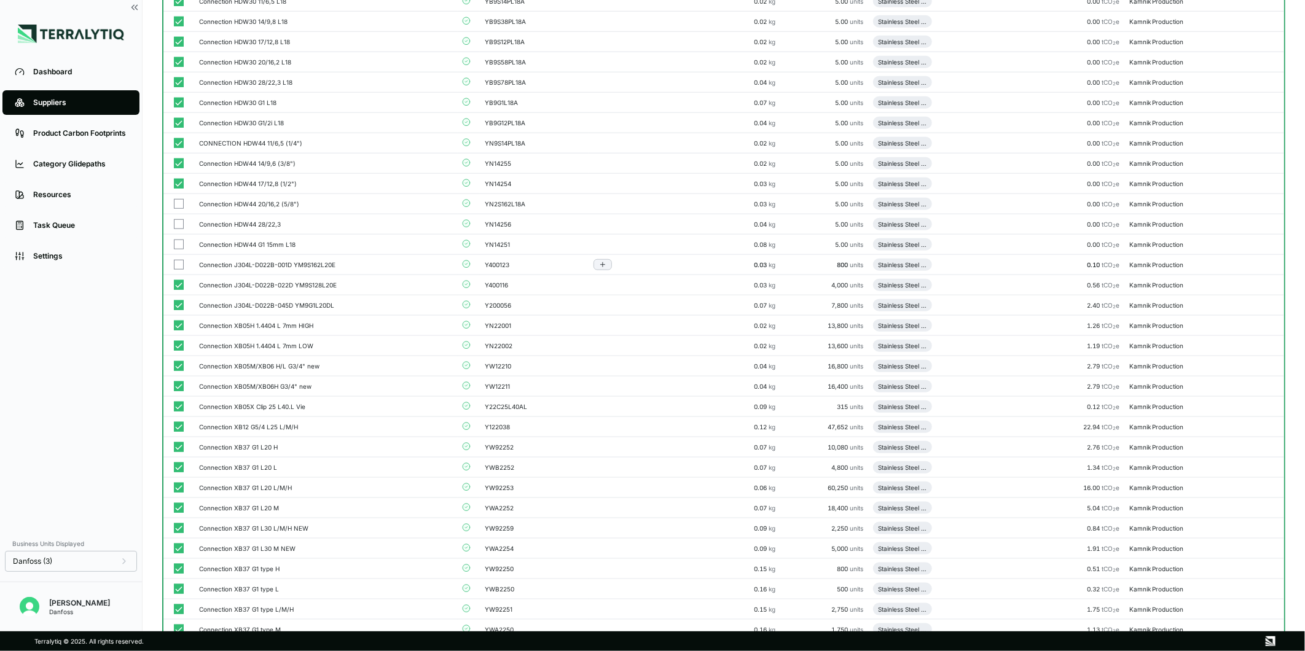
click at [179, 266] on button "button" at bounding box center [179, 265] width 10 height 10
click at [177, 244] on button "button" at bounding box center [179, 245] width 10 height 10
click at [177, 224] on button "button" at bounding box center [179, 224] width 10 height 10
click at [178, 201] on button "button" at bounding box center [179, 204] width 10 height 10
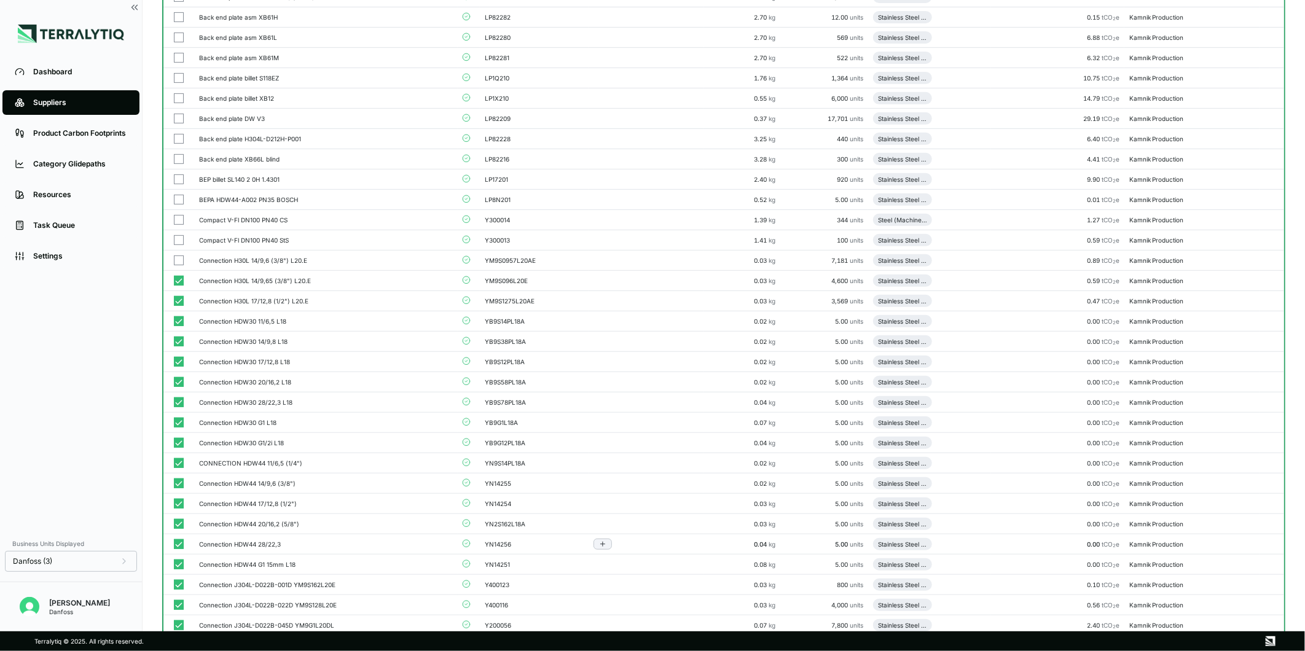
scroll to position [285, 0]
click at [174, 262] on button "button" at bounding box center [179, 265] width 10 height 10
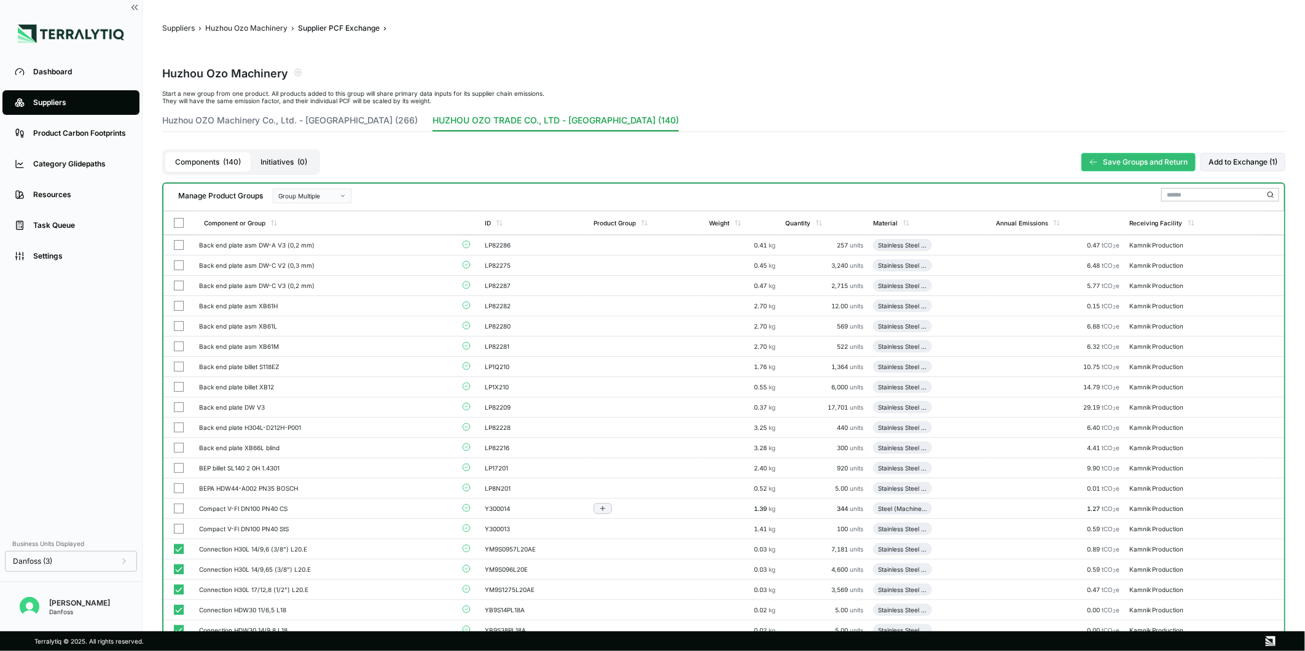
click at [318, 199] on div "Group Multiple" at bounding box center [307, 195] width 59 height 7
click at [325, 211] on div "Add To New Group" at bounding box center [312, 210] width 68 height 7
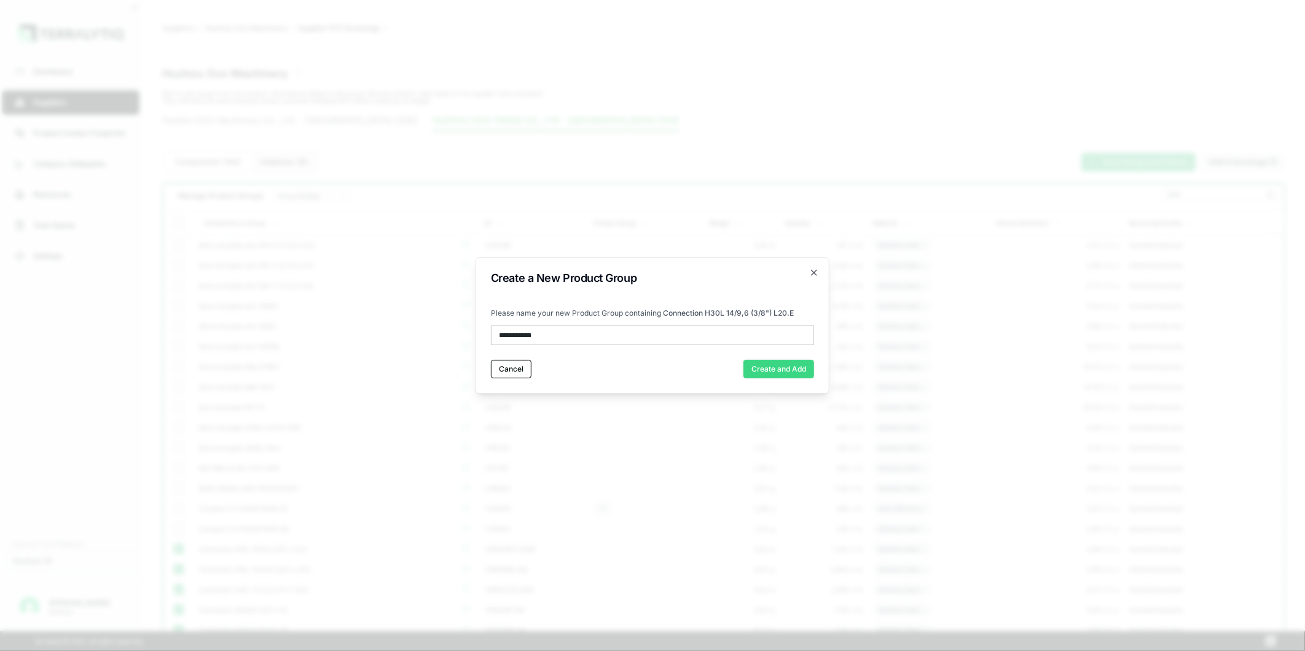
type input "**********"
click at [781, 376] on button "Create and Add" at bounding box center [779, 369] width 71 height 18
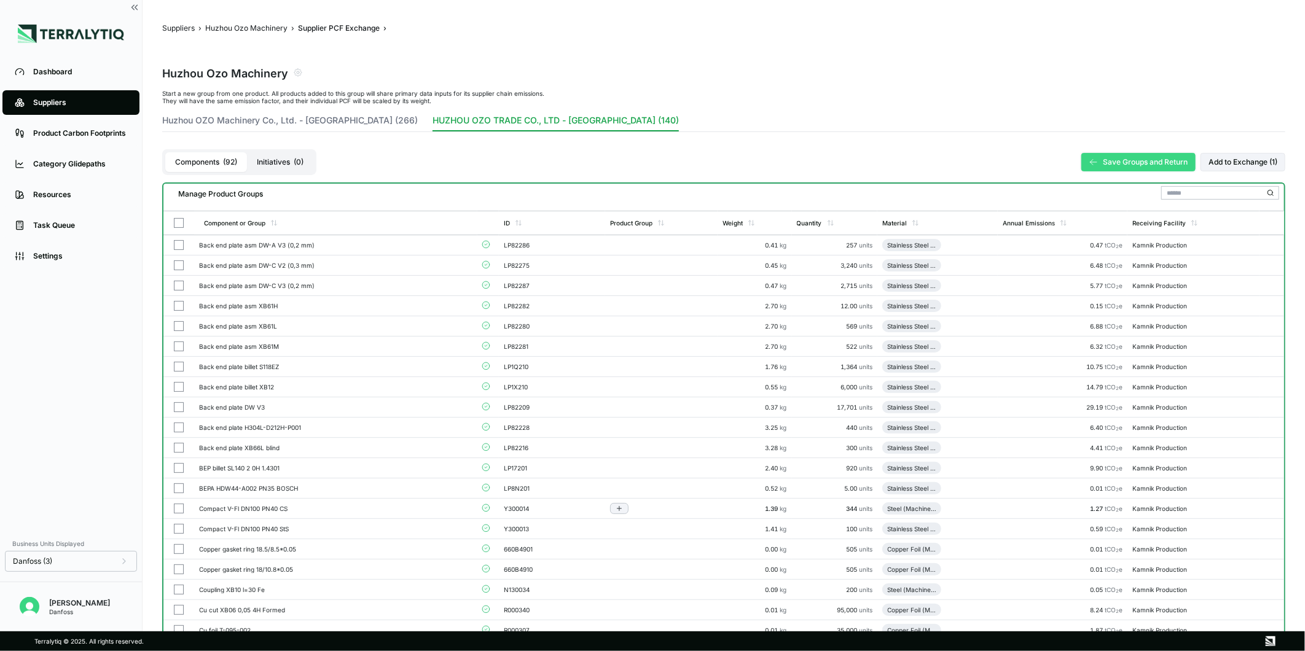
click at [1147, 154] on button "Save Groups and Return" at bounding box center [1139, 162] width 114 height 18
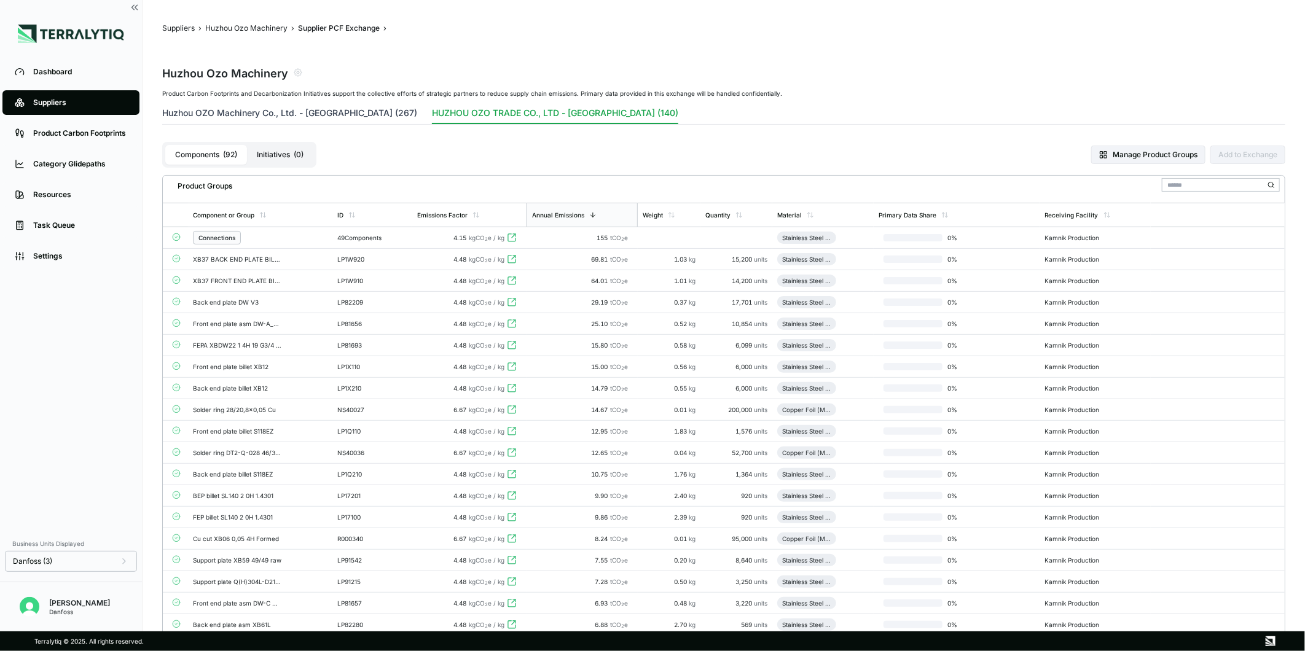
click at [310, 113] on button "Huzhou OZO Machinery Co., Ltd. - [GEOGRAPHIC_DATA] (267)" at bounding box center [289, 115] width 255 height 17
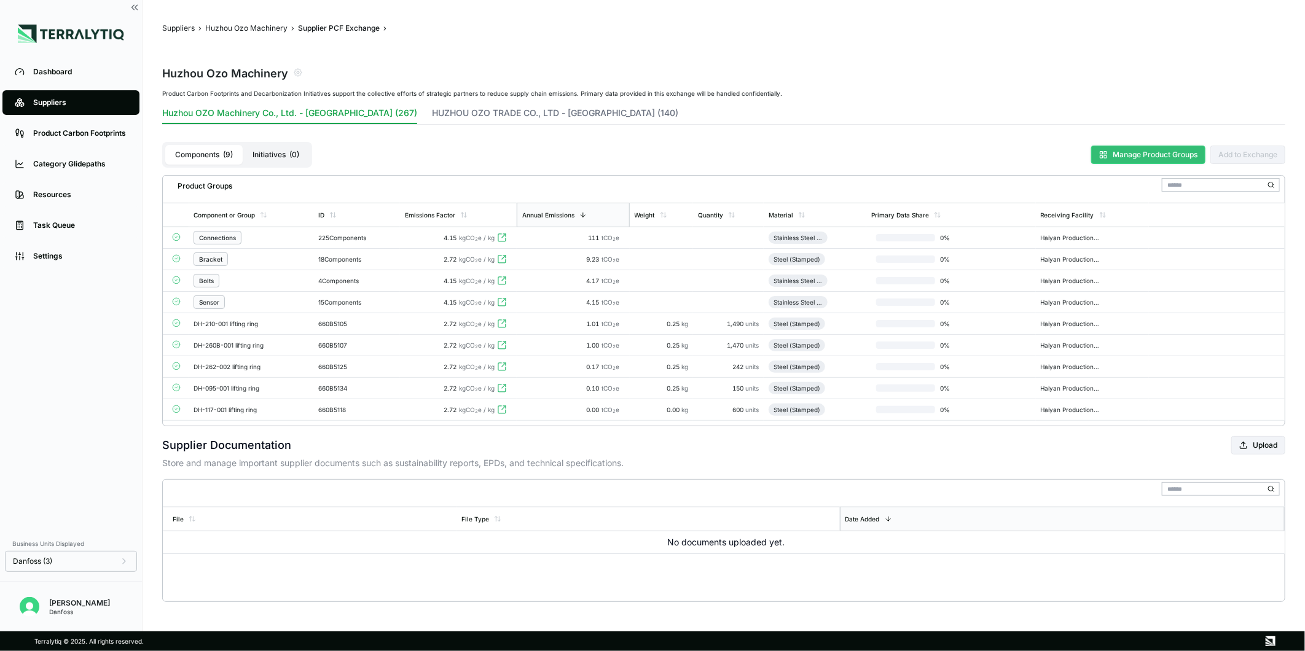
click at [1111, 157] on button "Manage Product Groups" at bounding box center [1149, 155] width 114 height 18
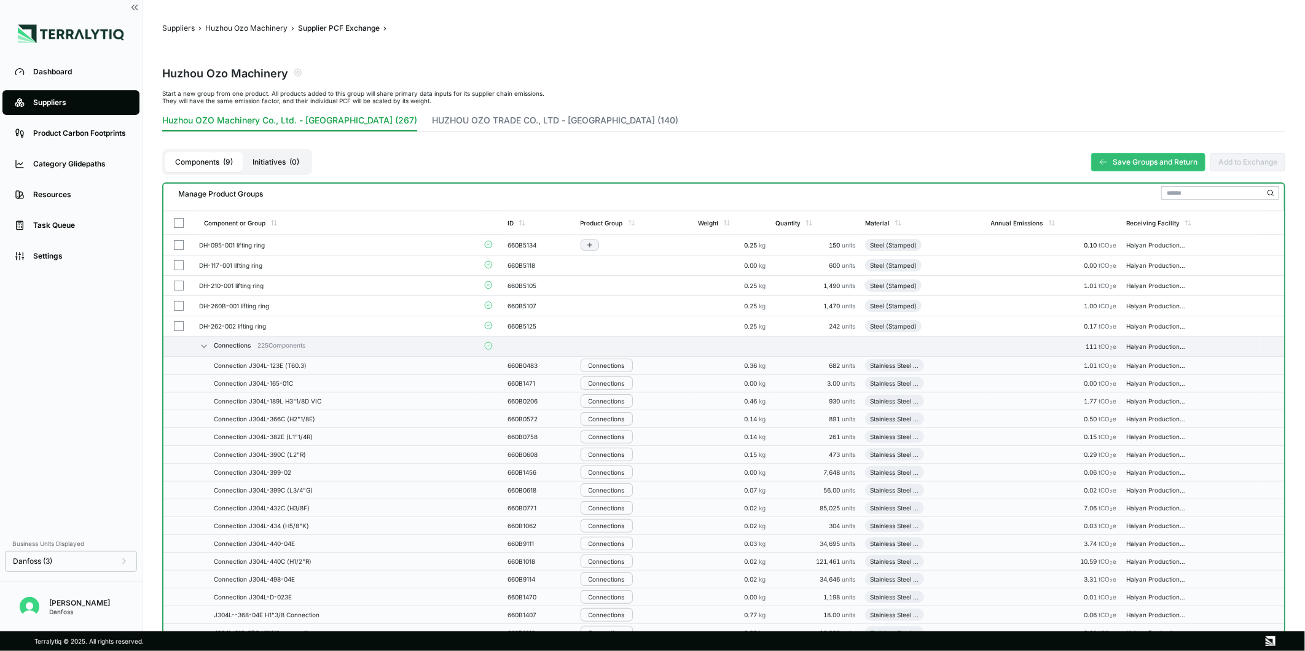
click at [176, 247] on button "button" at bounding box center [179, 245] width 10 height 10
click at [175, 266] on button "button" at bounding box center [179, 266] width 10 height 10
click at [175, 281] on button "button" at bounding box center [179, 286] width 10 height 10
click at [176, 309] on button "button" at bounding box center [179, 306] width 10 height 10
click at [179, 329] on button "button" at bounding box center [179, 326] width 10 height 10
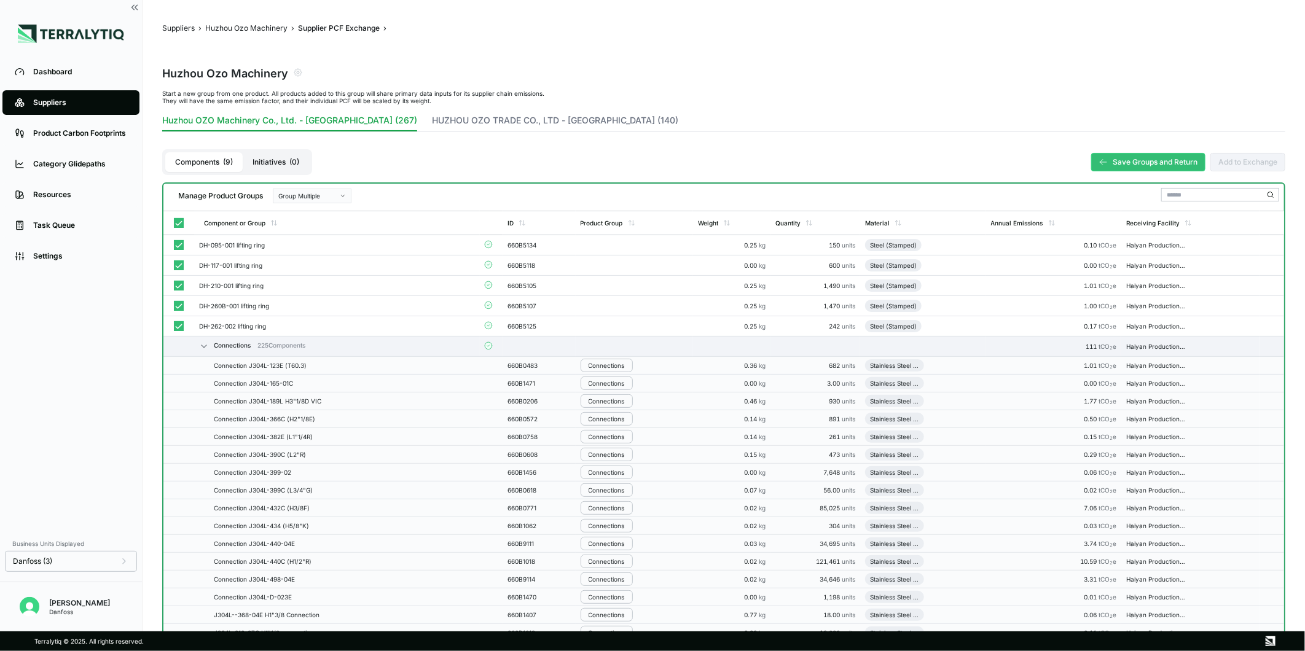
click at [328, 192] on div "Group Multiple" at bounding box center [307, 195] width 59 height 7
click at [328, 211] on div "Add To New Group" at bounding box center [312, 210] width 68 height 7
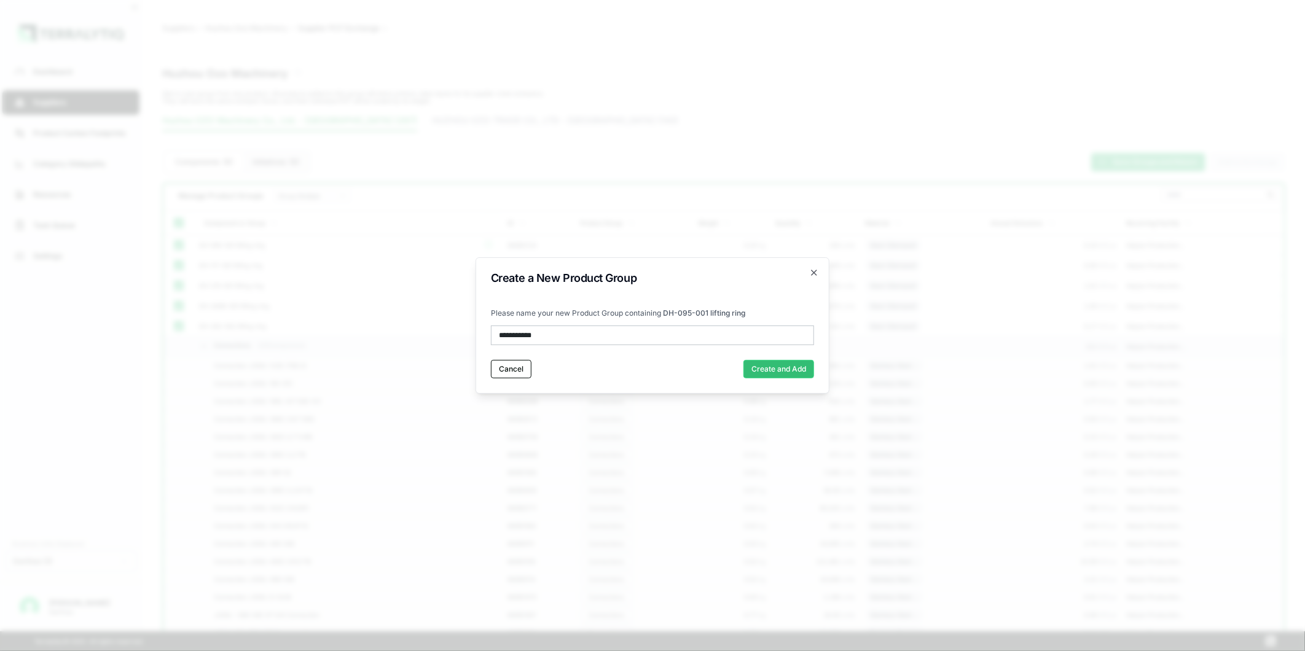
type input "**********"
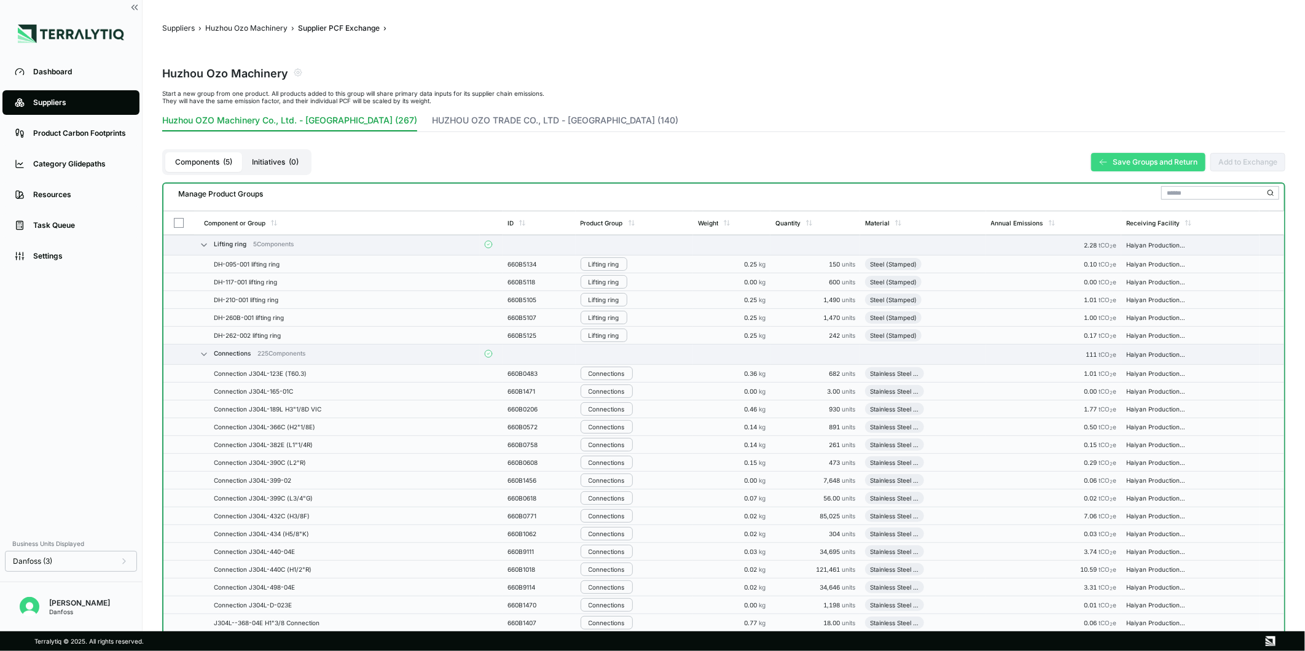
click at [1121, 160] on button "Save Groups and Return" at bounding box center [1149, 162] width 114 height 18
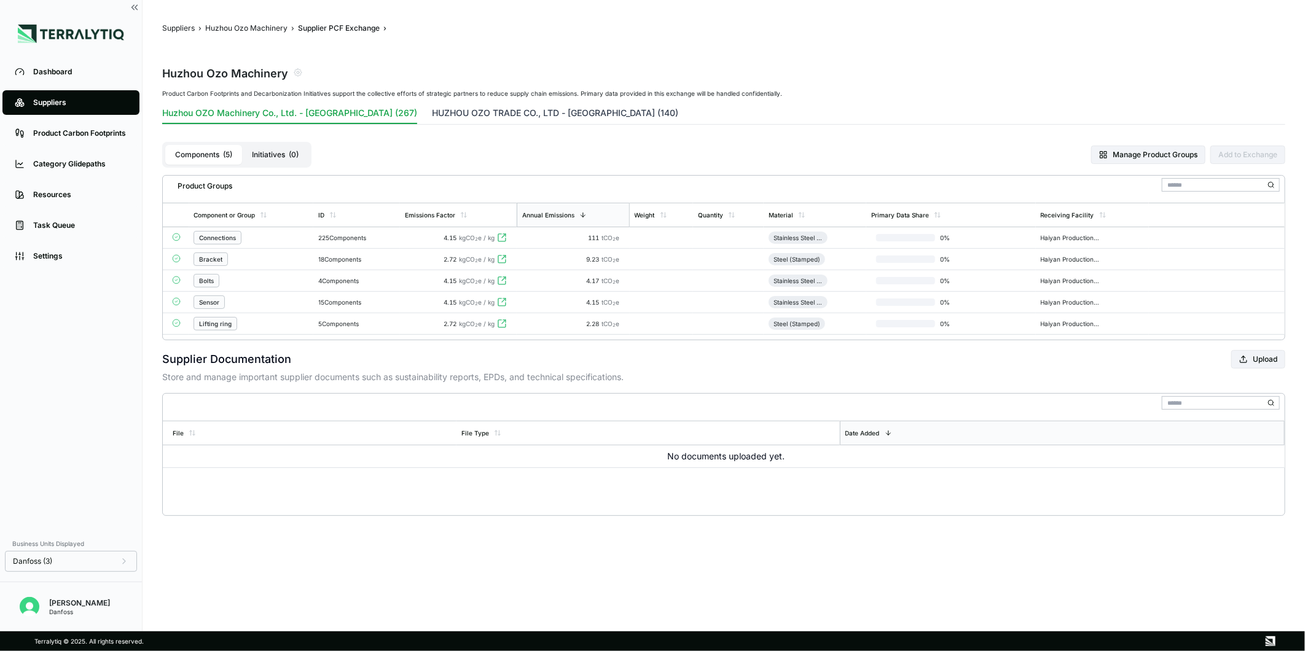
click at [432, 116] on button "HUZHOU OZO TRADE CO., LTD - [GEOGRAPHIC_DATA] (140)" at bounding box center [555, 115] width 246 height 17
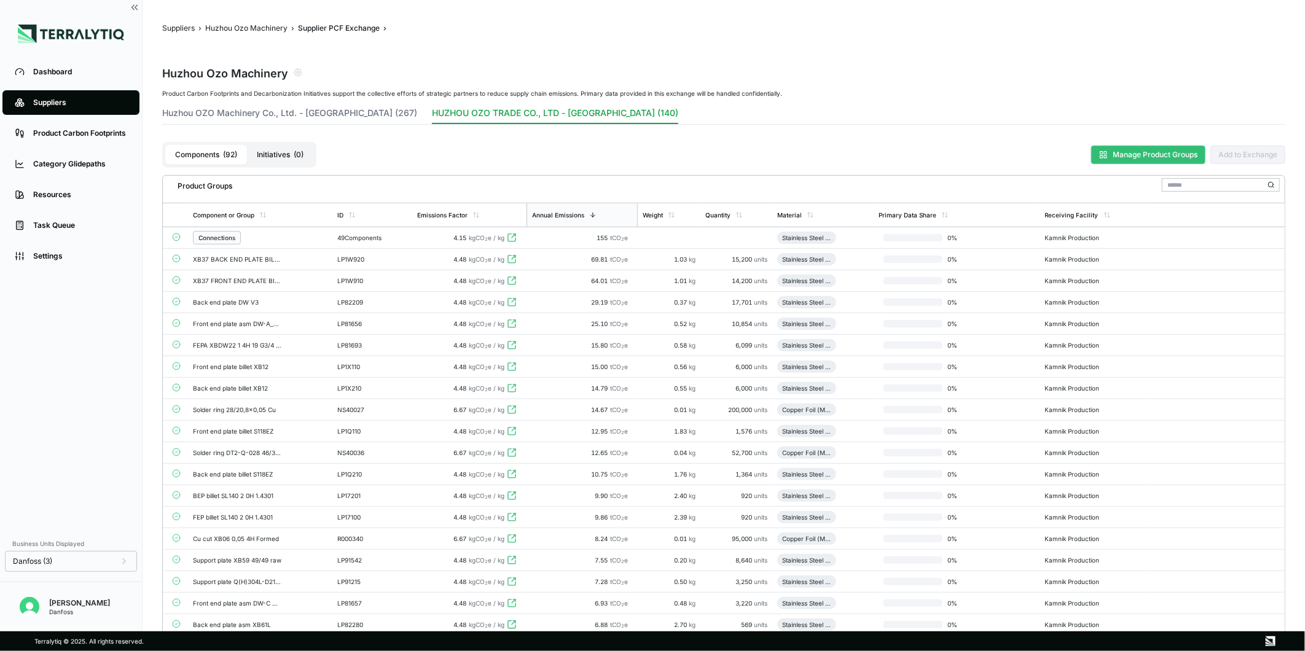
click at [1122, 152] on button "Manage Product Groups" at bounding box center [1149, 155] width 114 height 18
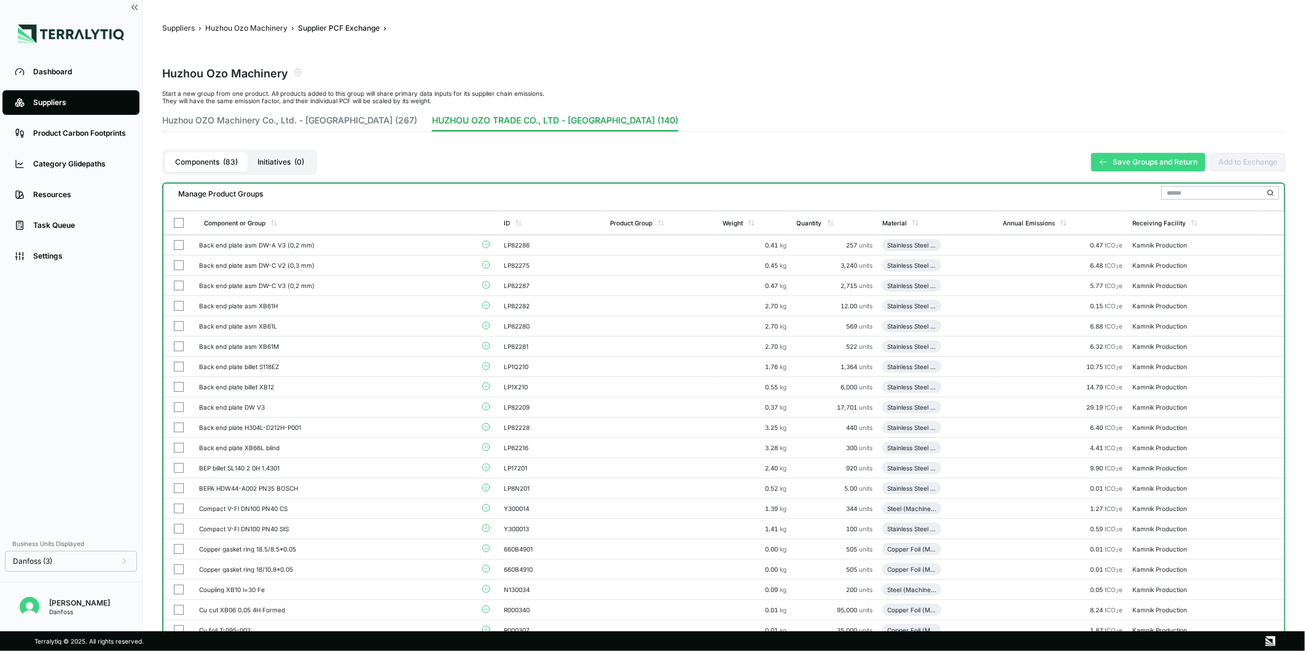
click at [1128, 167] on button "Save Groups and Return" at bounding box center [1149, 162] width 114 height 18
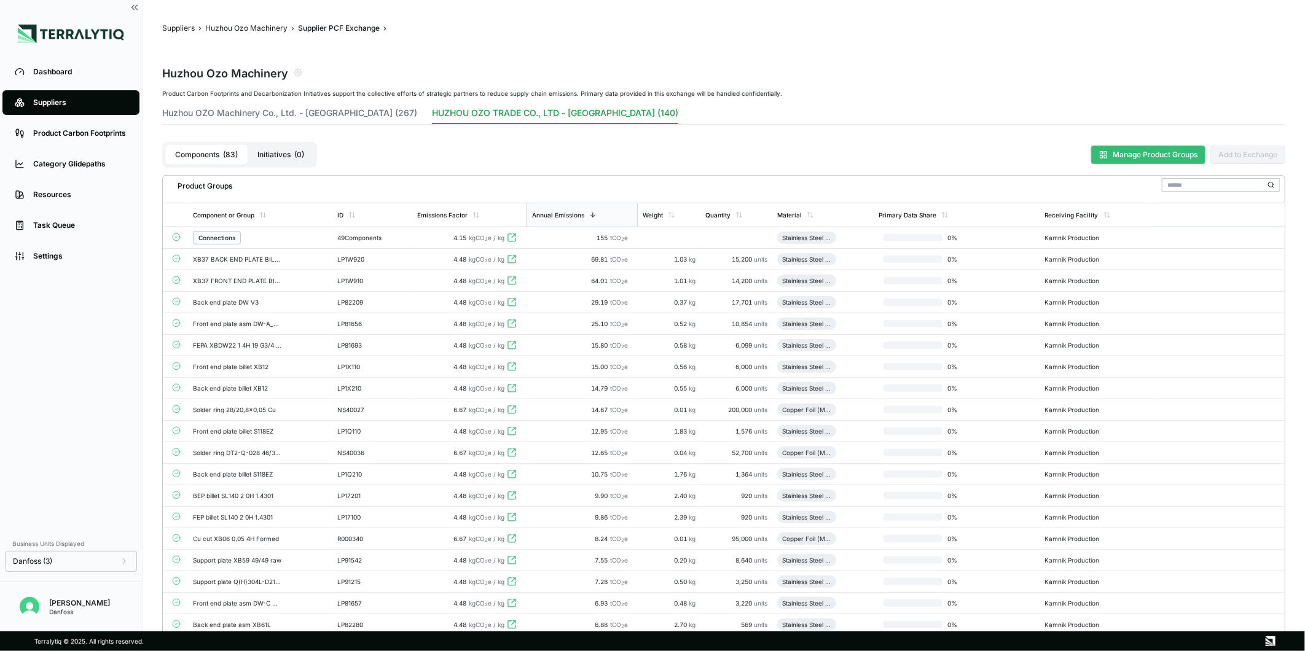
click at [1109, 161] on button "Manage Product Groups" at bounding box center [1149, 155] width 114 height 18
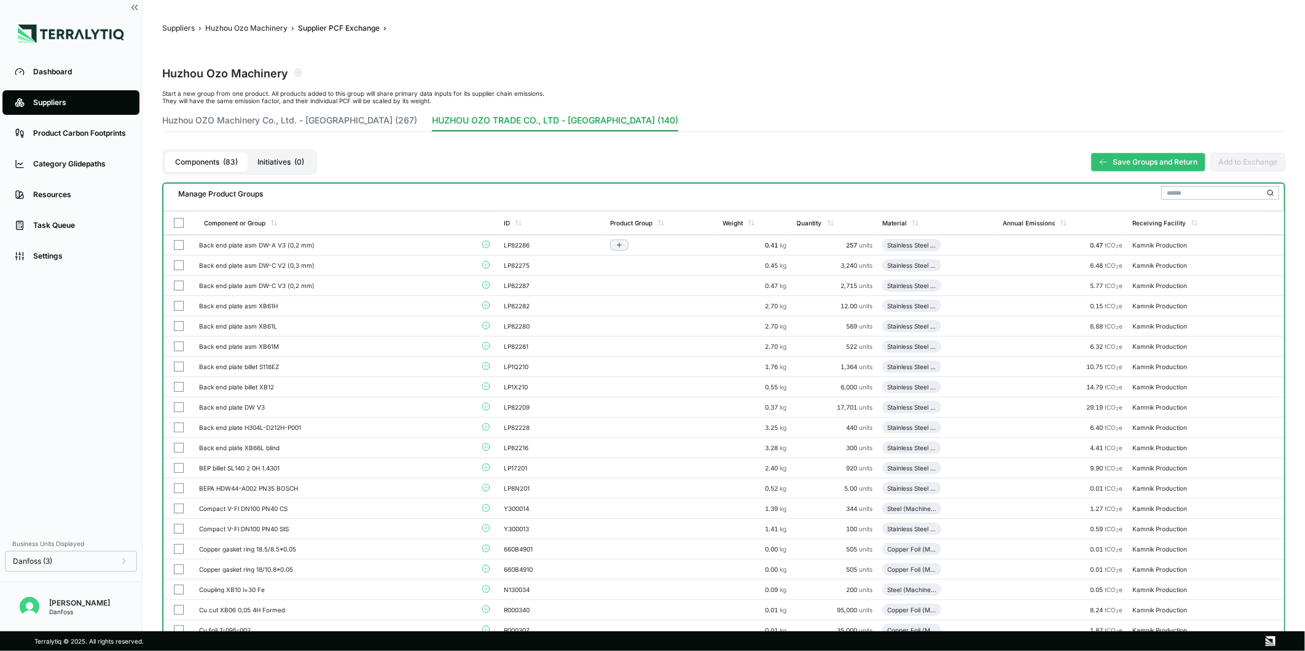
click at [181, 241] on button "button" at bounding box center [179, 245] width 10 height 10
click at [178, 262] on button "button" at bounding box center [179, 266] width 10 height 10
click at [176, 285] on button "button" at bounding box center [179, 286] width 10 height 10
click at [176, 304] on button "button" at bounding box center [179, 306] width 10 height 10
click at [179, 329] on button "button" at bounding box center [179, 326] width 10 height 10
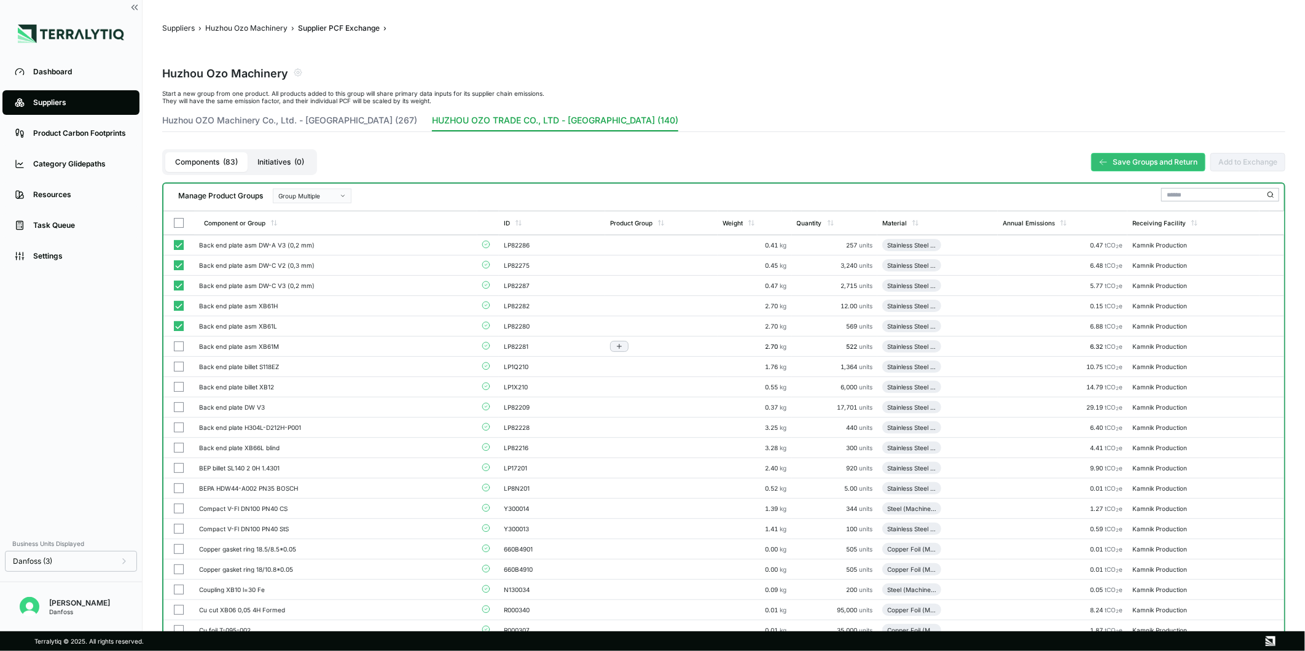
click at [179, 348] on button "button" at bounding box center [179, 347] width 10 height 10
click at [178, 366] on button "button" at bounding box center [179, 367] width 10 height 10
click at [178, 385] on button "button" at bounding box center [179, 387] width 10 height 10
click at [178, 406] on button "button" at bounding box center [179, 408] width 10 height 10
click at [179, 425] on button "button" at bounding box center [179, 428] width 10 height 10
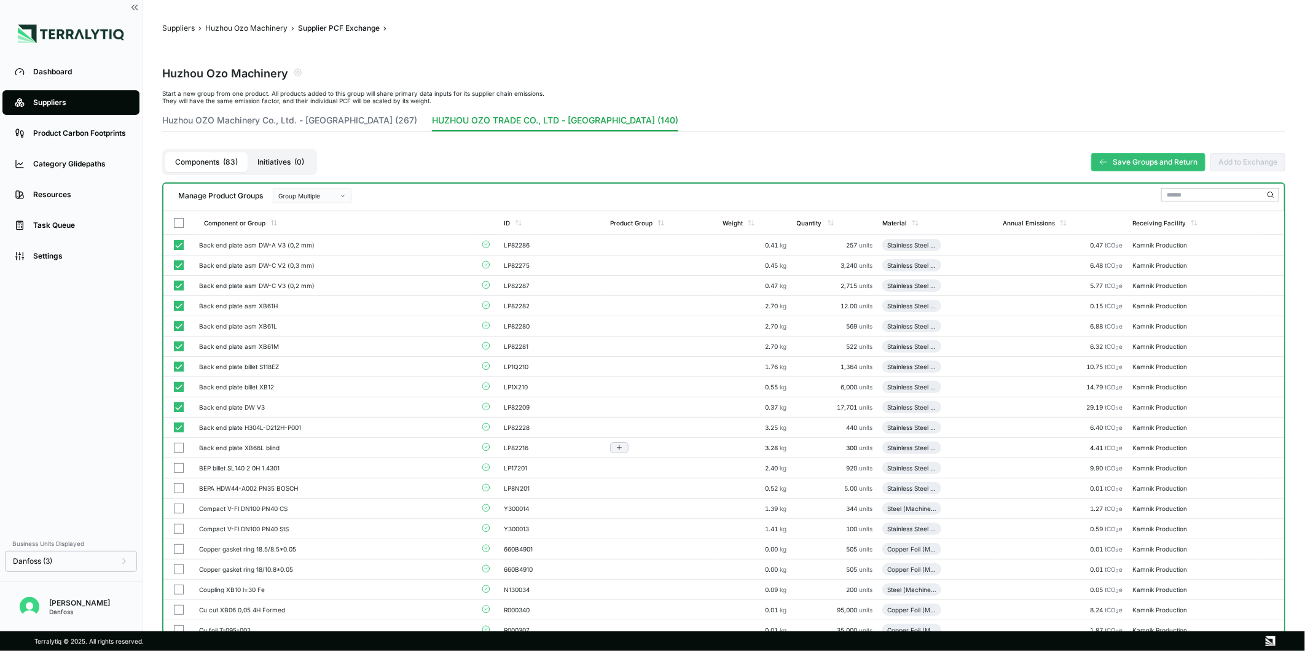
click at [181, 441] on td at bounding box center [178, 448] width 31 height 20
click at [180, 461] on td at bounding box center [178, 469] width 31 height 20
click at [180, 481] on td at bounding box center [178, 489] width 31 height 20
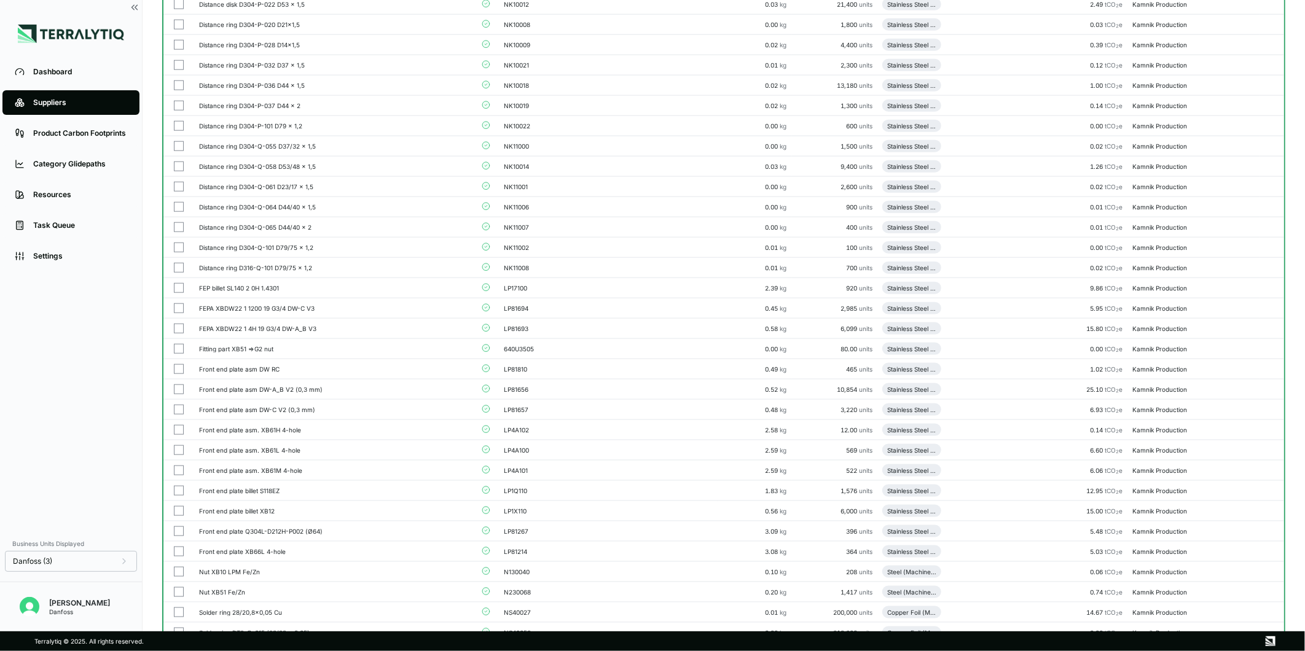
scroll to position [789, 0]
click at [181, 290] on button "button" at bounding box center [179, 288] width 10 height 10
click at [180, 309] on button "button" at bounding box center [179, 308] width 10 height 10
click at [179, 325] on button "button" at bounding box center [179, 328] width 10 height 10
click at [178, 369] on button "button" at bounding box center [179, 369] width 10 height 10
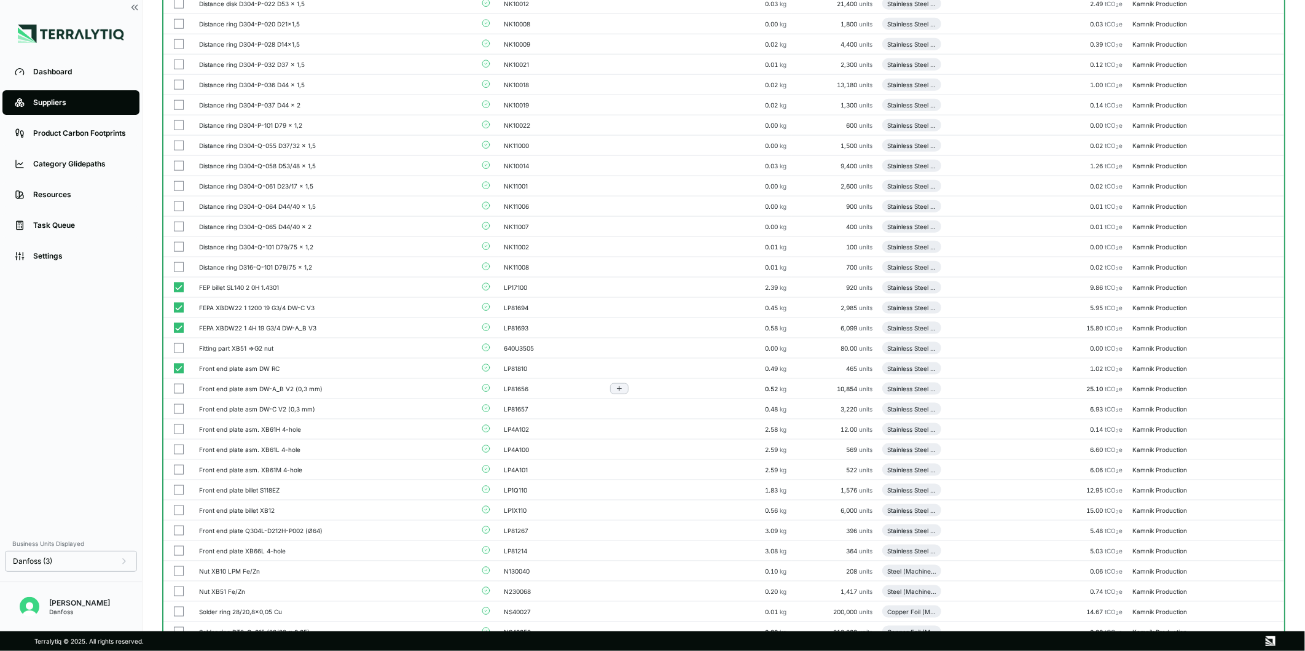
click at [179, 388] on button "button" at bounding box center [179, 389] width 10 height 10
click at [181, 408] on button "button" at bounding box center [179, 409] width 10 height 10
click at [181, 430] on button "button" at bounding box center [179, 430] width 10 height 10
click at [179, 450] on button "button" at bounding box center [179, 450] width 10 height 10
click at [179, 471] on button "button" at bounding box center [179, 470] width 10 height 10
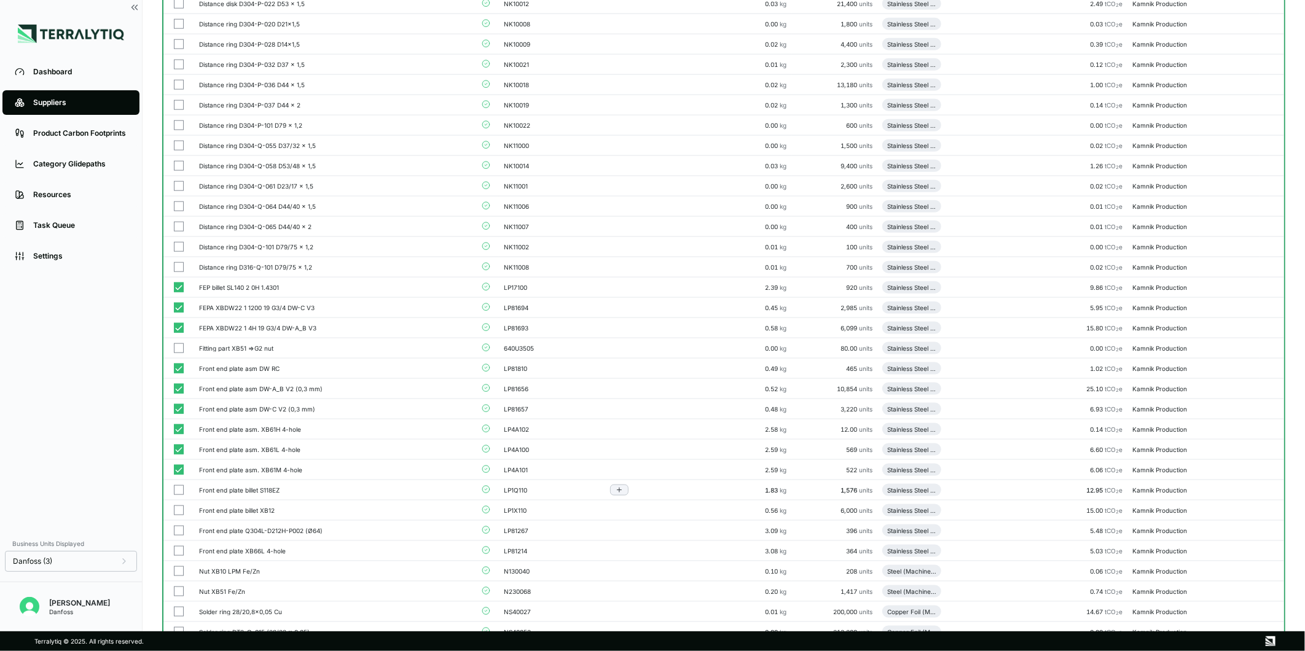
click at [177, 490] on button "button" at bounding box center [179, 491] width 10 height 10
click at [176, 510] on button "button" at bounding box center [179, 511] width 10 height 10
click at [178, 525] on td at bounding box center [178, 531] width 31 height 20
click at [180, 554] on button "button" at bounding box center [179, 551] width 10 height 10
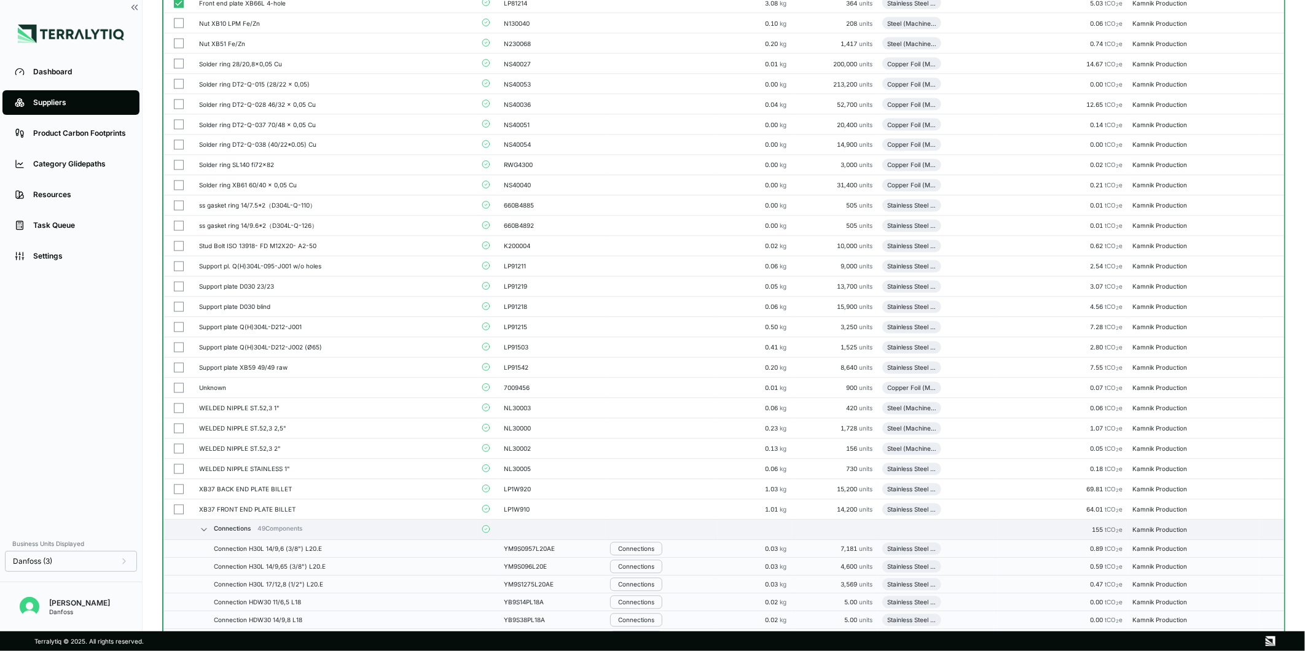
scroll to position [1338, 0]
click at [179, 286] on button "button" at bounding box center [179, 286] width 10 height 10
click at [177, 270] on button "button" at bounding box center [179, 266] width 10 height 10
click at [177, 311] on button "button" at bounding box center [179, 307] width 10 height 10
click at [179, 330] on button "button" at bounding box center [179, 327] width 10 height 10
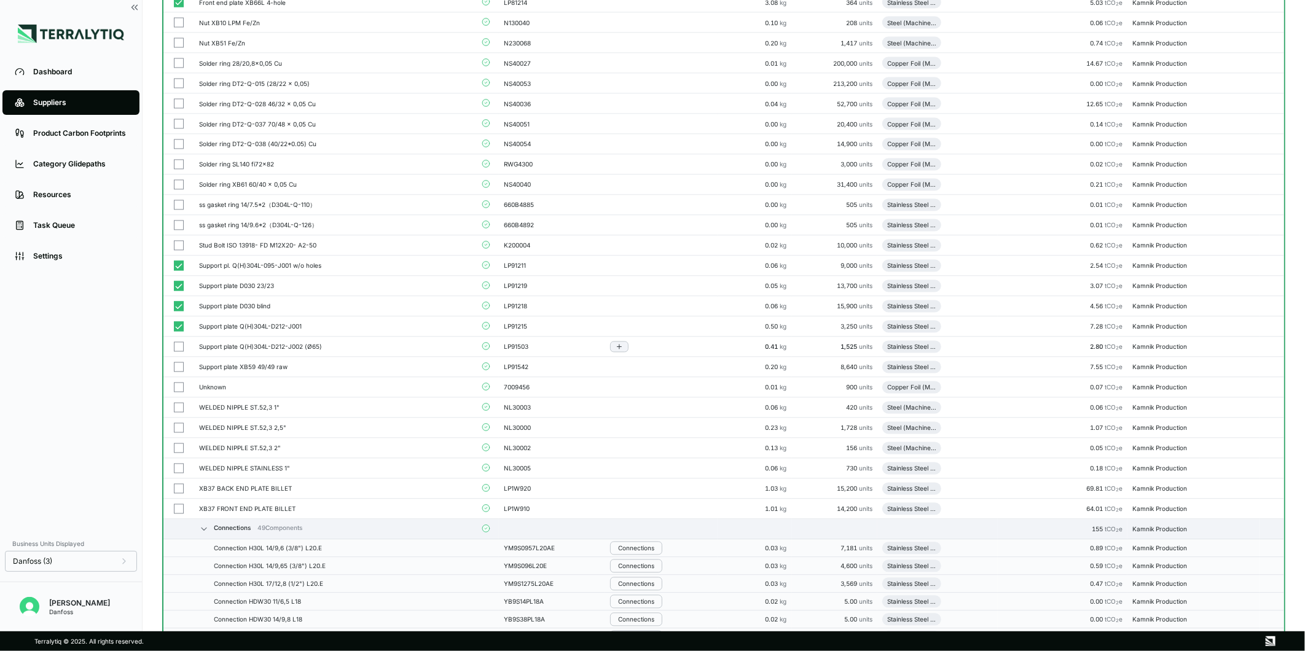
click at [176, 350] on button "button" at bounding box center [179, 347] width 10 height 10
click at [178, 366] on button "button" at bounding box center [179, 368] width 10 height 10
click at [177, 487] on button "button" at bounding box center [179, 489] width 10 height 10
click at [177, 513] on button "button" at bounding box center [179, 510] width 10 height 10
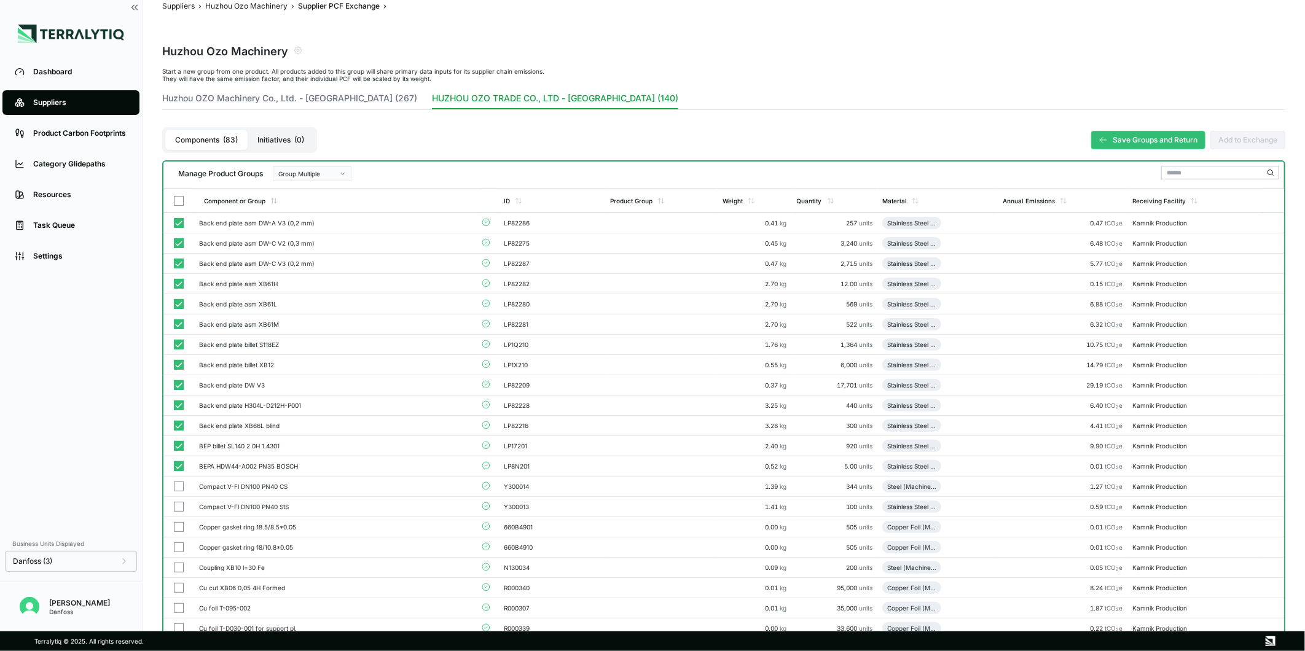
scroll to position [0, 0]
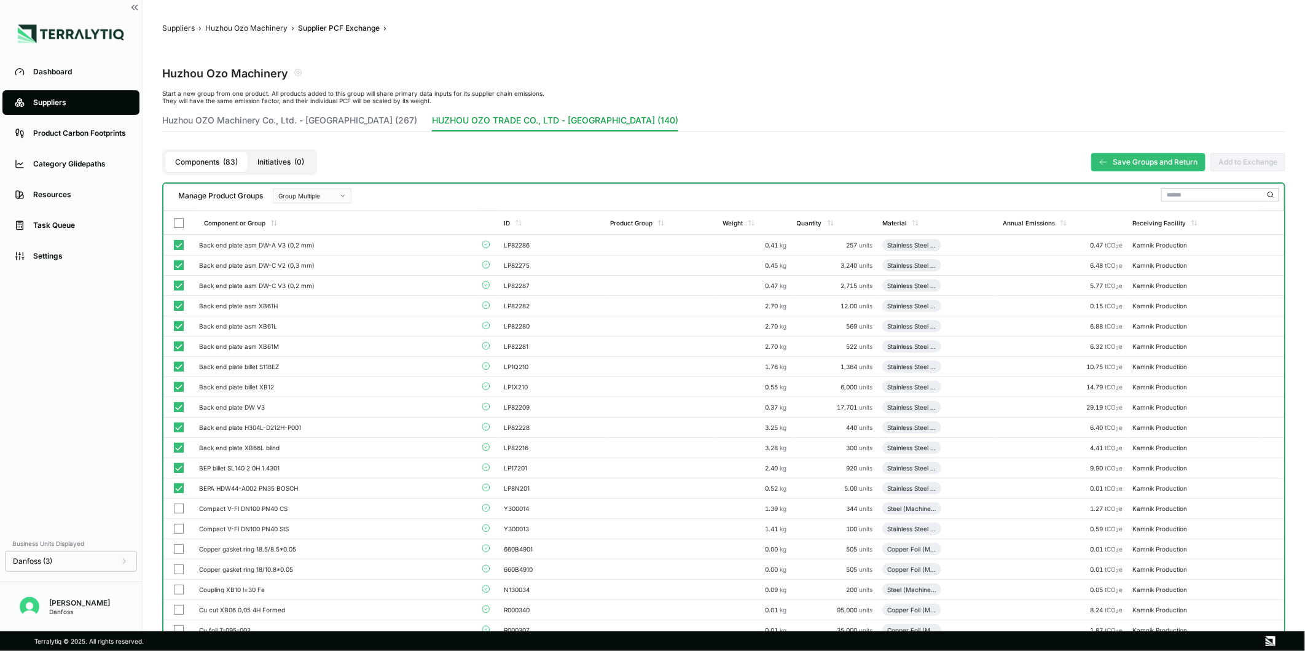
click at [328, 197] on div "Group Multiple" at bounding box center [307, 195] width 59 height 7
click at [338, 213] on div "Add To New Group" at bounding box center [312, 210] width 68 height 7
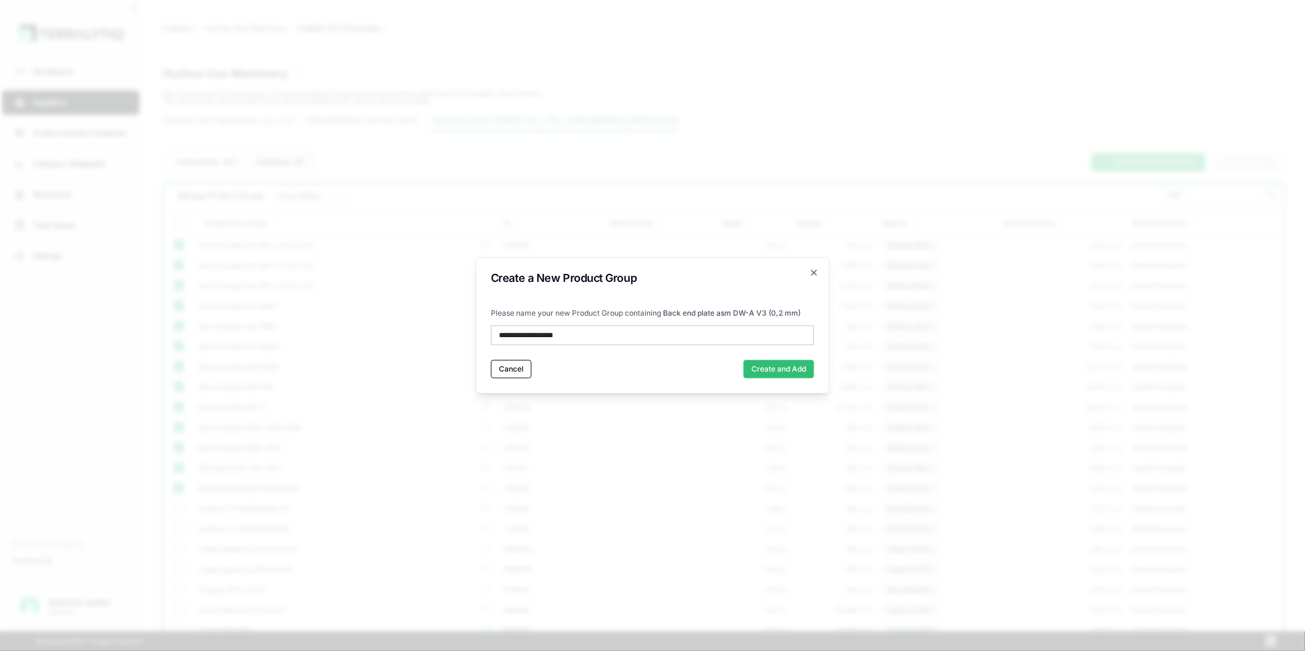
click at [537, 339] on input "**********" at bounding box center [652, 336] width 323 height 20
click at [574, 337] on input "**********" at bounding box center [652, 336] width 323 height 20
type input "**********"
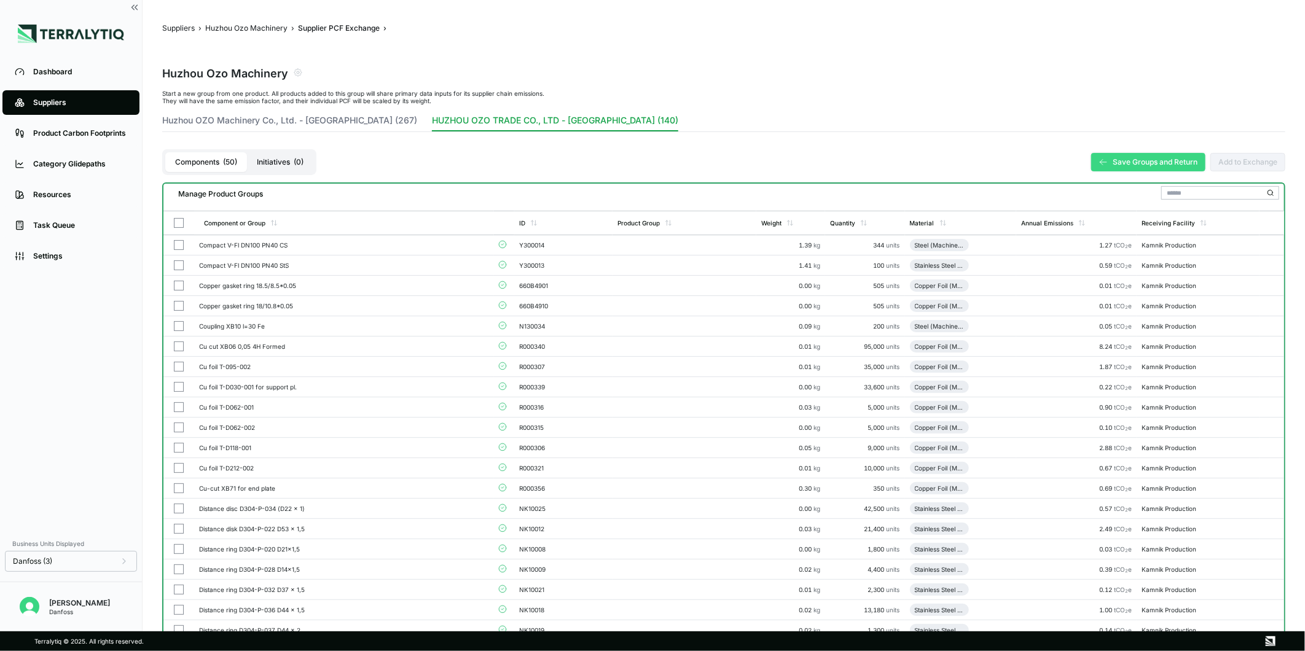
click at [1159, 158] on button "Save Groups and Return" at bounding box center [1149, 162] width 114 height 18
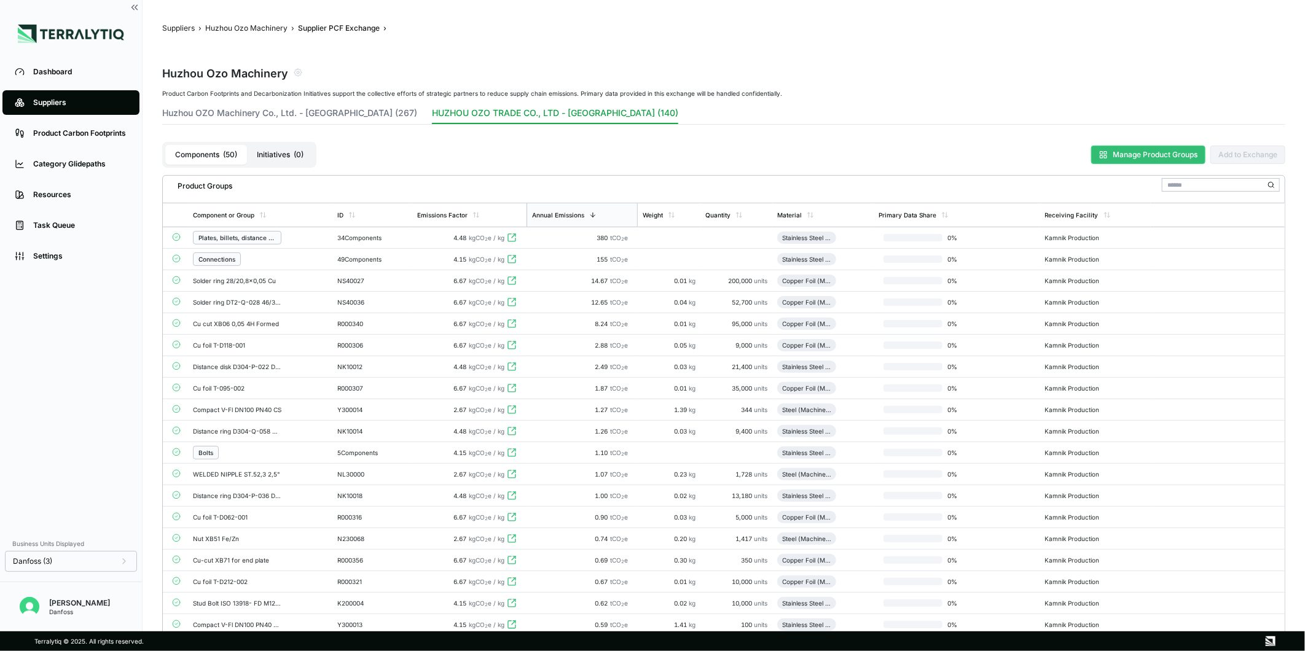
click at [1148, 148] on button "Manage Product Groups" at bounding box center [1149, 155] width 114 height 18
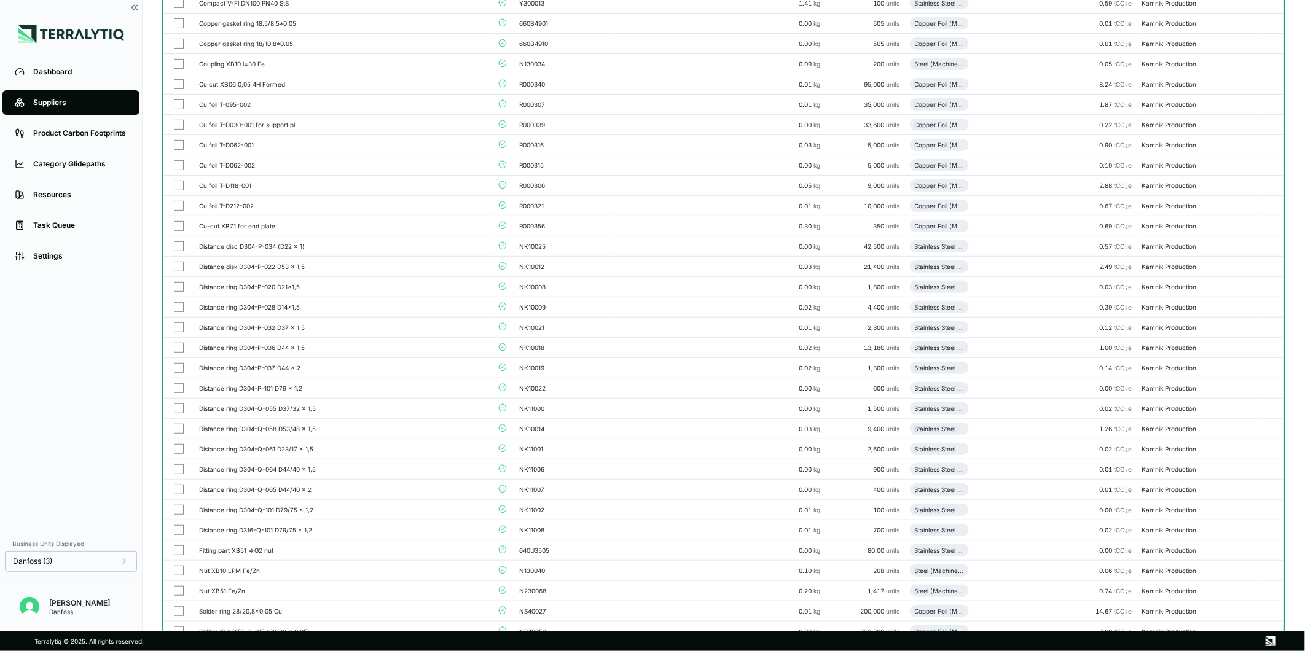
scroll to position [263, 0]
click at [175, 248] on button "button" at bounding box center [179, 246] width 10 height 10
click at [176, 262] on button "button" at bounding box center [179, 266] width 10 height 10
click at [176, 285] on button "button" at bounding box center [179, 286] width 10 height 10
click at [178, 305] on button "button" at bounding box center [179, 307] width 10 height 10
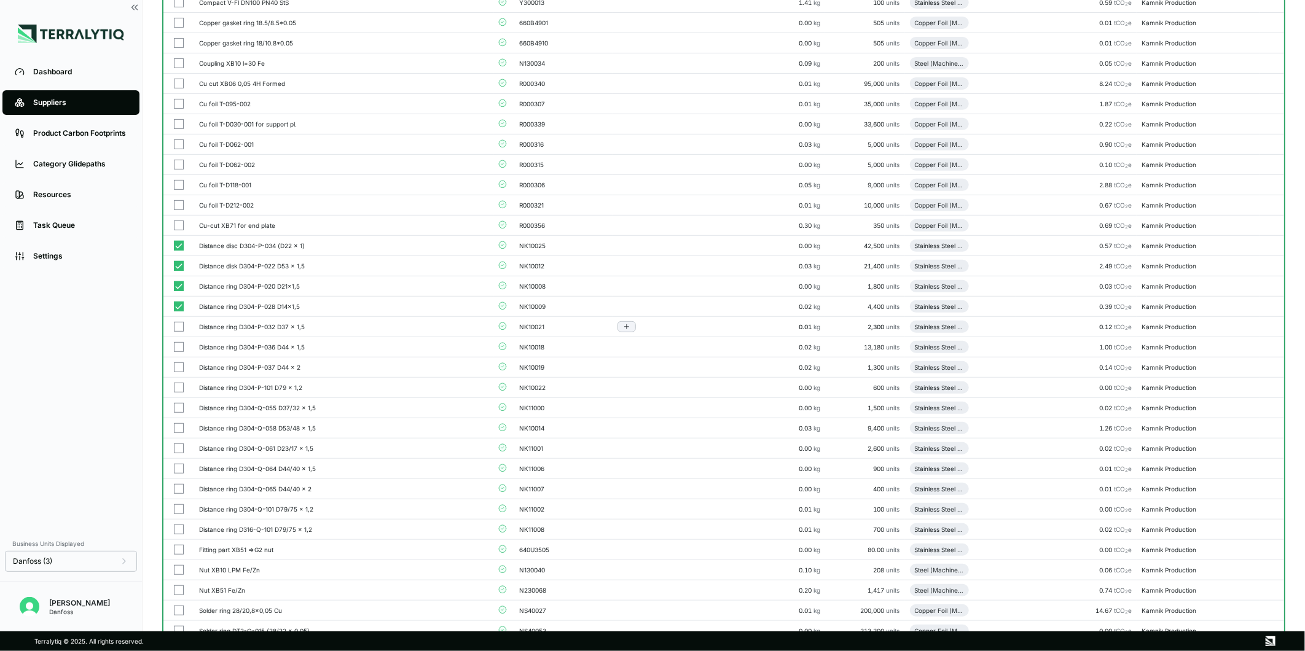
click at [176, 329] on button "button" at bounding box center [179, 327] width 10 height 10
click at [176, 346] on button "button" at bounding box center [179, 347] width 10 height 10
click at [176, 369] on button "button" at bounding box center [179, 368] width 10 height 10
click at [177, 384] on button "button" at bounding box center [179, 388] width 10 height 10
click at [179, 404] on button "button" at bounding box center [179, 408] width 10 height 10
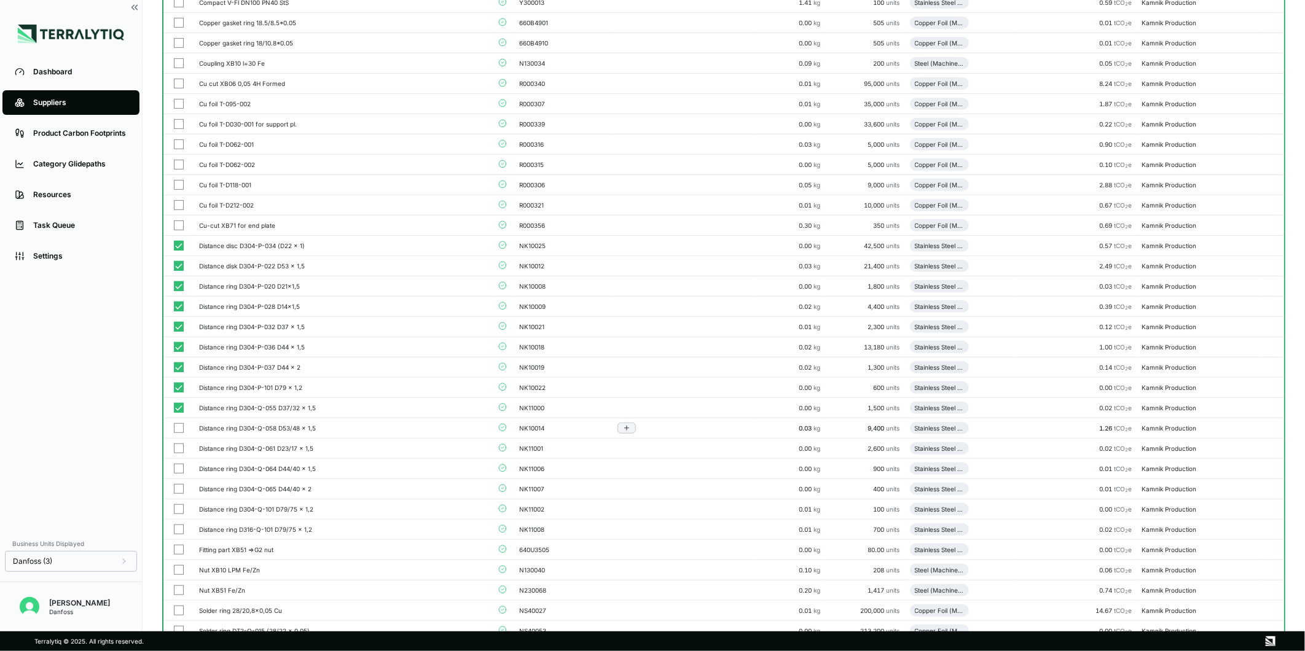
click at [181, 428] on button "button" at bounding box center [179, 428] width 10 height 10
click at [181, 449] on button "button" at bounding box center [179, 449] width 10 height 10
click at [180, 468] on button "button" at bounding box center [179, 469] width 10 height 10
click at [179, 487] on button "button" at bounding box center [179, 489] width 10 height 10
click at [179, 513] on button "button" at bounding box center [179, 510] width 10 height 10
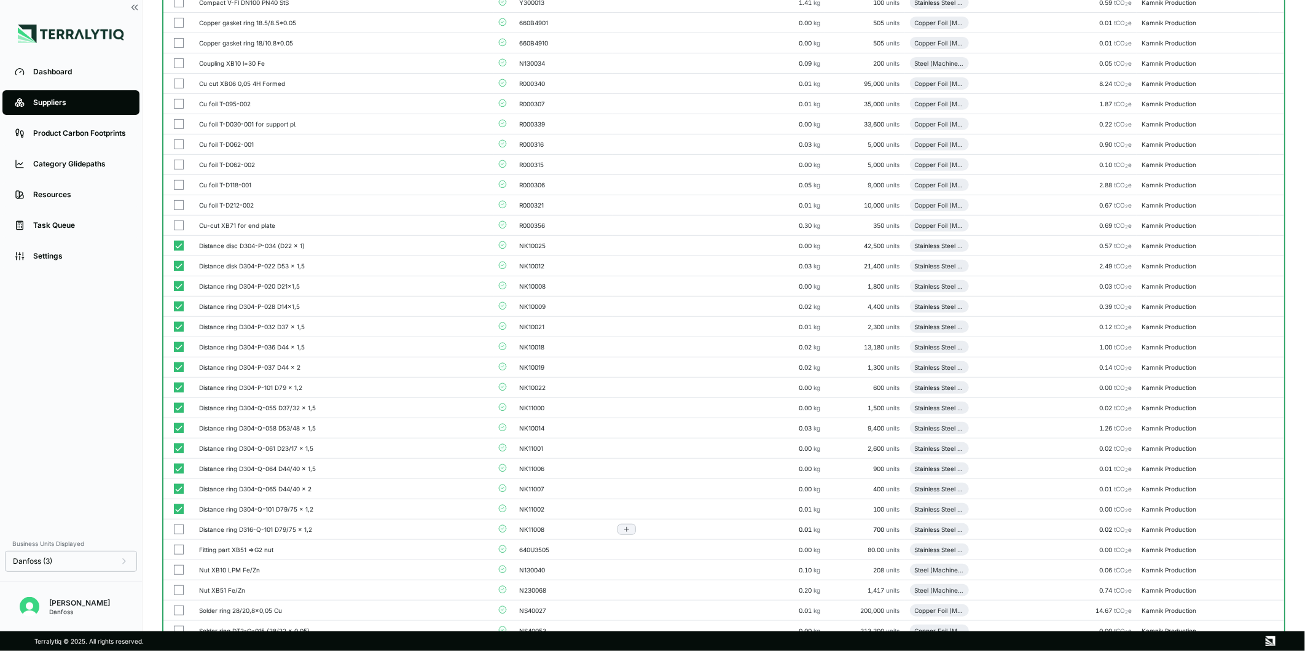
click at [179, 530] on button "button" at bounding box center [179, 530] width 10 height 10
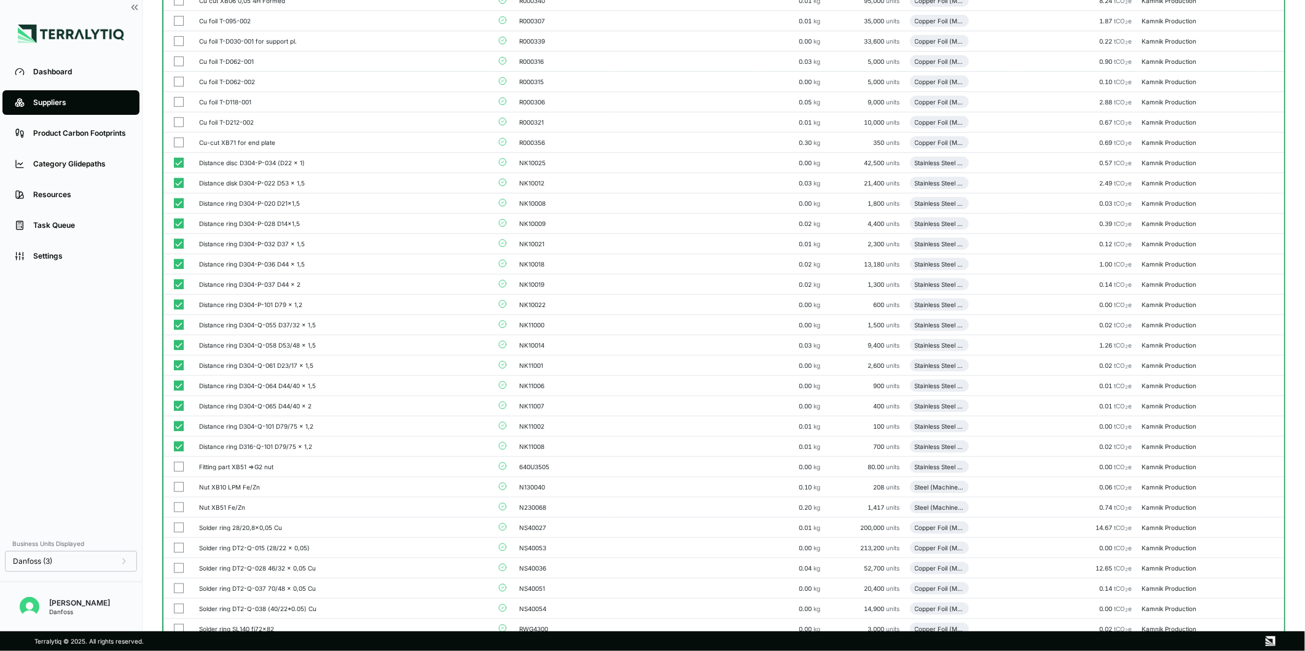
scroll to position [0, 0]
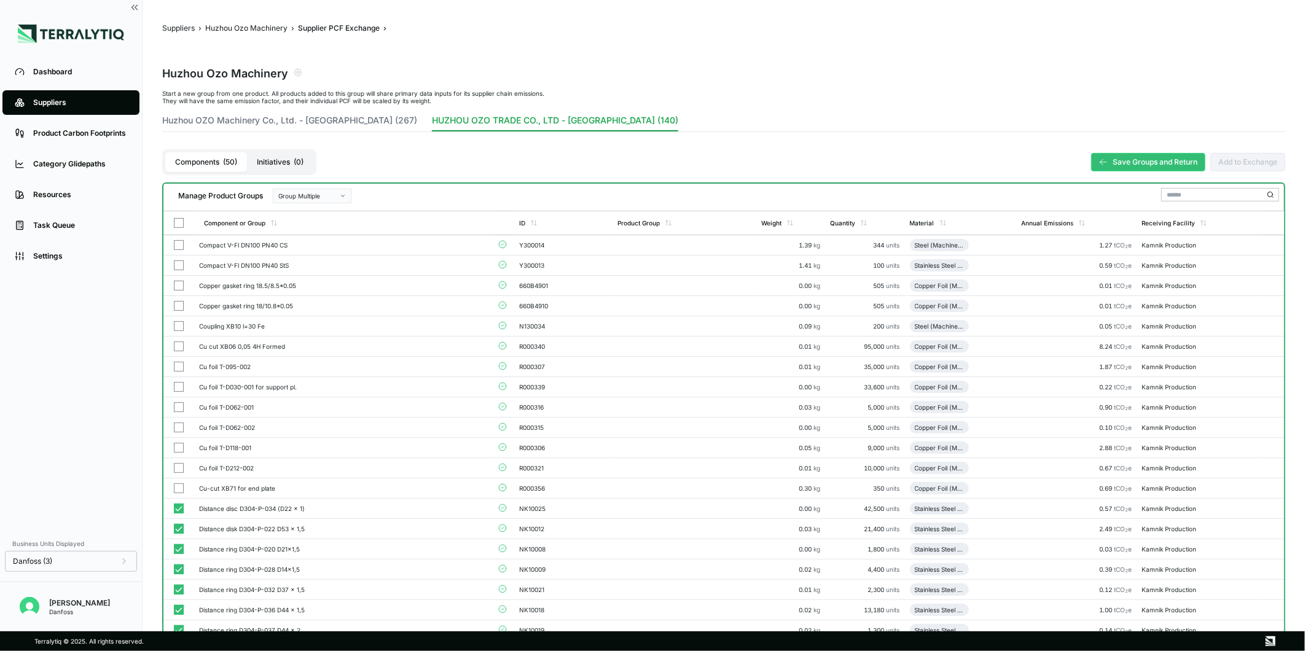
click at [335, 197] on div "Group Multiple" at bounding box center [307, 195] width 59 height 7
click at [336, 224] on div "Add To Plates, Billets, Distance Ring And Disk" at bounding box center [312, 225] width 68 height 7
click at [1136, 168] on button "Save Groups and Return" at bounding box center [1149, 162] width 114 height 18
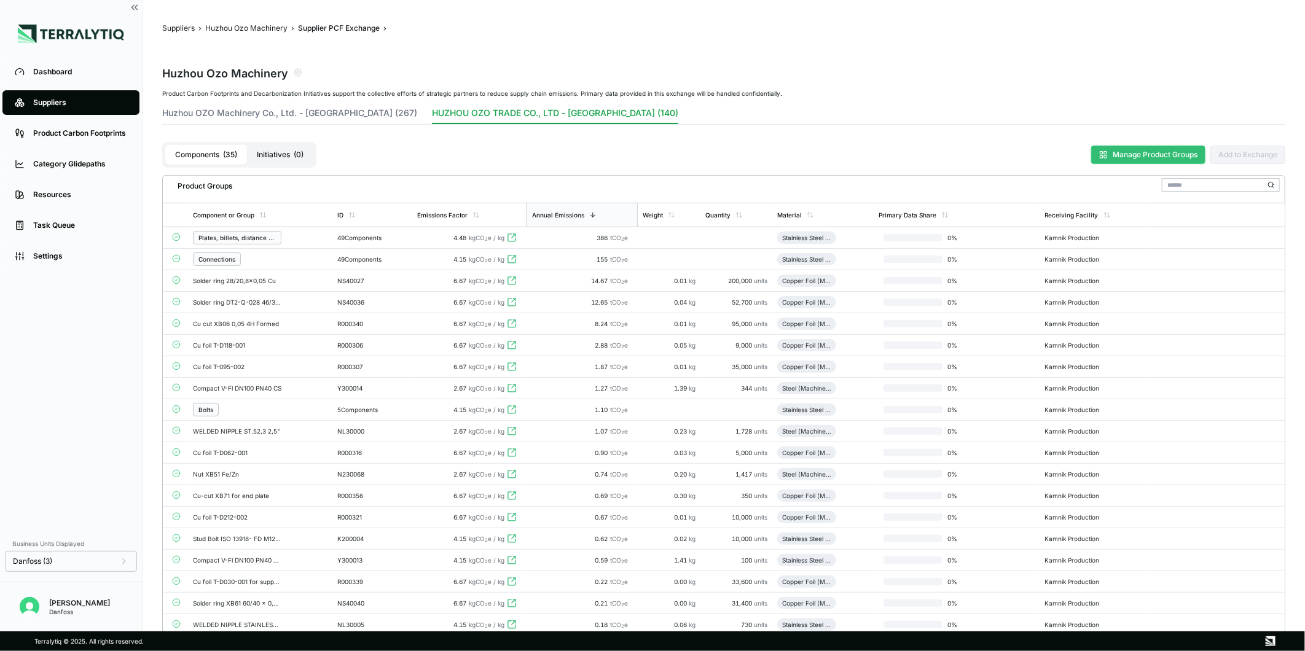
click at [1127, 157] on button "Manage Product Groups" at bounding box center [1149, 155] width 114 height 18
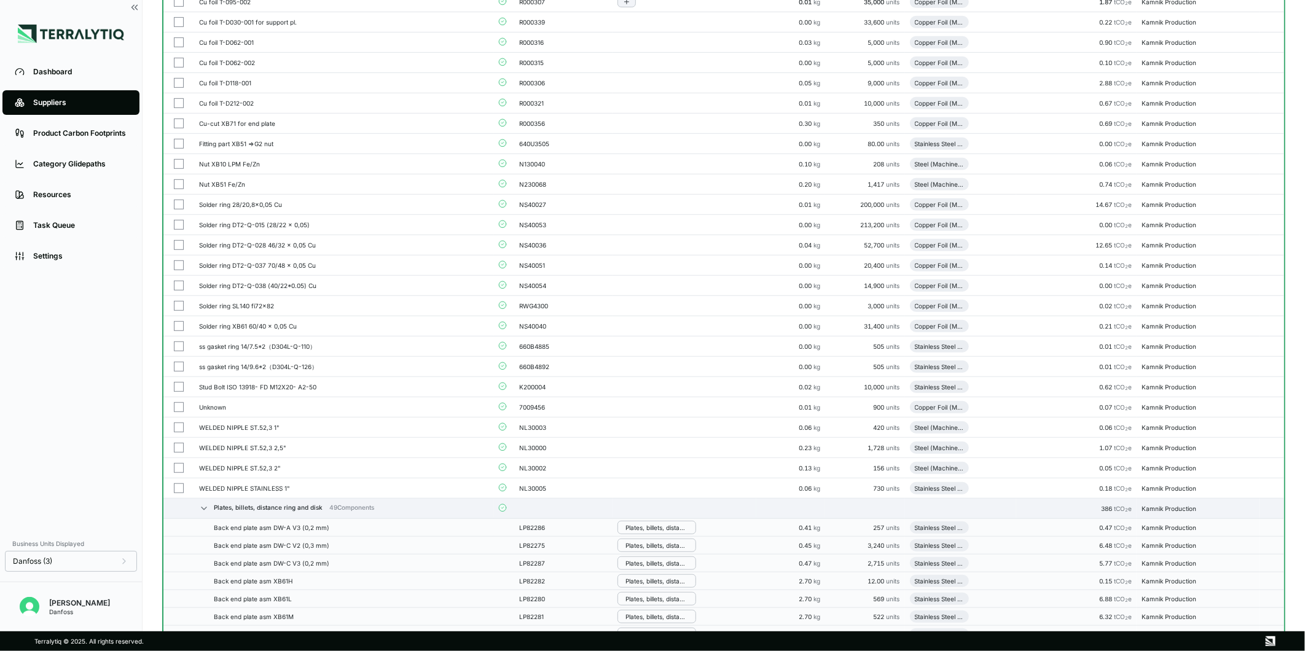
scroll to position [364, 0]
click at [178, 206] on button "button" at bounding box center [179, 205] width 10 height 10
click at [179, 223] on button "button" at bounding box center [179, 226] width 10 height 10
click at [180, 246] on button "button" at bounding box center [179, 246] width 10 height 10
click at [179, 267] on button "button" at bounding box center [179, 266] width 10 height 10
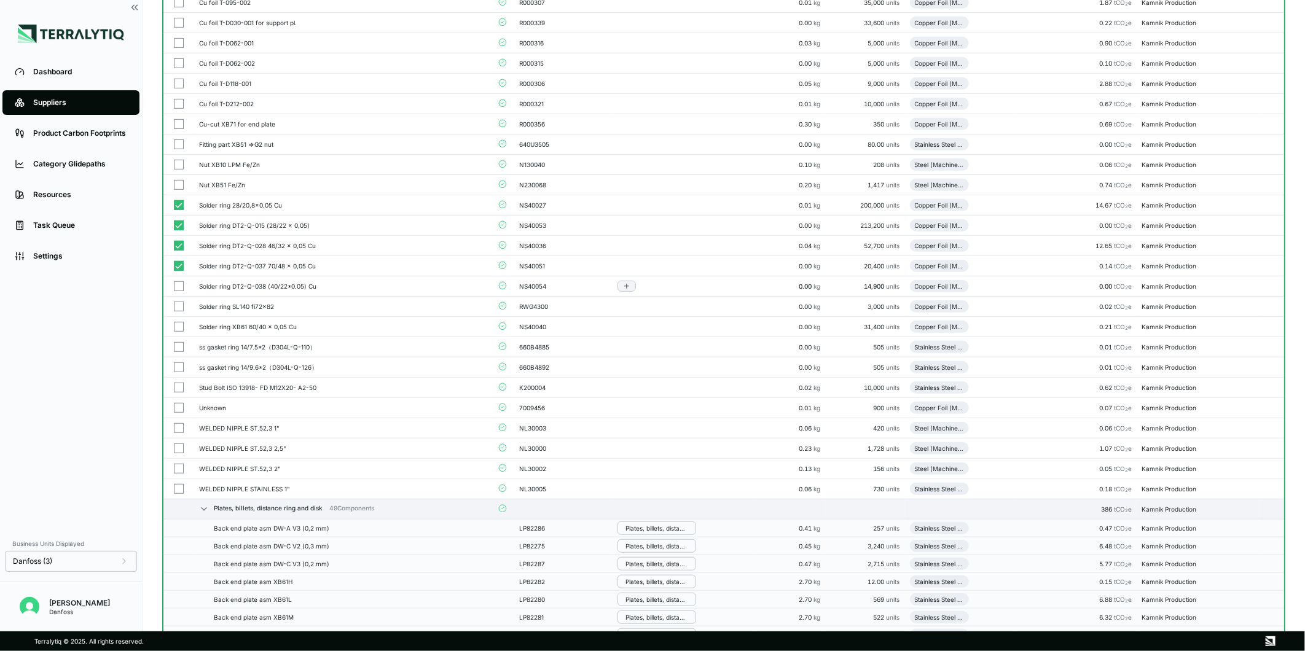
click at [175, 287] on button "button" at bounding box center [179, 286] width 10 height 10
click at [176, 300] on td at bounding box center [178, 307] width 31 height 20
click at [179, 328] on button "button" at bounding box center [179, 327] width 10 height 10
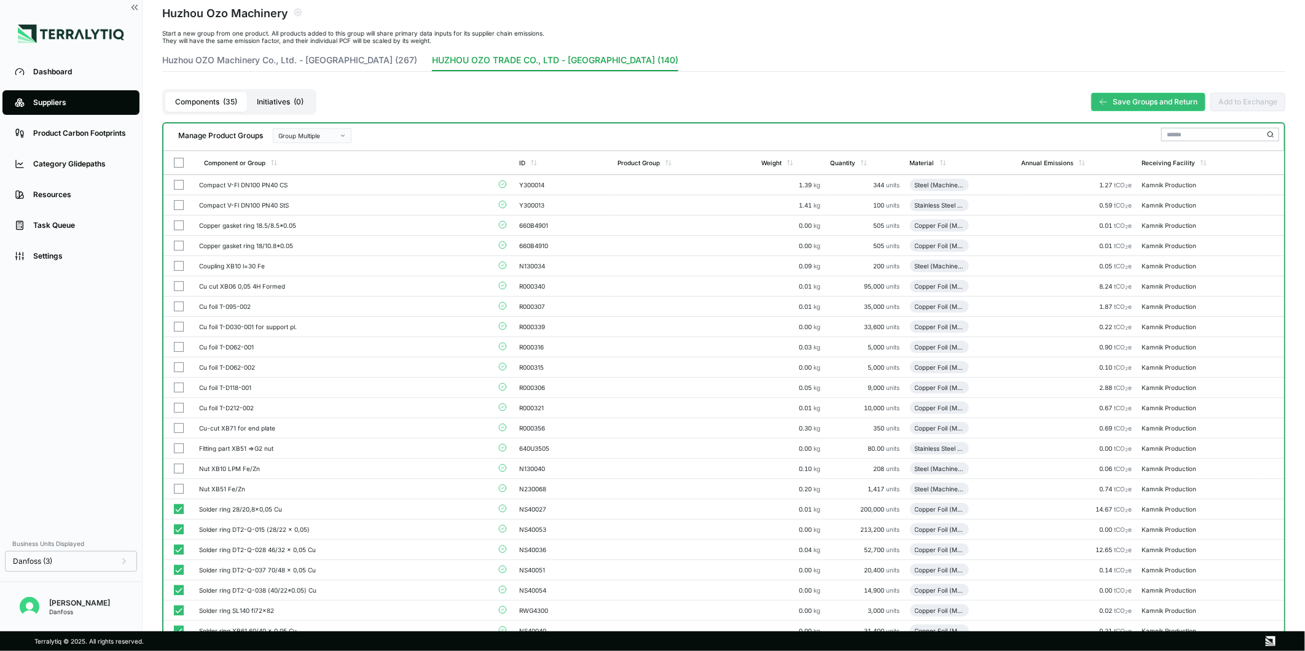
scroll to position [58, 0]
click at [332, 140] on div "Group Multiple" at bounding box center [307, 137] width 59 height 7
click at [322, 152] on div "Add To New Group" at bounding box center [312, 151] width 68 height 7
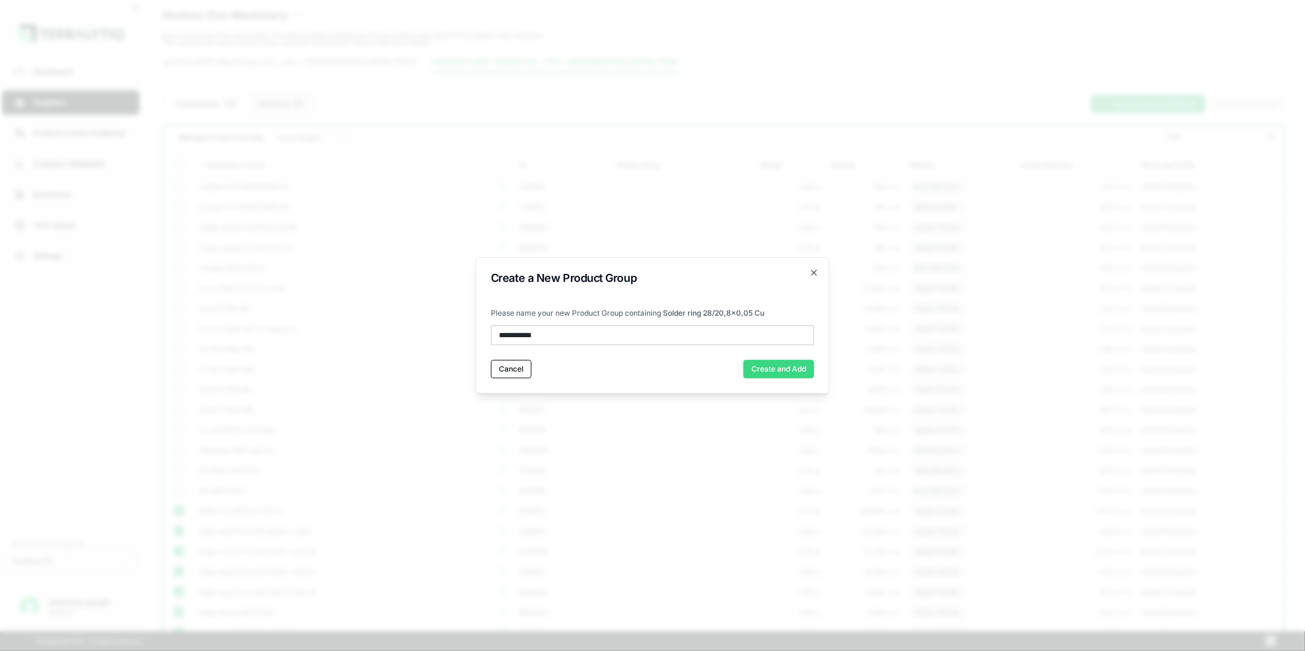
type input "**********"
click at [795, 369] on button "Create and Add" at bounding box center [779, 369] width 71 height 18
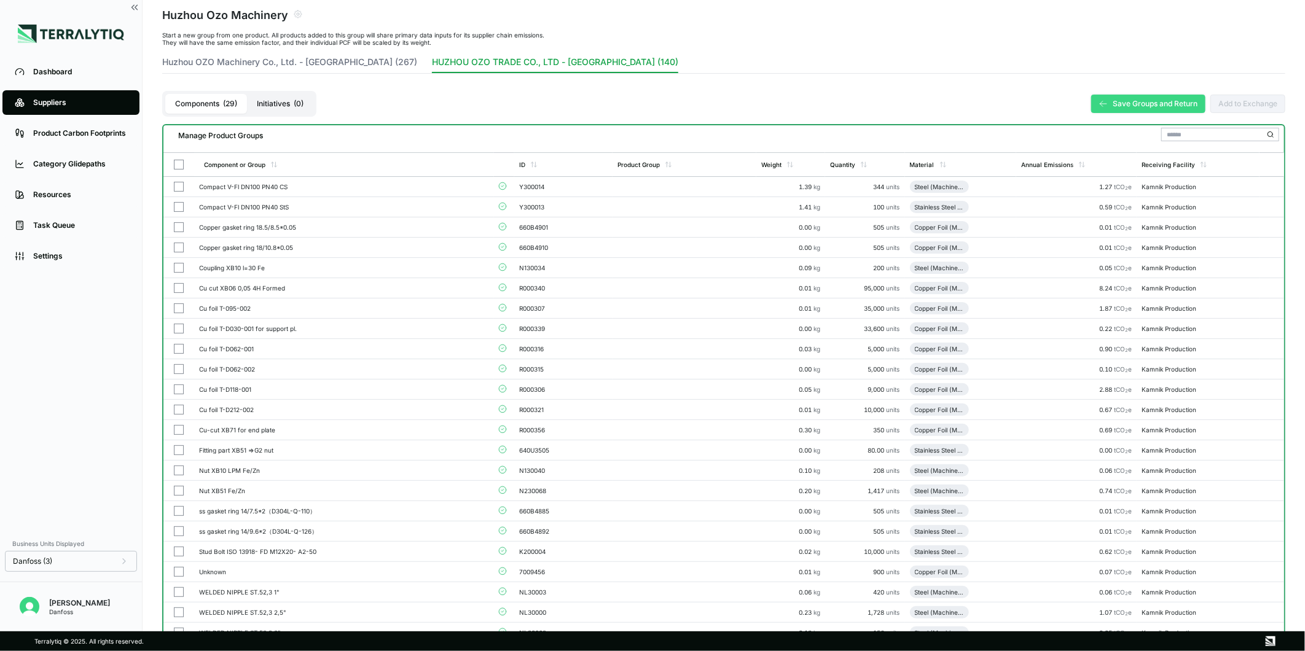
click at [1116, 103] on button "Save Groups and Return" at bounding box center [1149, 104] width 114 height 18
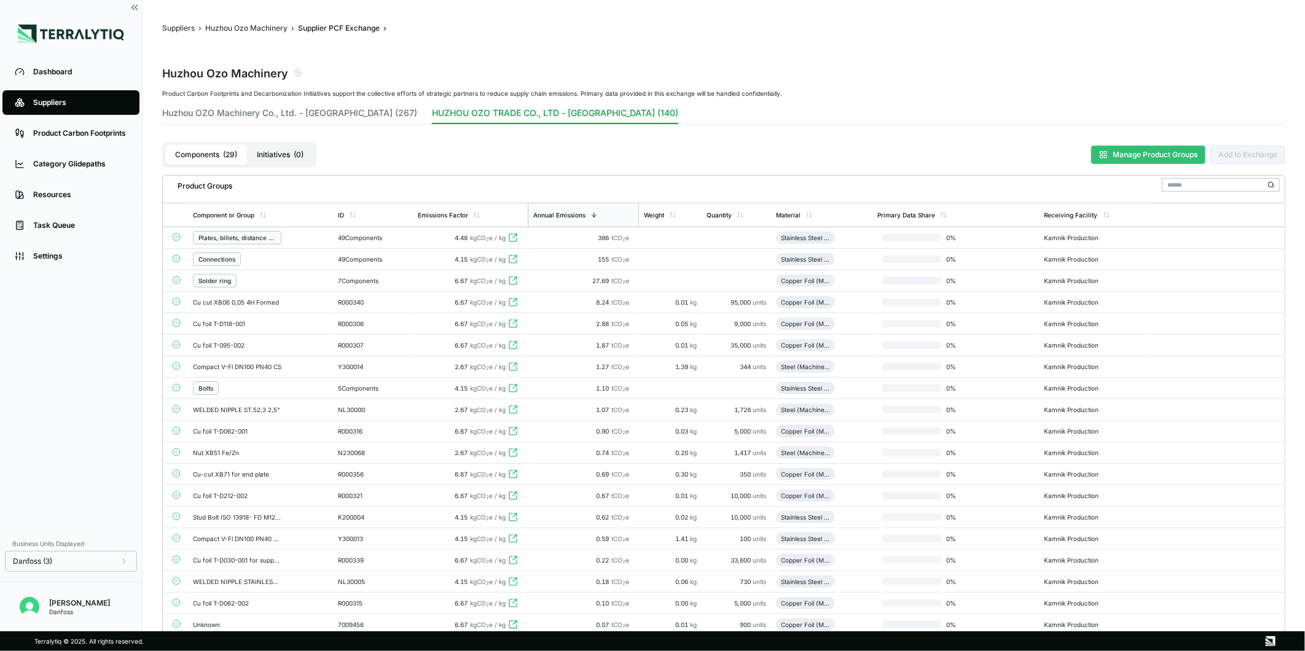
click at [1092, 154] on button "Manage Product Groups" at bounding box center [1149, 155] width 114 height 18
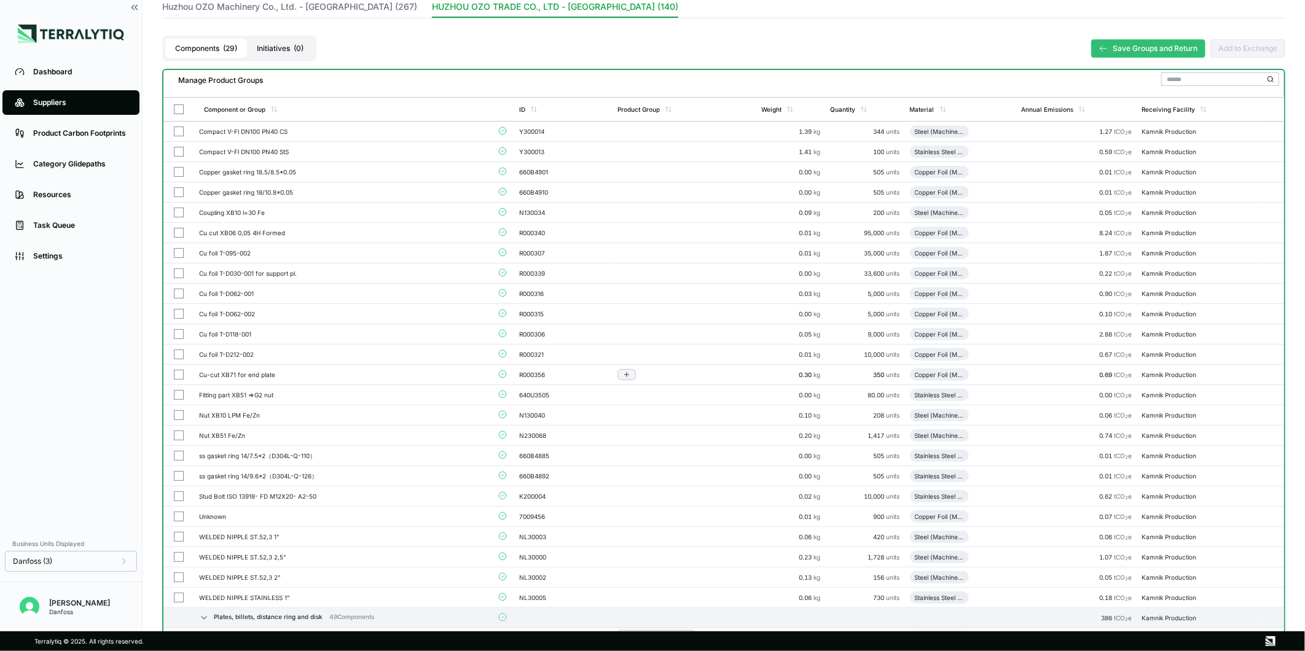
scroll to position [114, 0]
click at [179, 232] on button "button" at bounding box center [179, 232] width 10 height 10
click at [178, 251] on button "button" at bounding box center [179, 253] width 10 height 10
click at [176, 271] on button "button" at bounding box center [179, 273] width 10 height 10
click at [180, 288] on button "button" at bounding box center [179, 293] width 10 height 10
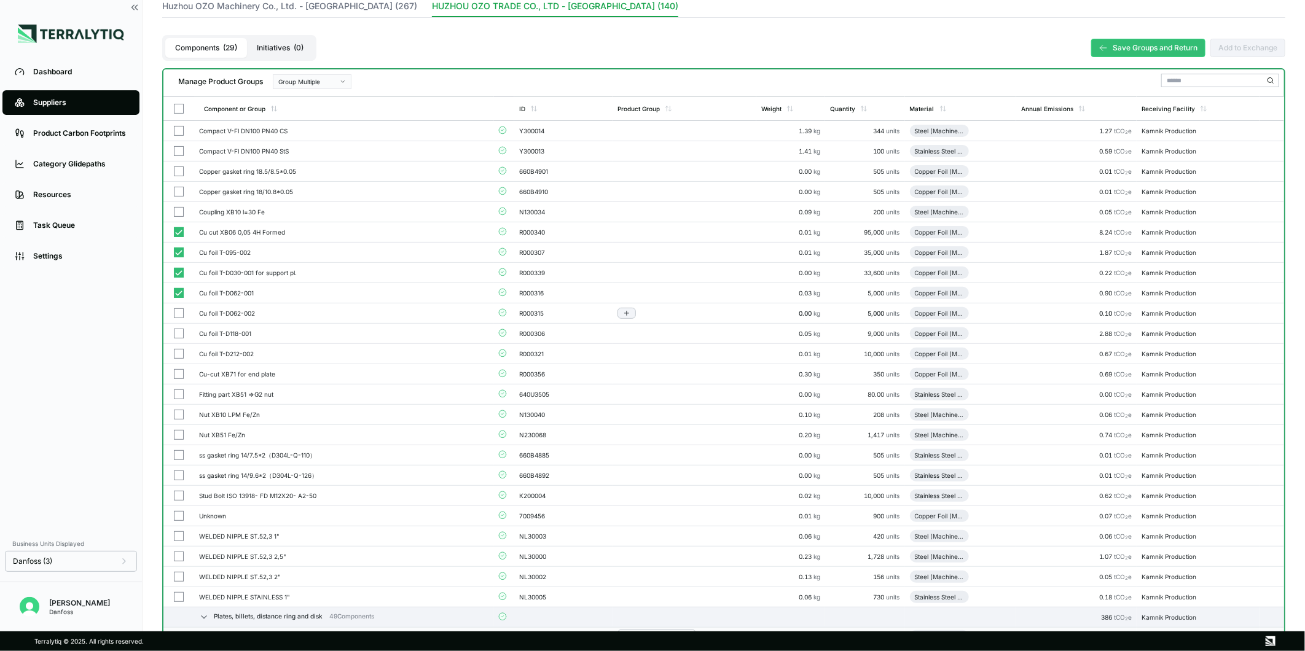
click at [178, 313] on button "button" at bounding box center [179, 314] width 10 height 10
click at [179, 332] on button "button" at bounding box center [179, 334] width 10 height 10
click at [179, 353] on button "button" at bounding box center [179, 354] width 10 height 10
click at [179, 372] on button "button" at bounding box center [179, 374] width 10 height 10
click at [303, 79] on div "Group Multiple" at bounding box center [307, 81] width 59 height 7
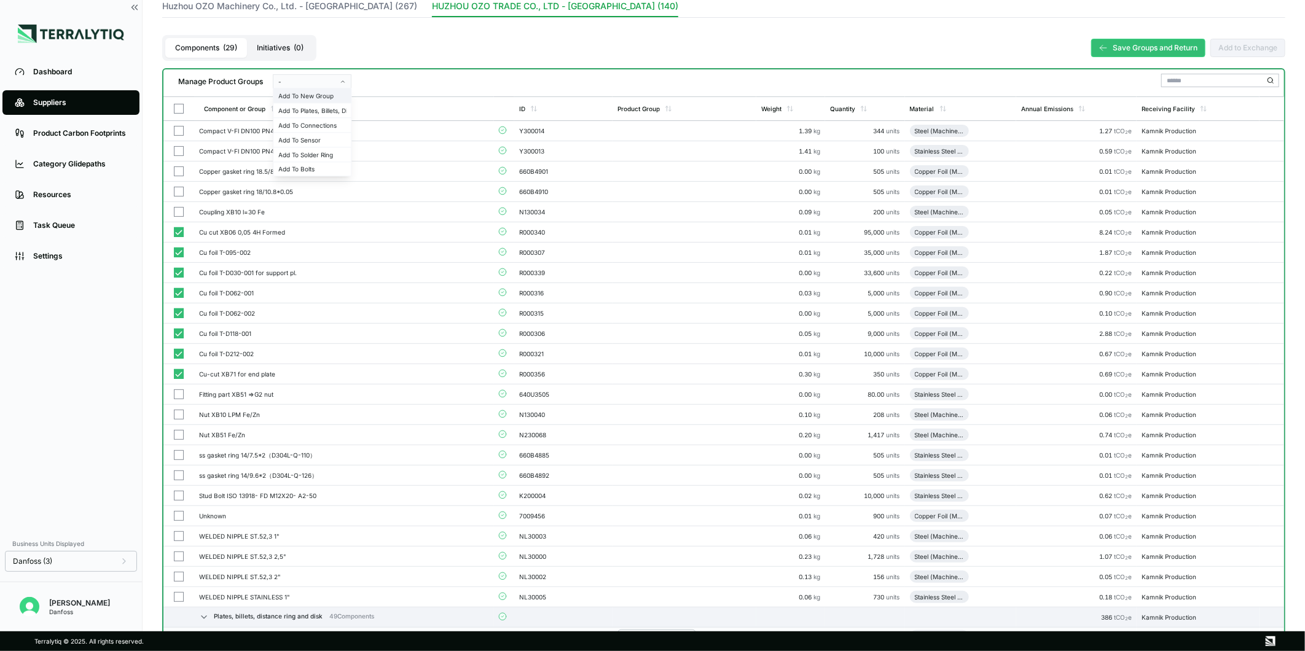
click at [315, 92] on div "Add To New Group" at bounding box center [312, 95] width 68 height 7
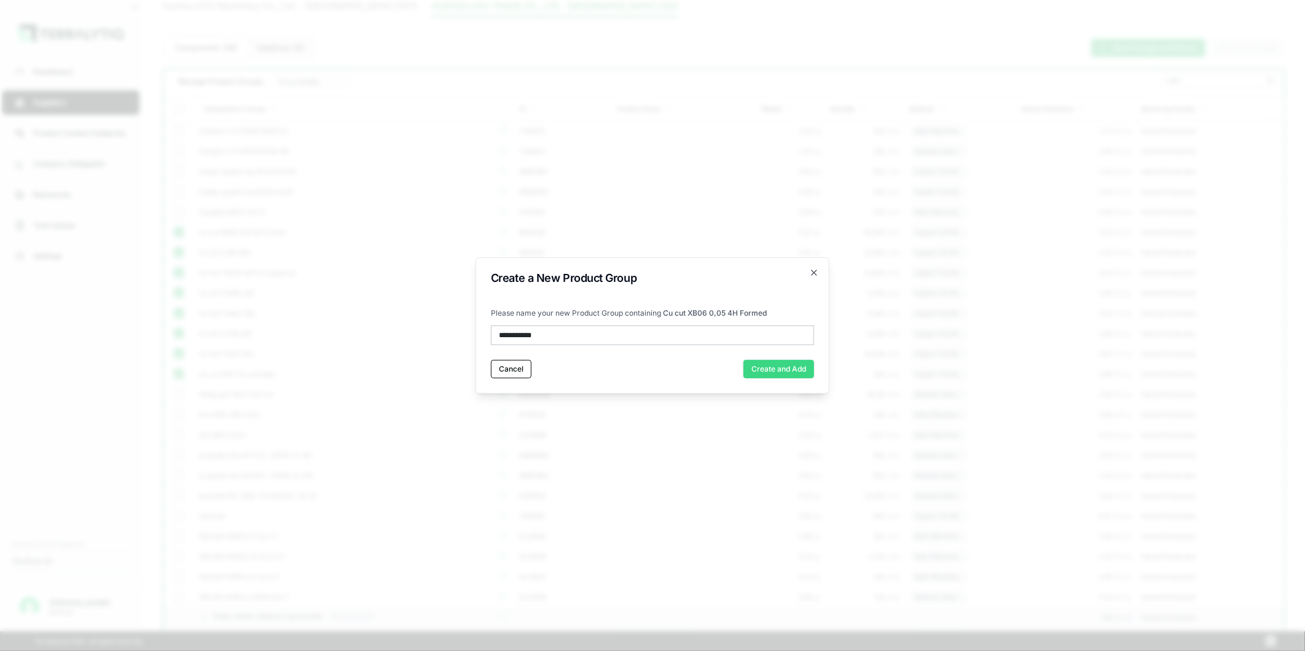
type input "**********"
click at [769, 373] on button "Create and Add" at bounding box center [779, 369] width 71 height 18
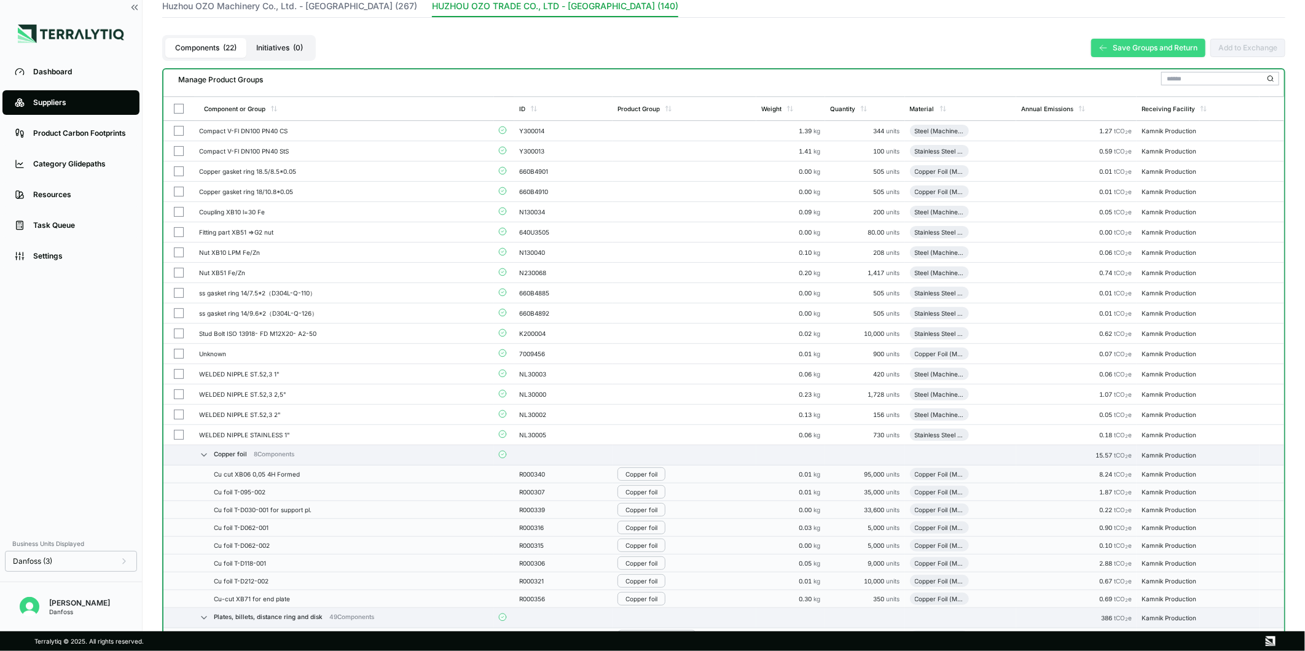
click at [1108, 48] on button "Save Groups and Return" at bounding box center [1149, 48] width 114 height 18
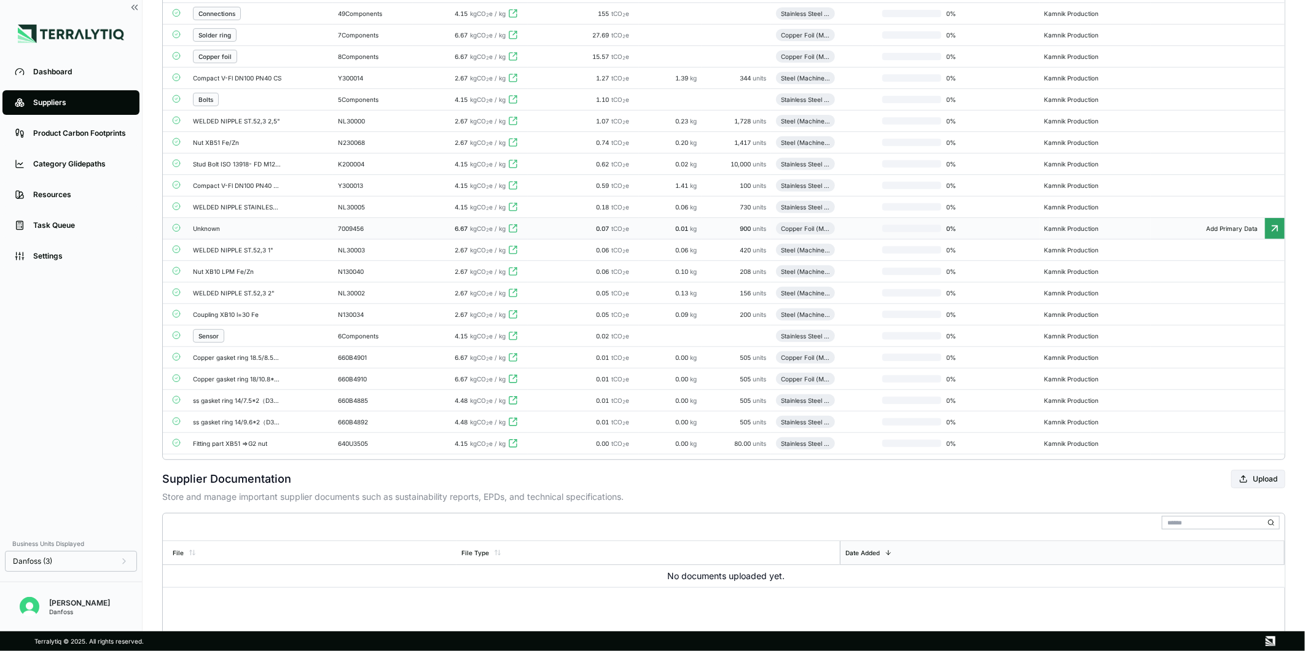
scroll to position [0, 0]
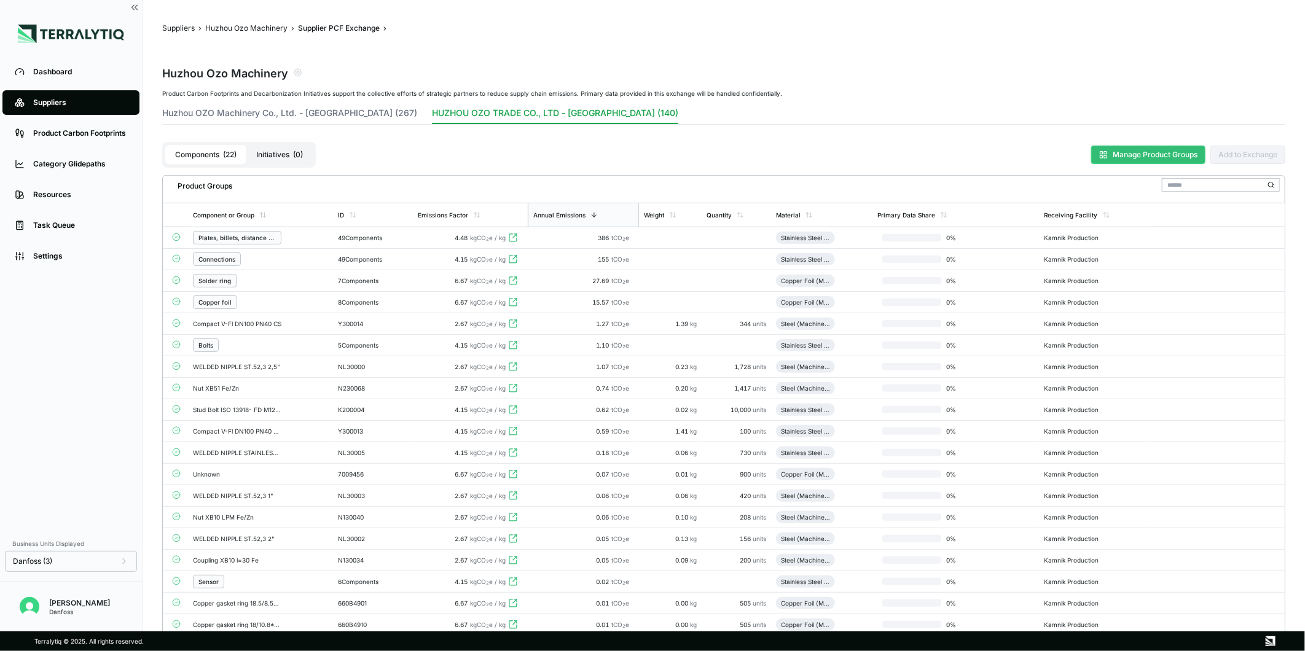
click at [1138, 154] on button "Manage Product Groups" at bounding box center [1149, 155] width 114 height 18
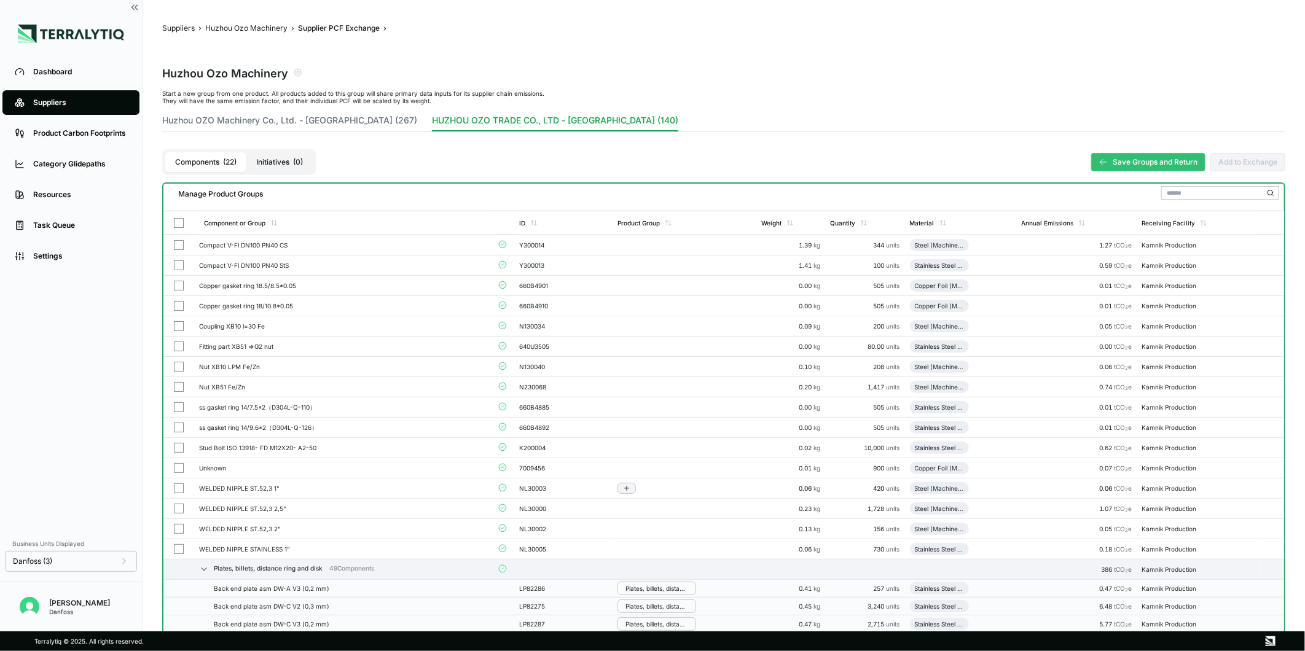
click at [175, 484] on button "button" at bounding box center [179, 489] width 10 height 10
click at [175, 506] on button "button" at bounding box center [179, 509] width 10 height 10
click at [176, 530] on button "button" at bounding box center [179, 529] width 10 height 10
click at [177, 546] on button "button" at bounding box center [179, 550] width 10 height 10
click at [176, 369] on button "button" at bounding box center [179, 367] width 10 height 10
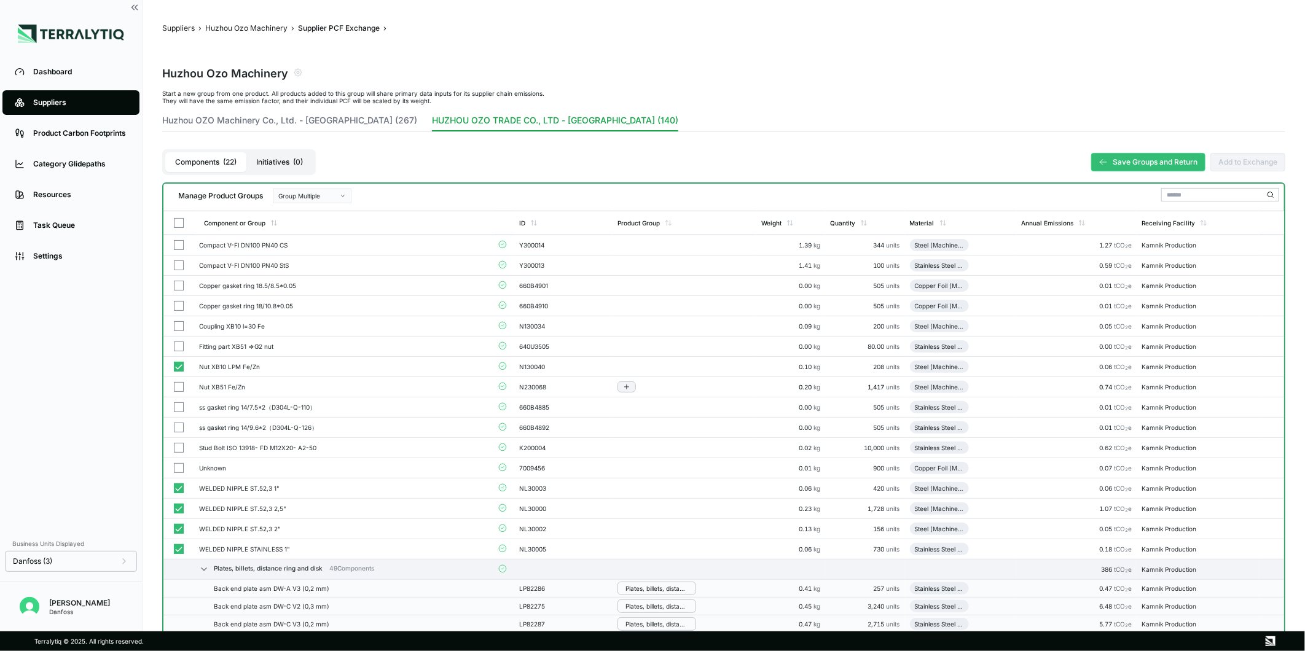
click at [177, 387] on button "button" at bounding box center [179, 387] width 10 height 10
click at [176, 549] on button "button" at bounding box center [179, 550] width 10 height 10
click at [178, 329] on button "button" at bounding box center [179, 326] width 10 height 10
click at [180, 447] on button "button" at bounding box center [179, 448] width 10 height 10
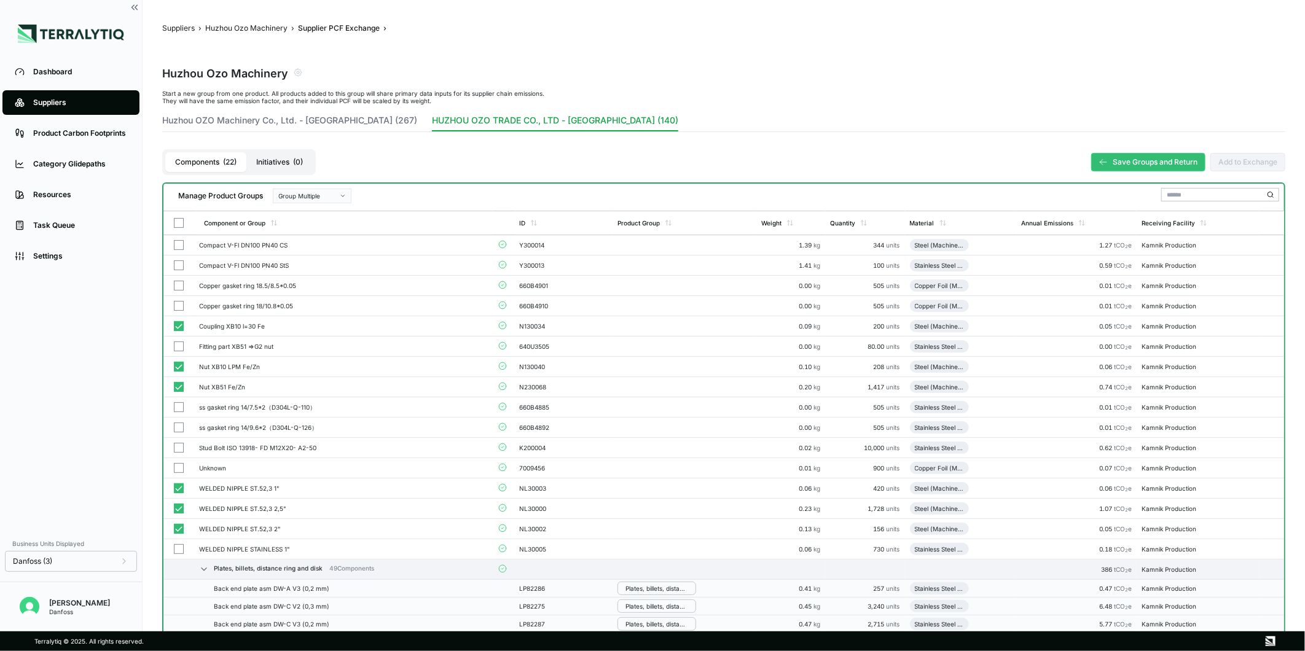
click at [325, 194] on div "Group Multiple" at bounding box center [307, 195] width 59 height 7
click at [331, 207] on div "Add To New Group" at bounding box center [312, 210] width 68 height 7
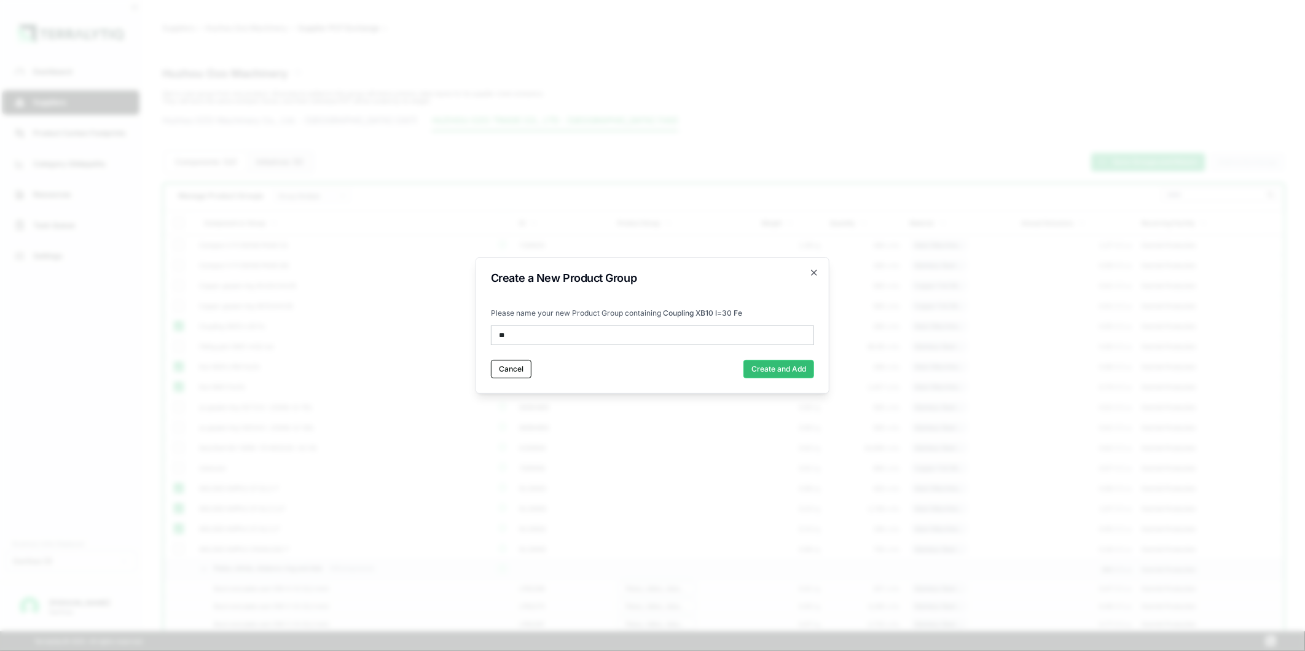
type input "*"
type input "**********"
click at [781, 375] on button "Create and Add" at bounding box center [779, 369] width 71 height 18
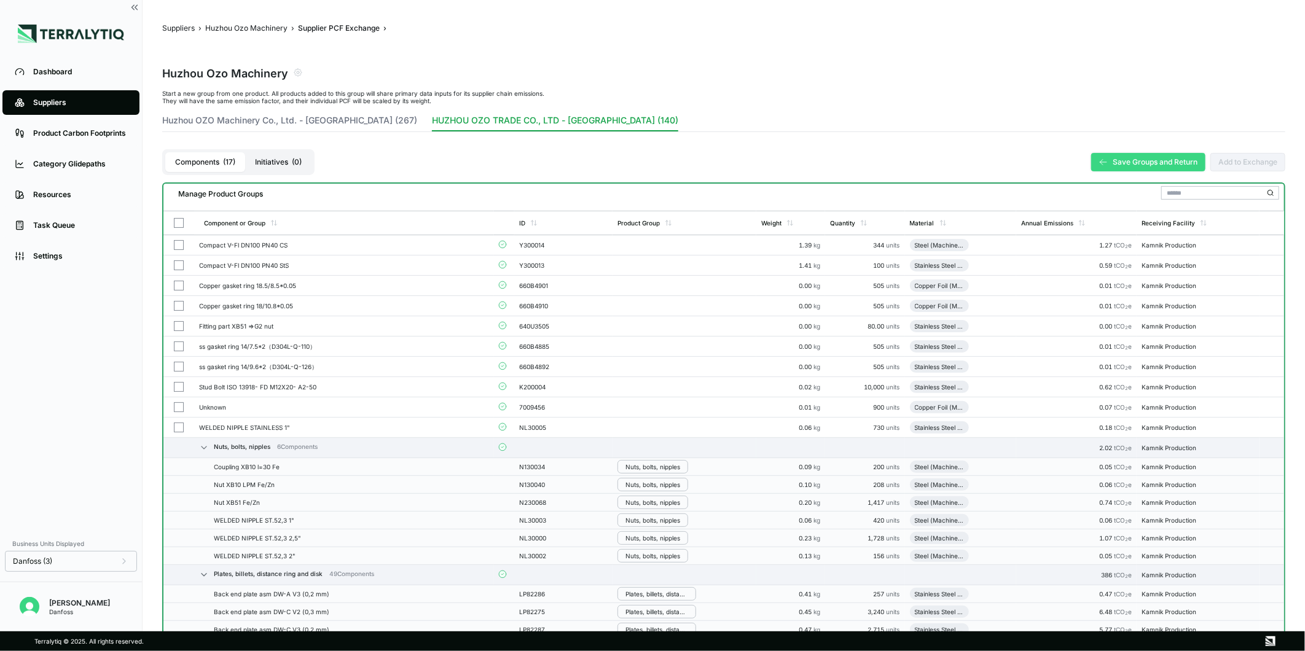
click at [1144, 159] on button "Save Groups and Return" at bounding box center [1149, 162] width 114 height 18
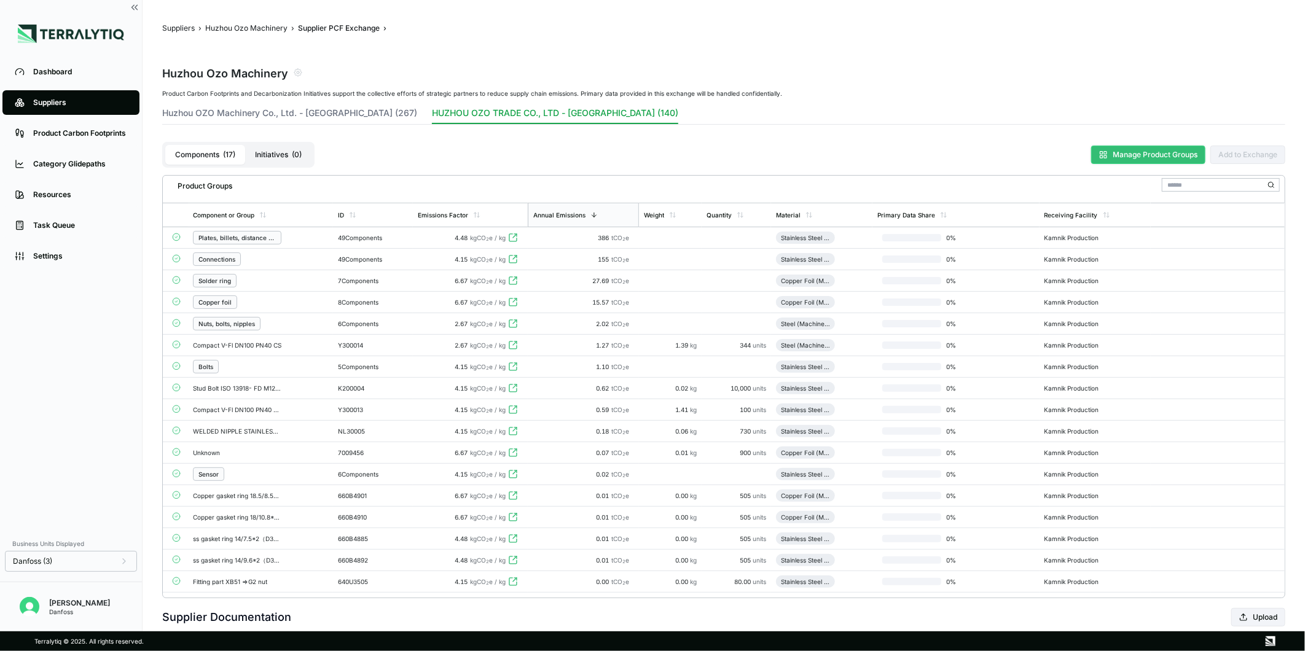
click at [1112, 157] on button "Manage Product Groups" at bounding box center [1149, 155] width 114 height 18
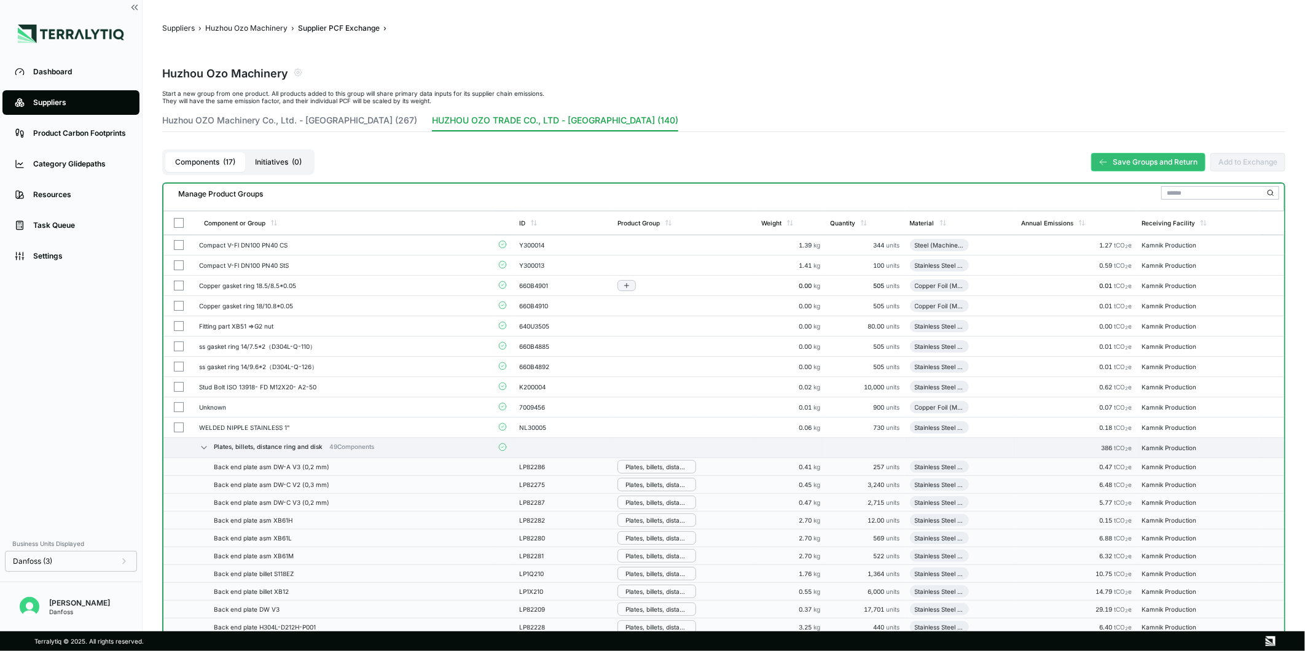
click at [179, 288] on button "button" at bounding box center [179, 286] width 10 height 10
click at [180, 306] on button "button" at bounding box center [179, 306] width 10 height 10
click at [178, 404] on button "button" at bounding box center [179, 408] width 10 height 10
click at [322, 192] on div "Group Multiple" at bounding box center [307, 195] width 59 height 7
click at [316, 264] on div "Add To Copper Foil" at bounding box center [312, 269] width 77 height 14
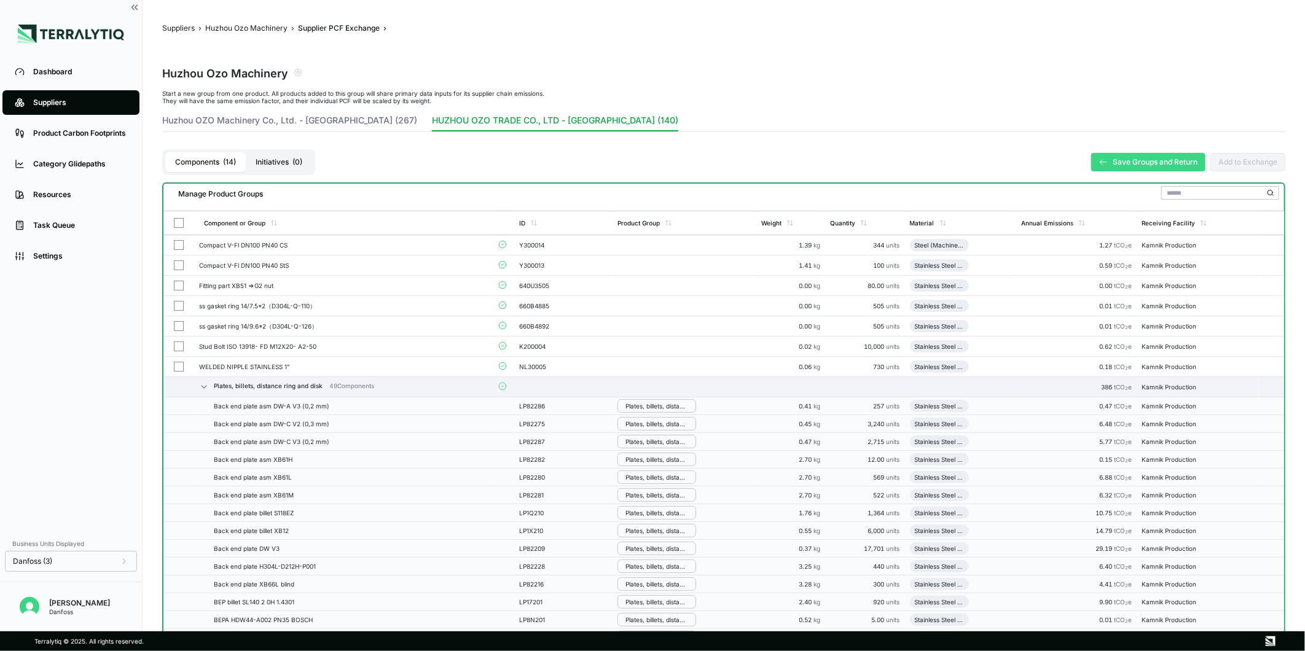
click at [1132, 161] on button "Save Groups and Return" at bounding box center [1149, 162] width 114 height 18
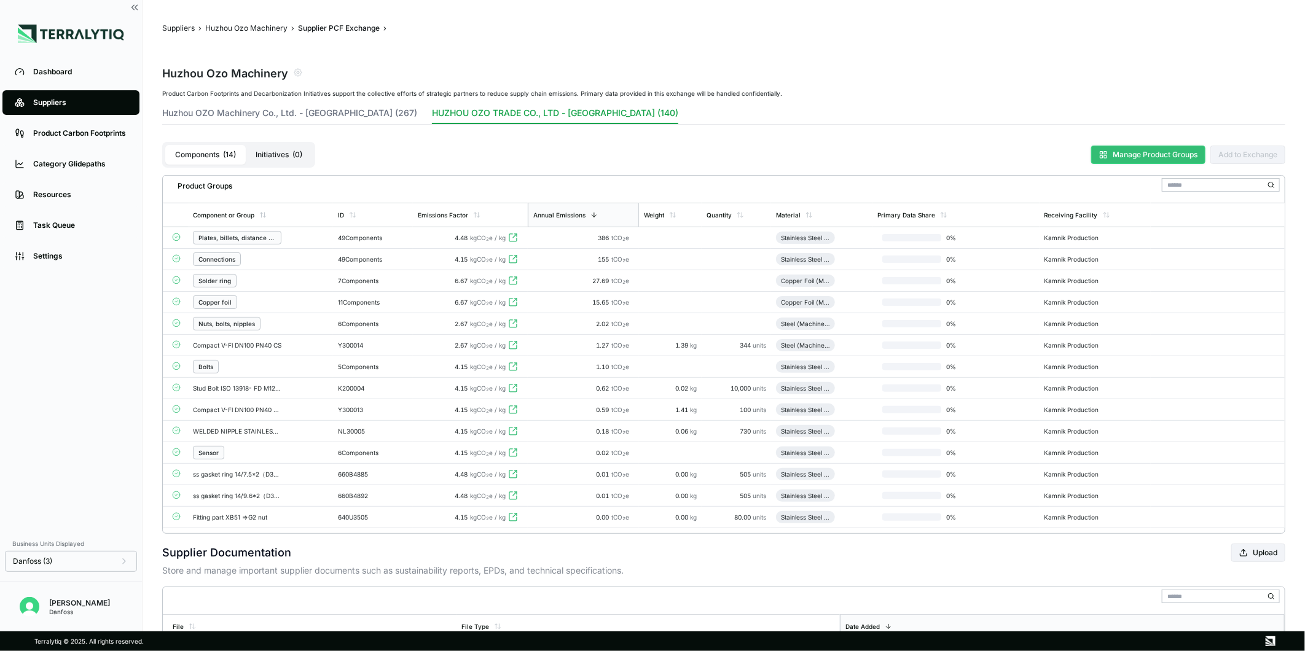
click at [1125, 146] on button "Manage Product Groups" at bounding box center [1149, 155] width 114 height 18
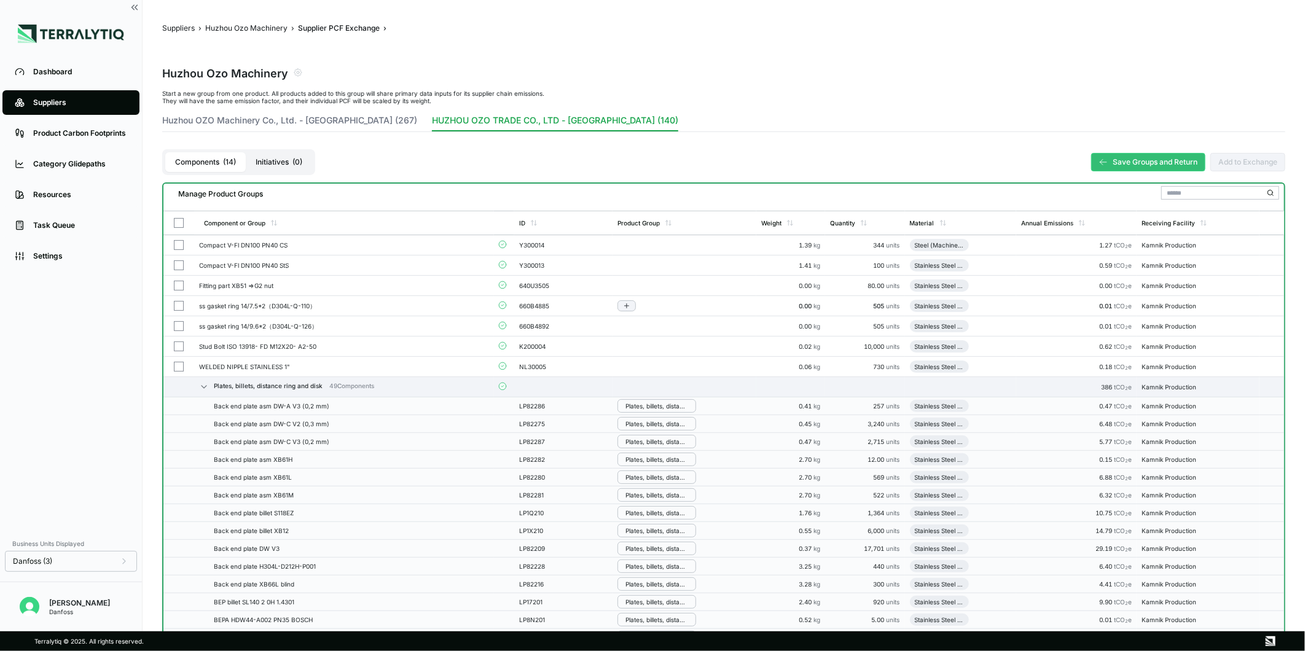
click at [175, 302] on button "button" at bounding box center [179, 306] width 10 height 10
click at [175, 321] on button "button" at bounding box center [179, 326] width 10 height 10
click at [177, 285] on button "button" at bounding box center [179, 286] width 10 height 10
click at [177, 266] on button "button" at bounding box center [179, 266] width 10 height 10
click at [178, 345] on button "button" at bounding box center [179, 347] width 10 height 10
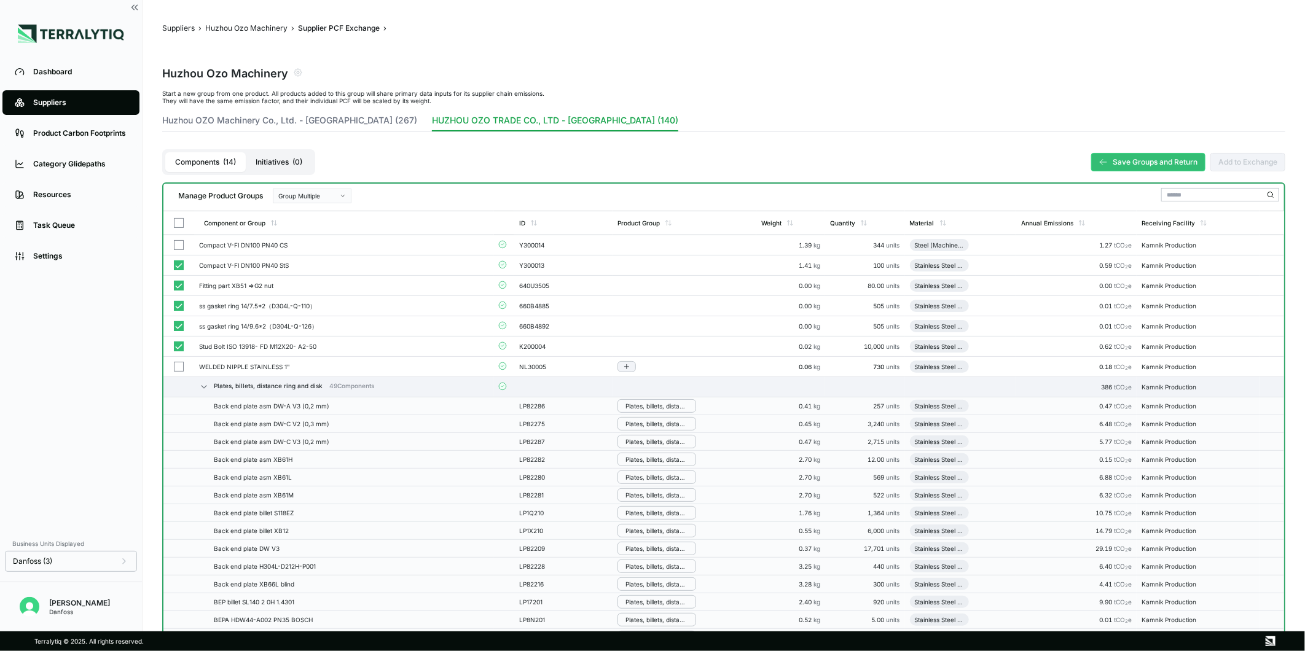
click at [178, 366] on button "button" at bounding box center [179, 367] width 10 height 10
click at [326, 189] on button "Group Multiple" at bounding box center [312, 196] width 79 height 15
click at [326, 211] on div "Add To New Group" at bounding box center [312, 210] width 68 height 7
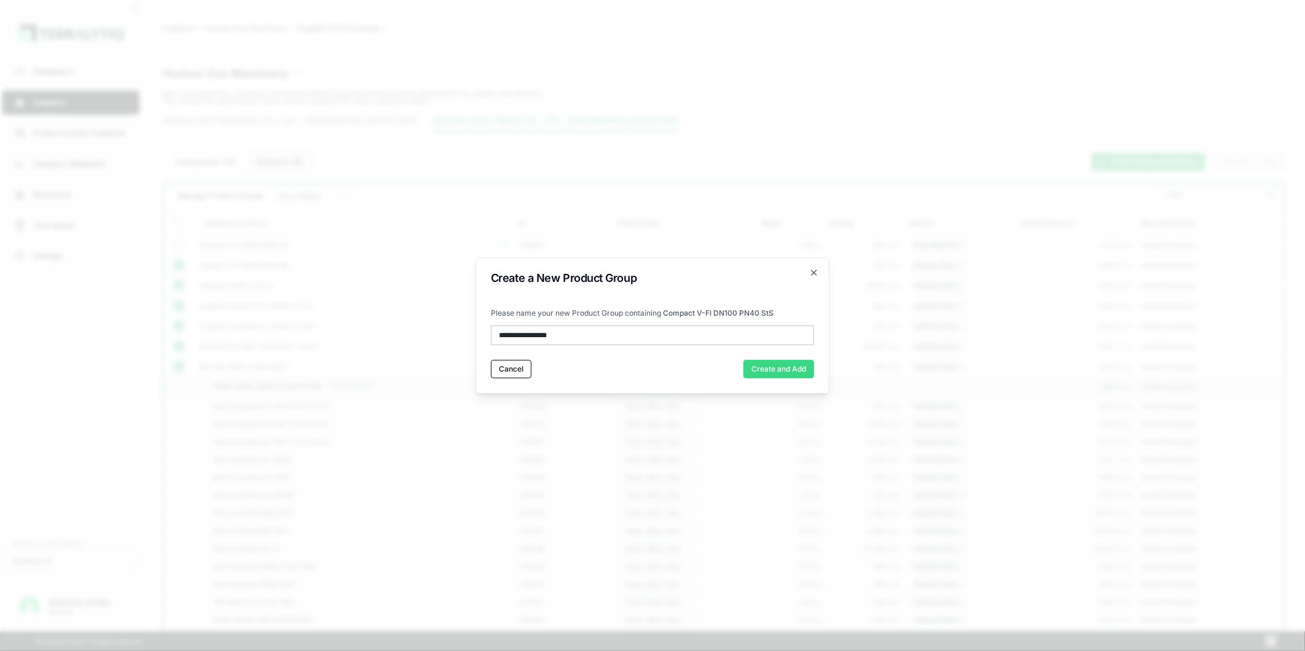
type input "**********"
click at [752, 368] on button "Create and Add" at bounding box center [779, 369] width 71 height 18
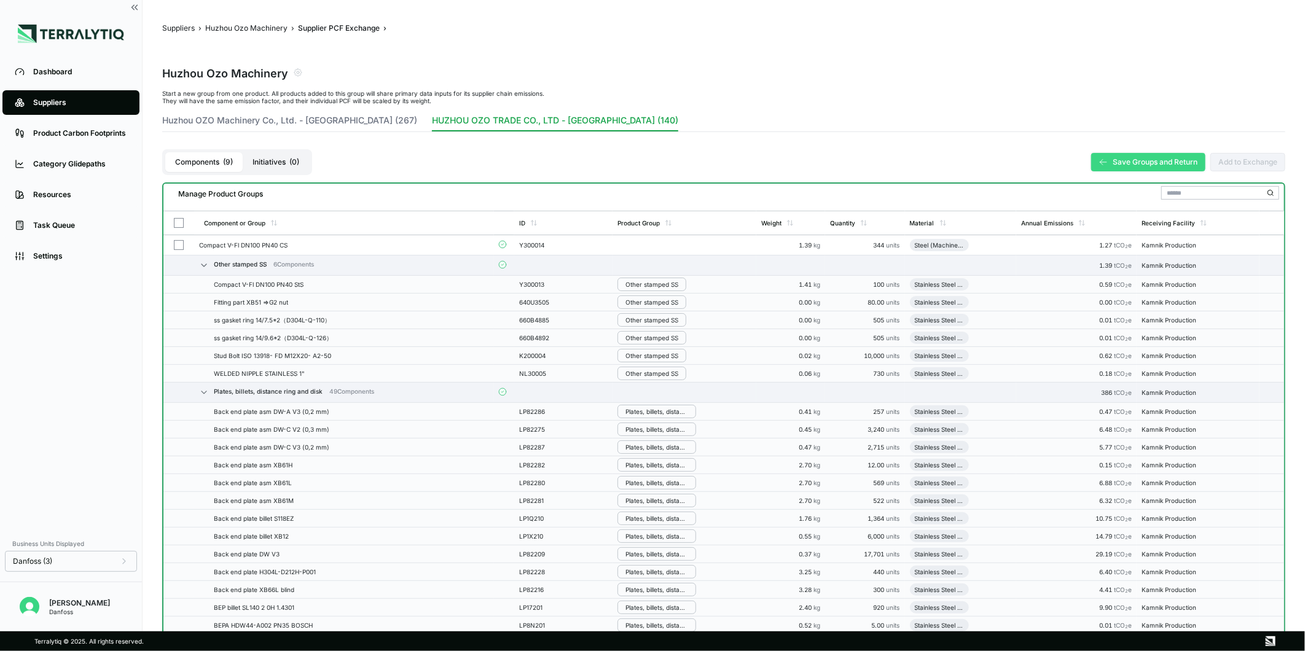
click at [1154, 167] on button "Save Groups and Return" at bounding box center [1149, 162] width 114 height 18
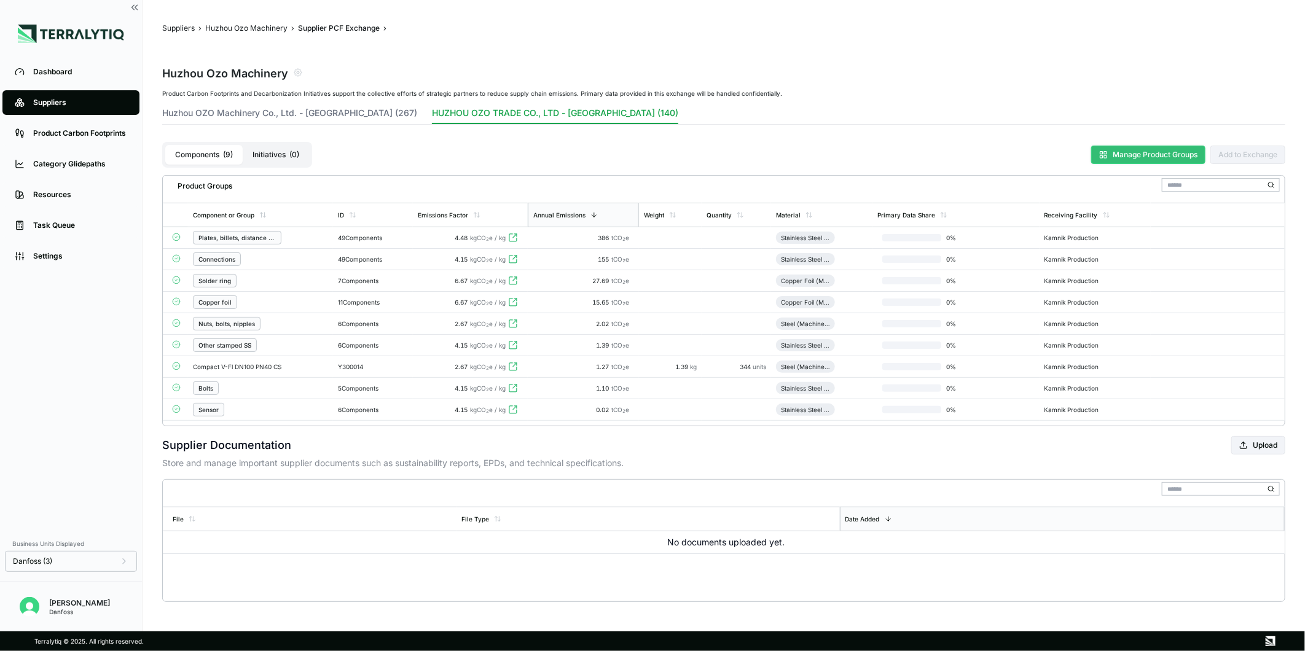
click at [1120, 157] on button "Manage Product Groups" at bounding box center [1149, 155] width 114 height 18
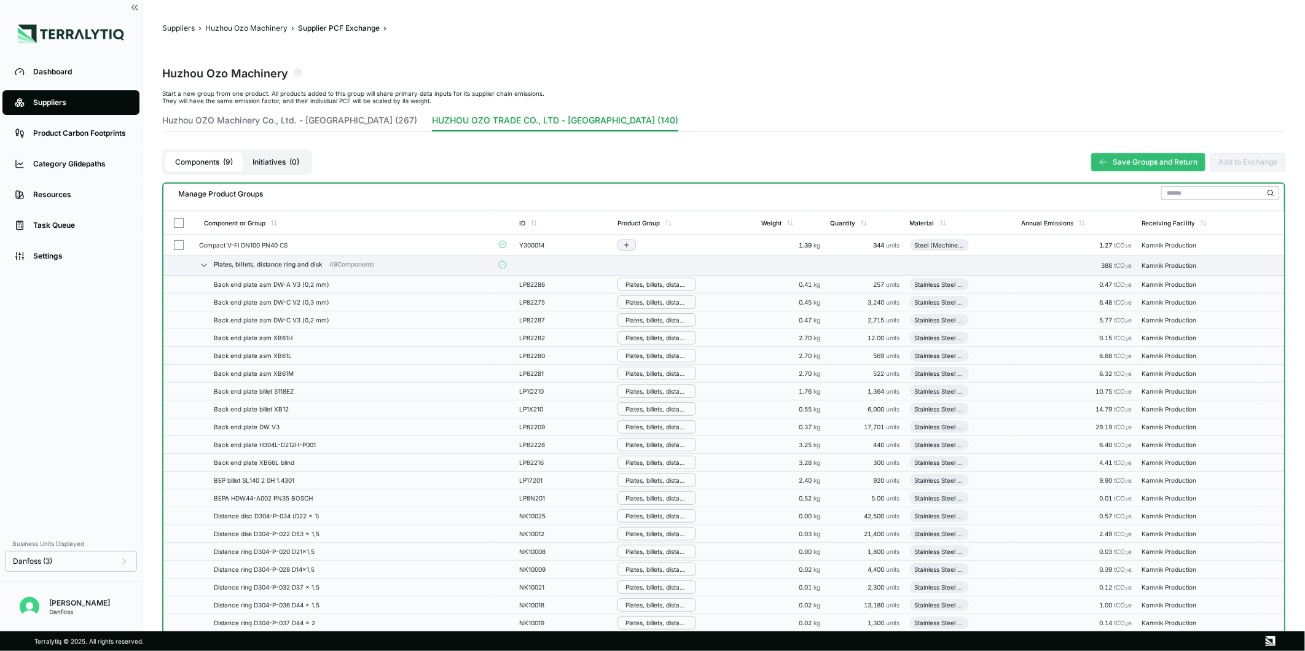
click at [183, 245] on button "button" at bounding box center [179, 245] width 10 height 10
click at [298, 192] on div "Group Multiple" at bounding box center [307, 195] width 59 height 7
click at [315, 284] on div "Add To Nuts, Bolts, Nipples" at bounding box center [312, 284] width 68 height 7
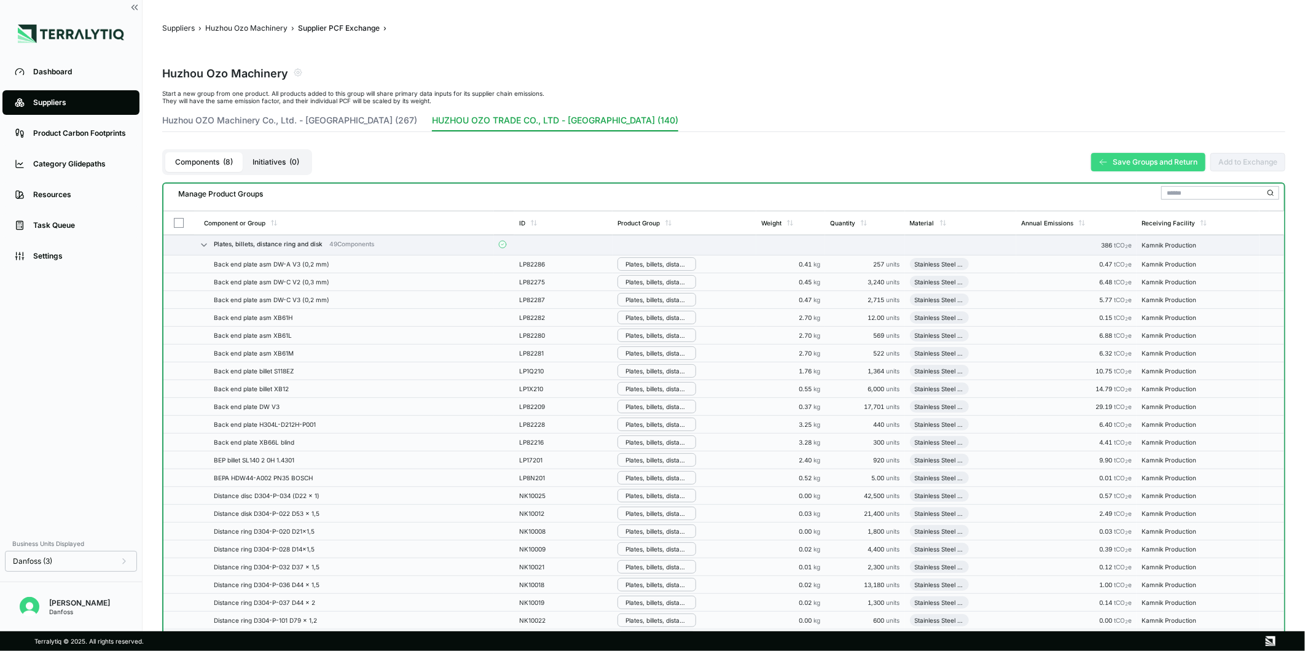
click at [1114, 168] on button "Save Groups and Return" at bounding box center [1149, 162] width 114 height 18
